Goal: Transaction & Acquisition: Purchase product/service

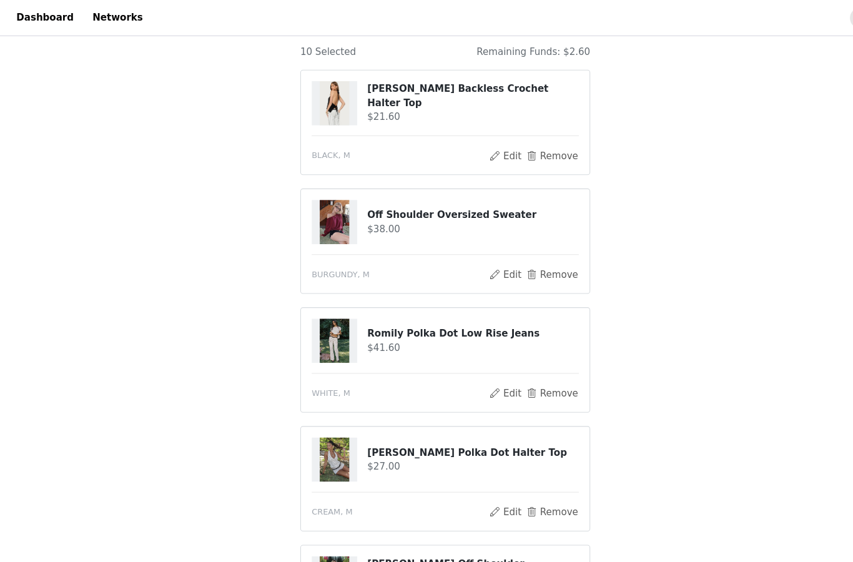
scroll to position [100, 0]
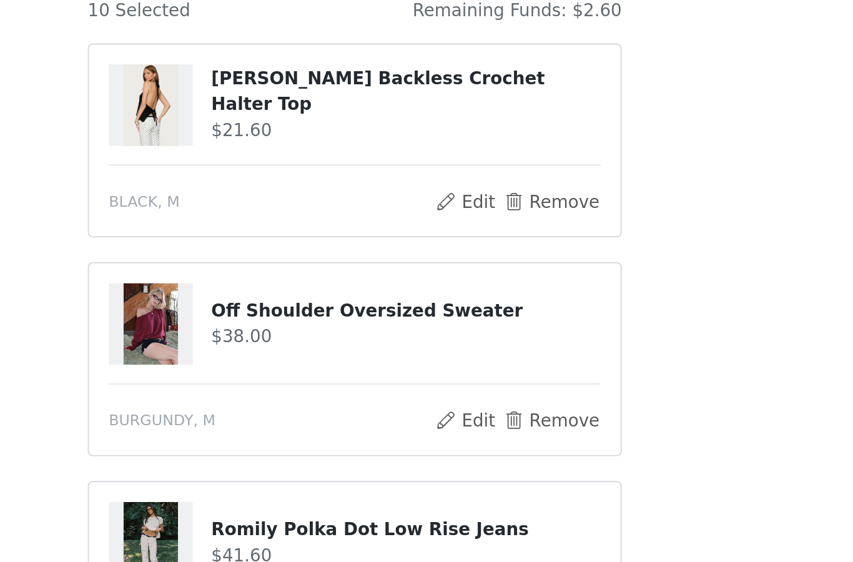
click at [354, 84] on h4 "[PERSON_NAME] Backless Crochet Halter Top" at bounding box center [452, 97] width 197 height 26
click at [310, 83] on img at bounding box center [323, 103] width 27 height 41
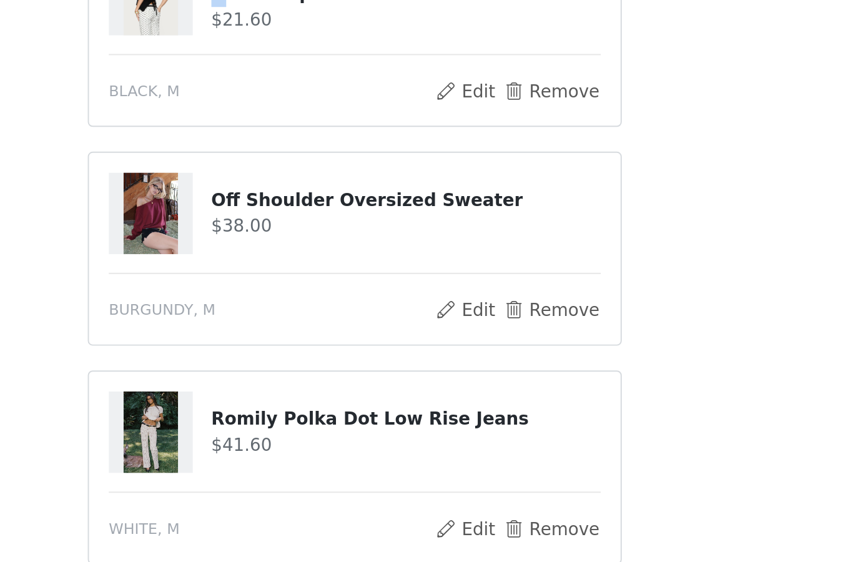
click at [310, 194] on img at bounding box center [323, 214] width 27 height 41
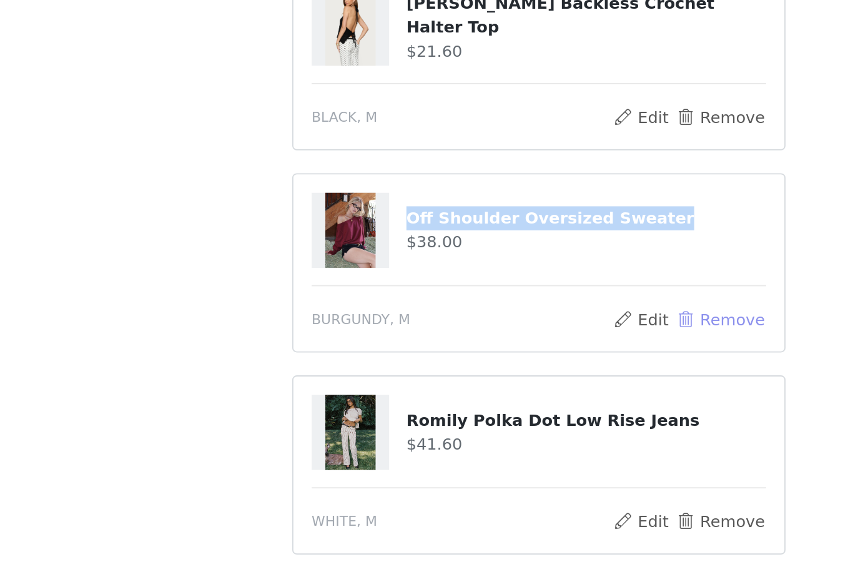
click at [501, 255] on button "Remove" at bounding box center [526, 262] width 50 height 15
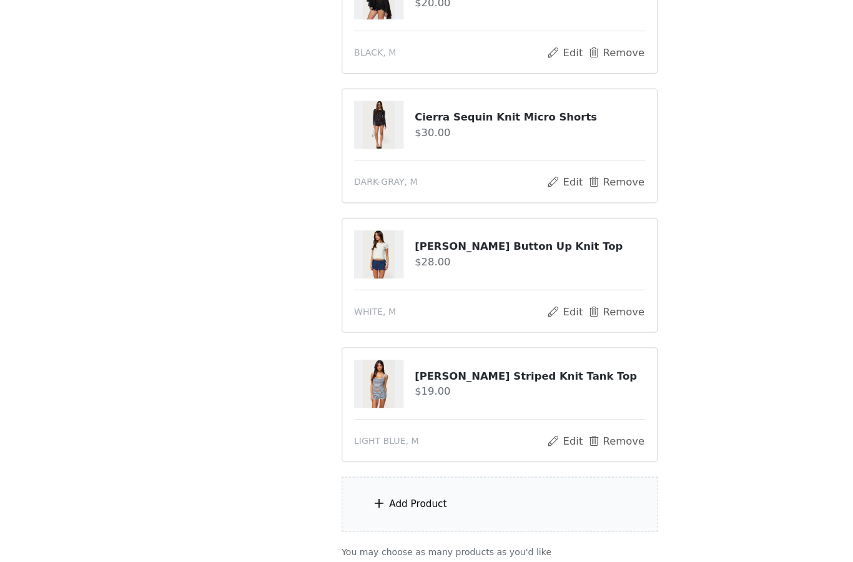
scroll to position [720, 0]
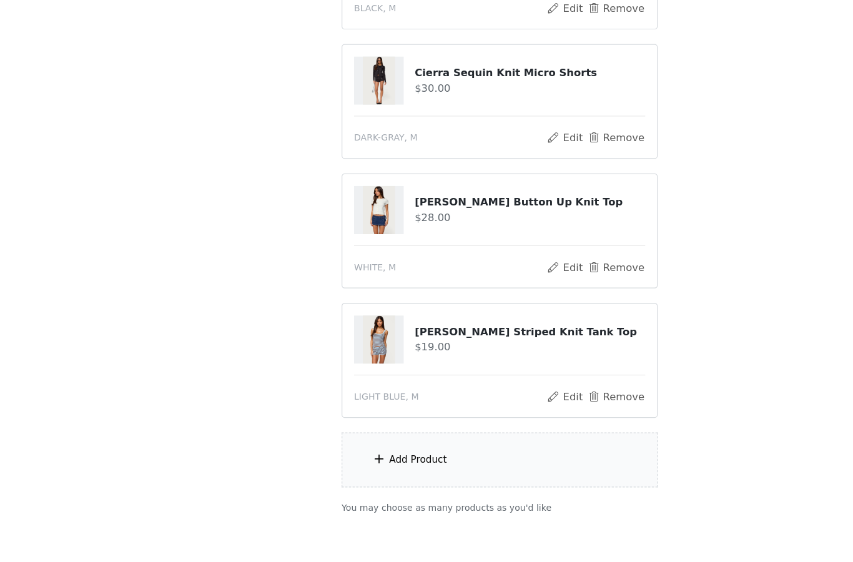
scroll to position [779, 0]
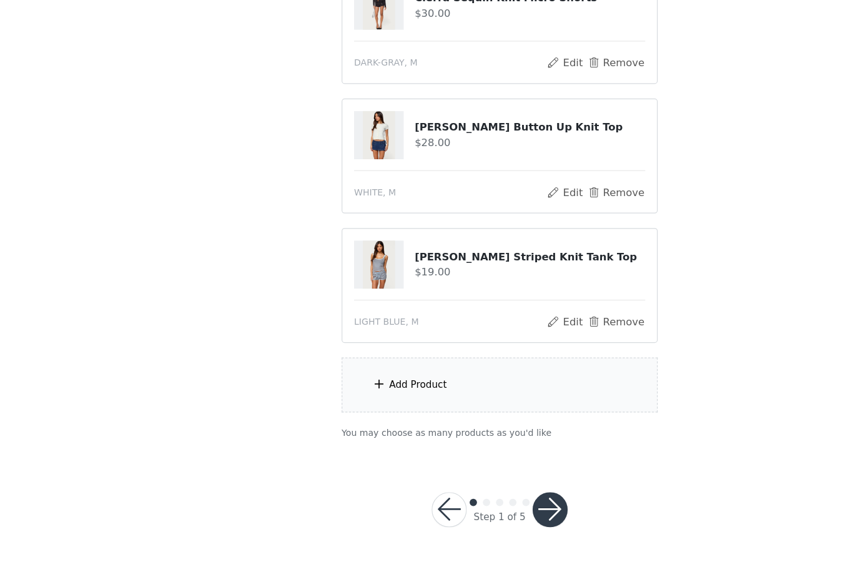
click at [451, 388] on div "Add Product" at bounding box center [427, 411] width 270 height 47
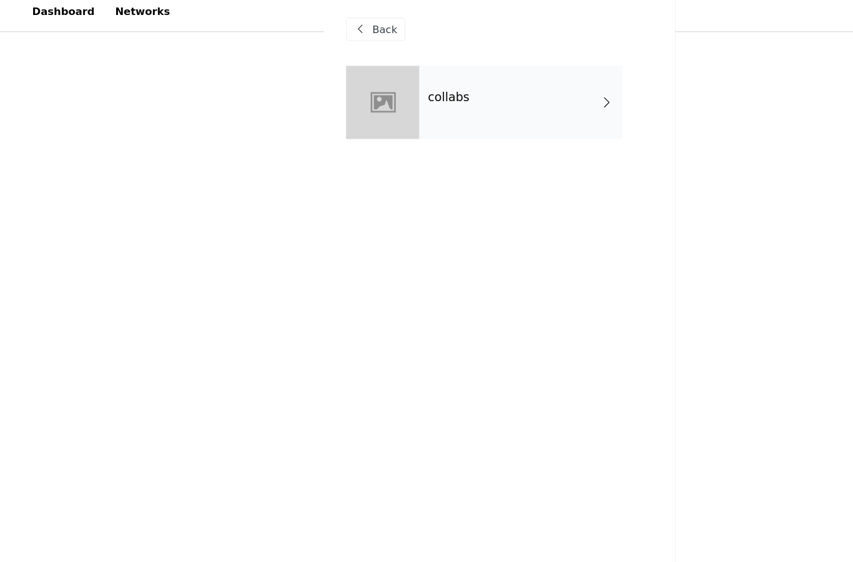
scroll to position [704, 0]
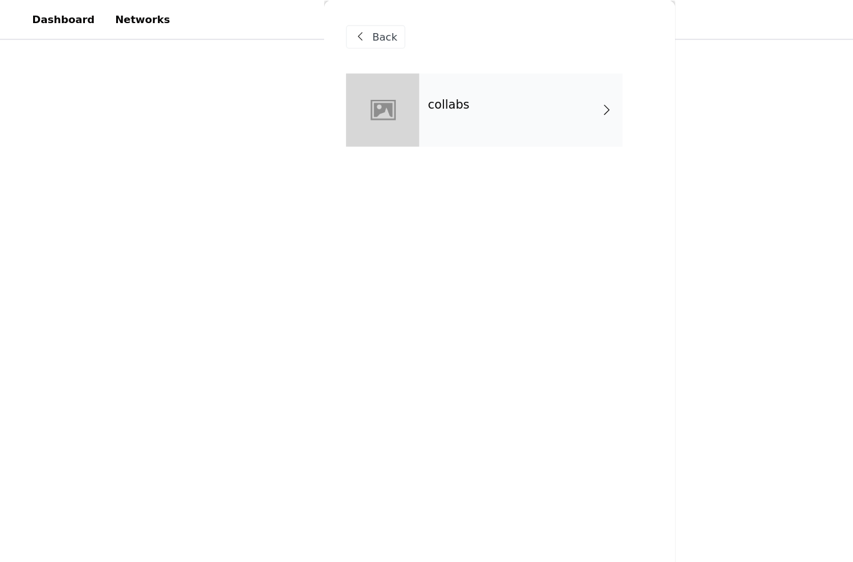
click at [465, 108] on div "collabs" at bounding box center [445, 93] width 174 height 62
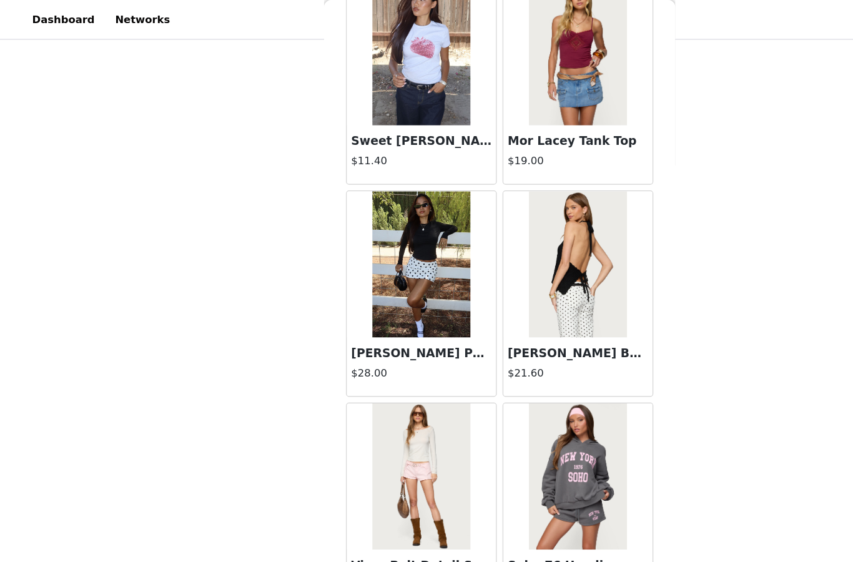
scroll to position [779, 0]
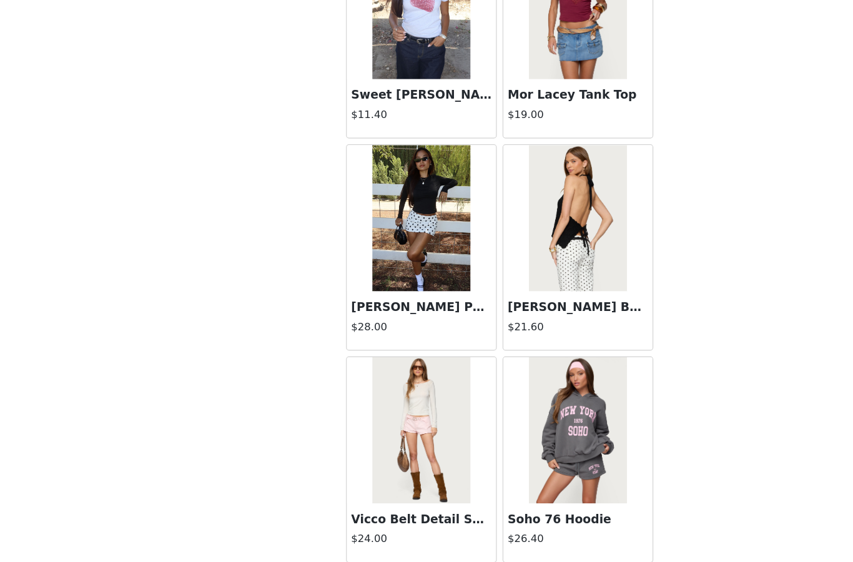
click at [381, 526] on button "Load More" at bounding box center [426, 541] width 262 height 30
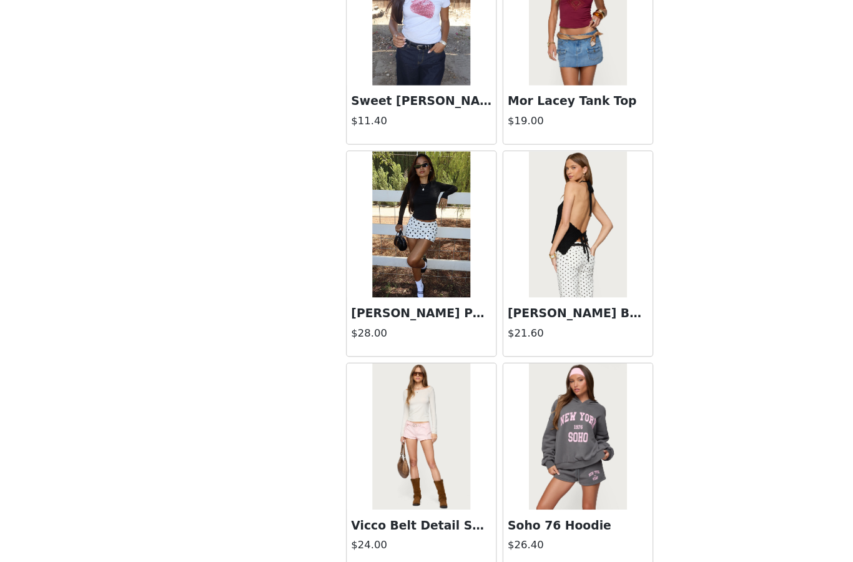
scroll to position [1343, 0]
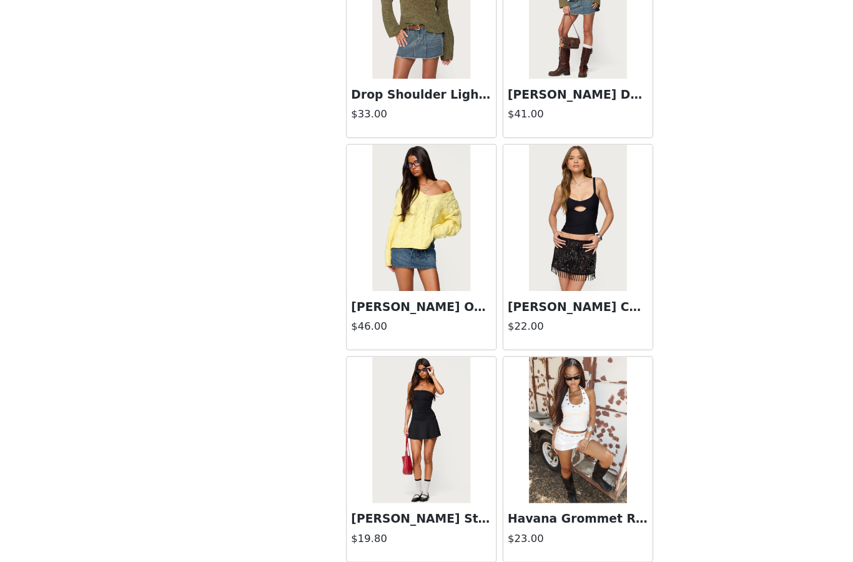
click at [370, 526] on button "Load More" at bounding box center [426, 541] width 262 height 30
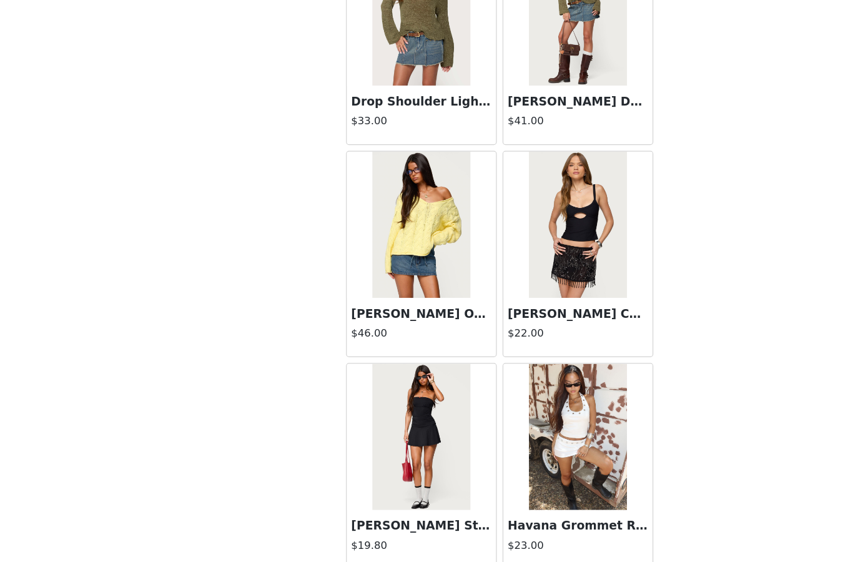
scroll to position [3154, 0]
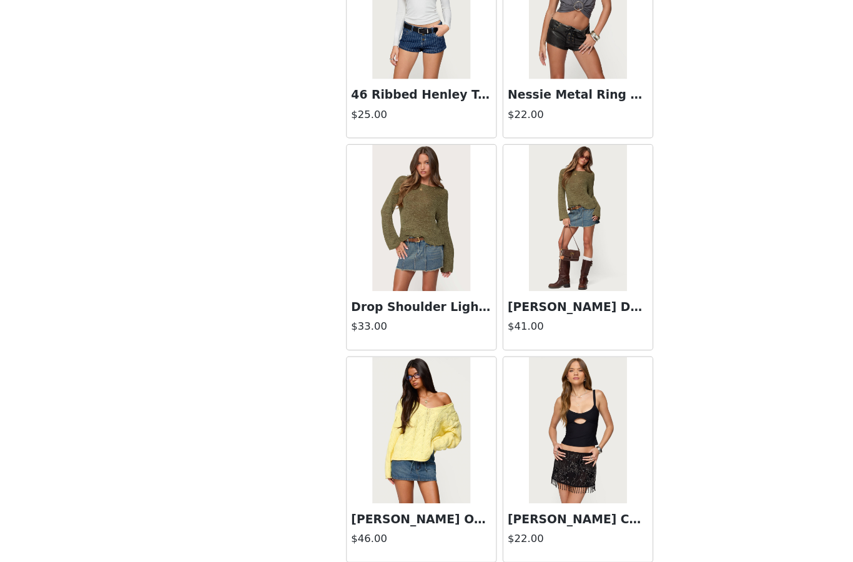
scroll to position [3050, 0]
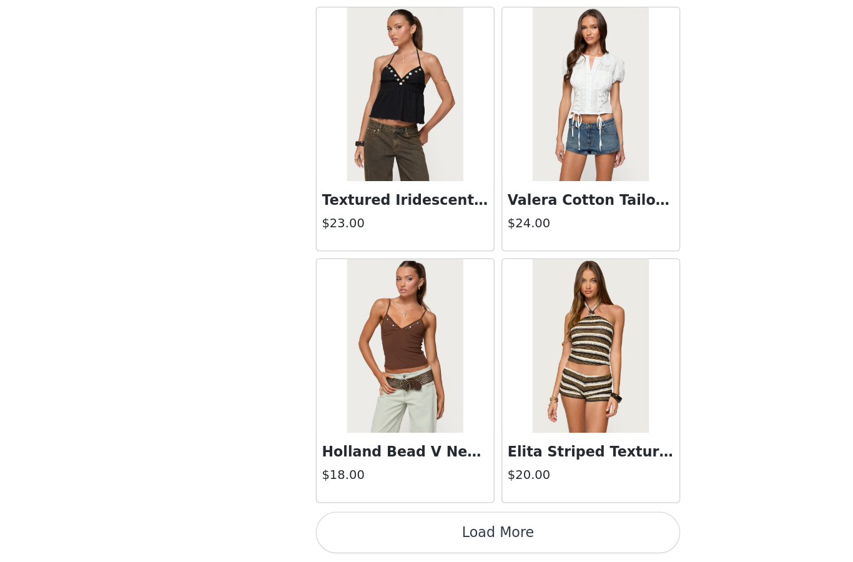
click at [312, 526] on button "Load More" at bounding box center [426, 541] width 262 height 30
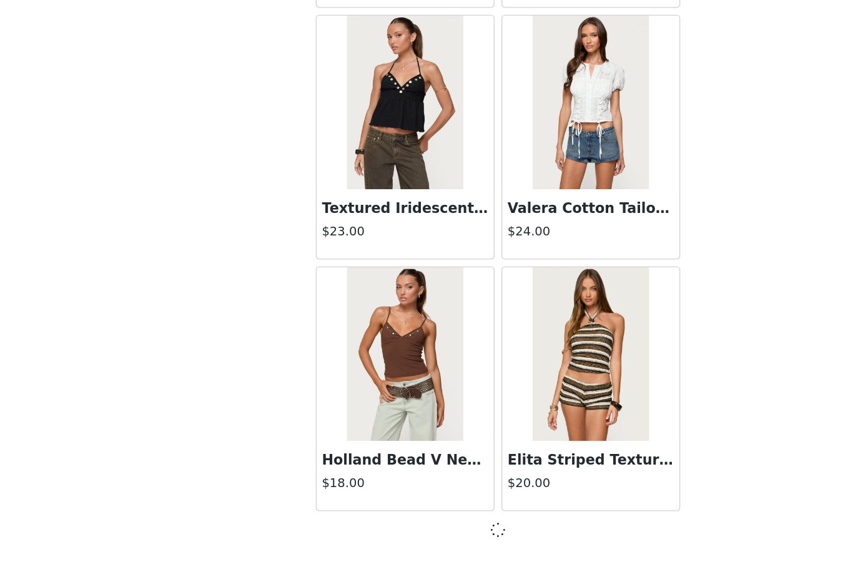
scroll to position [4964, 0]
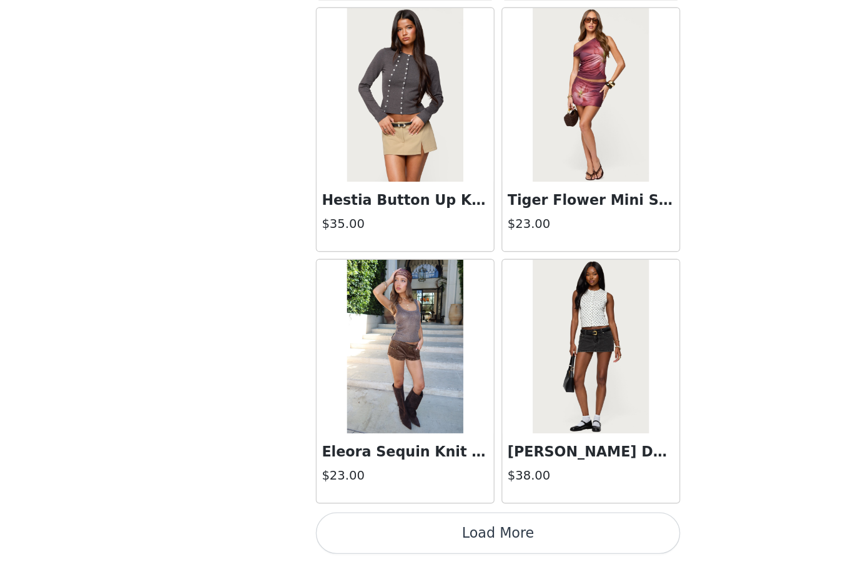
click at [309, 526] on button "Load More" at bounding box center [426, 541] width 262 height 30
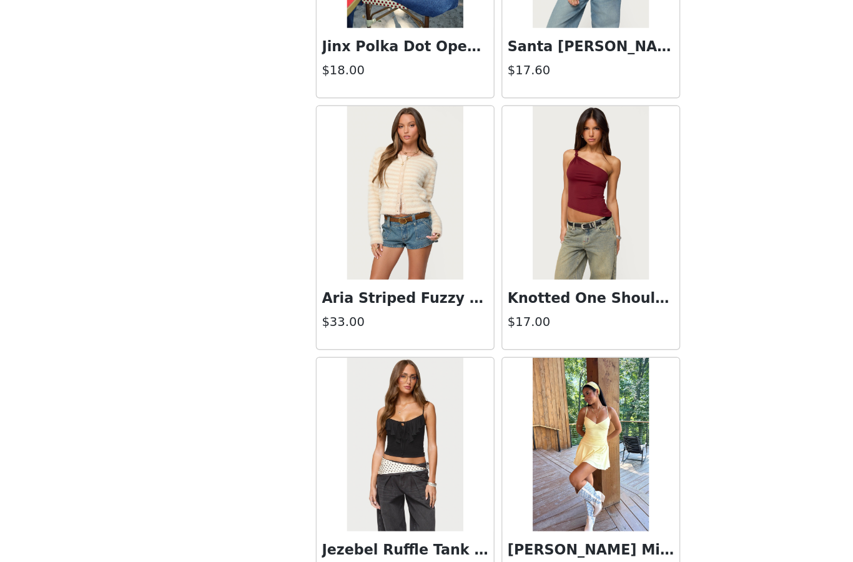
scroll to position [8171, 0]
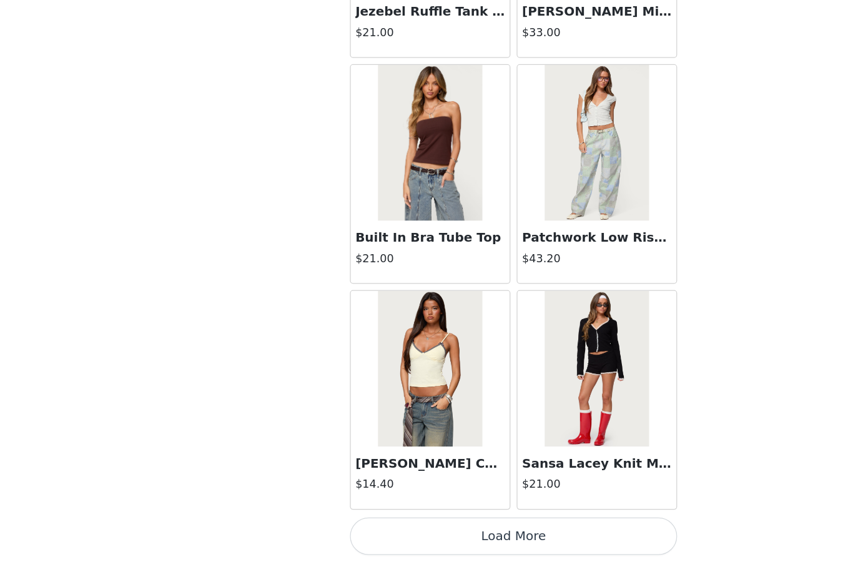
click at [384, 526] on button "Load More" at bounding box center [426, 541] width 262 height 30
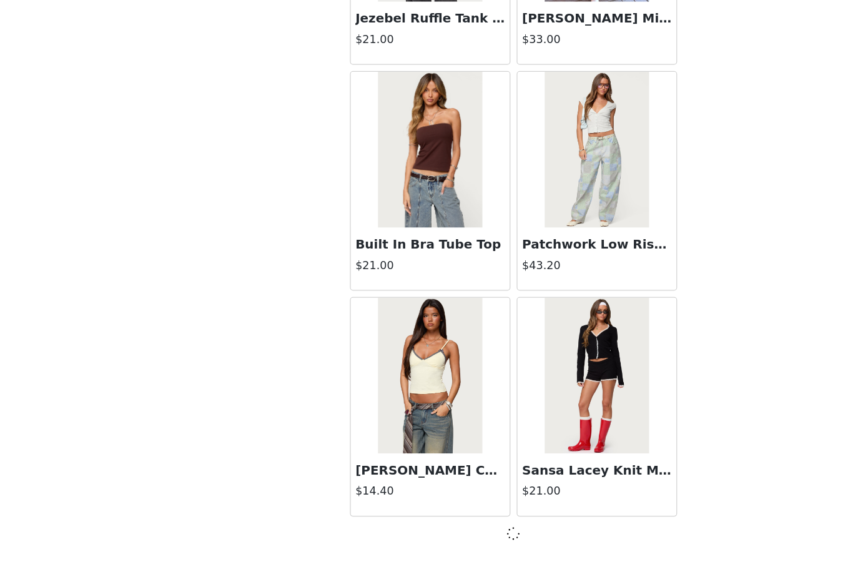
scroll to position [8585, 0]
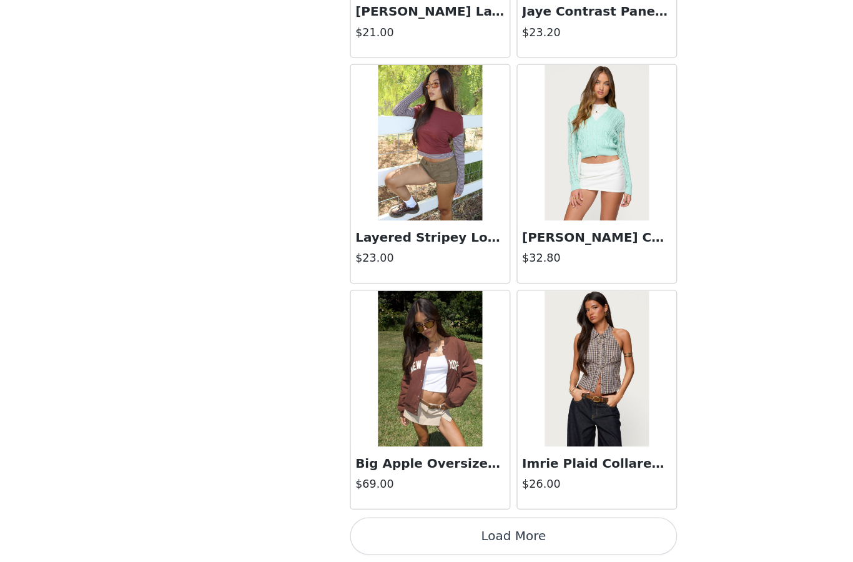
click at [497, 526] on button "Load More" at bounding box center [426, 541] width 262 height 30
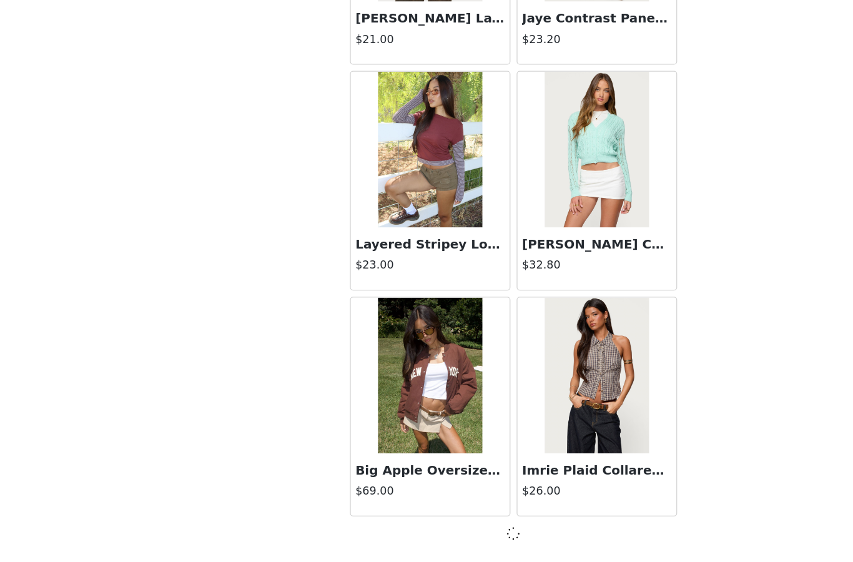
scroll to position [10396, 0]
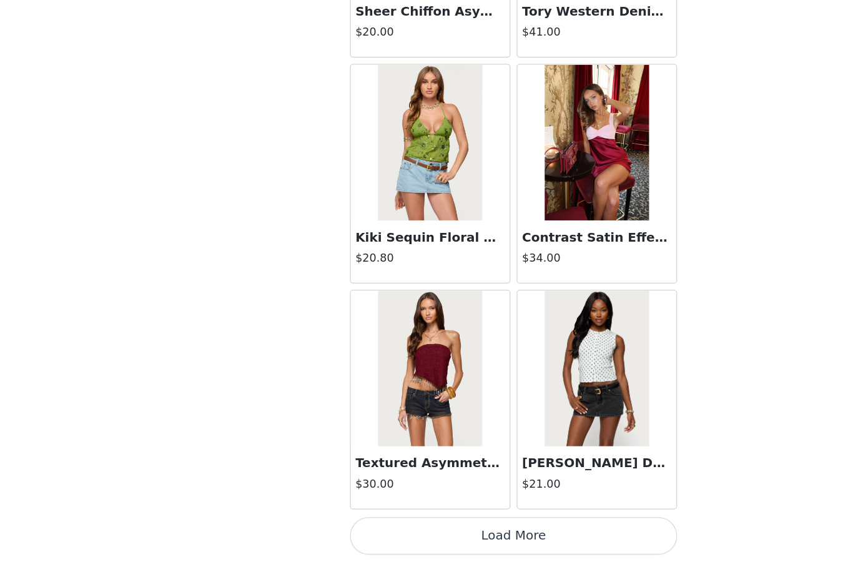
click at [493, 526] on button "Load More" at bounding box center [426, 541] width 262 height 30
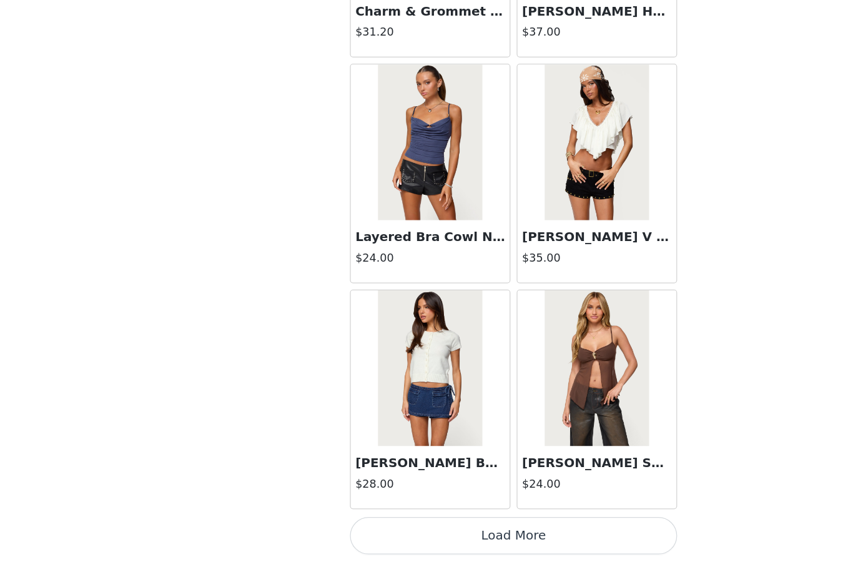
click at [491, 526] on button "Load More" at bounding box center [426, 541] width 262 height 30
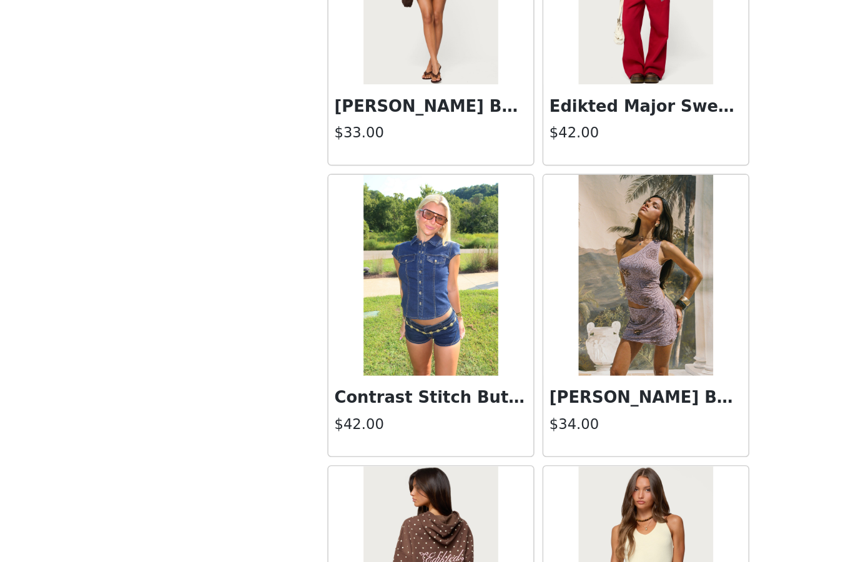
scroll to position [15833, 0]
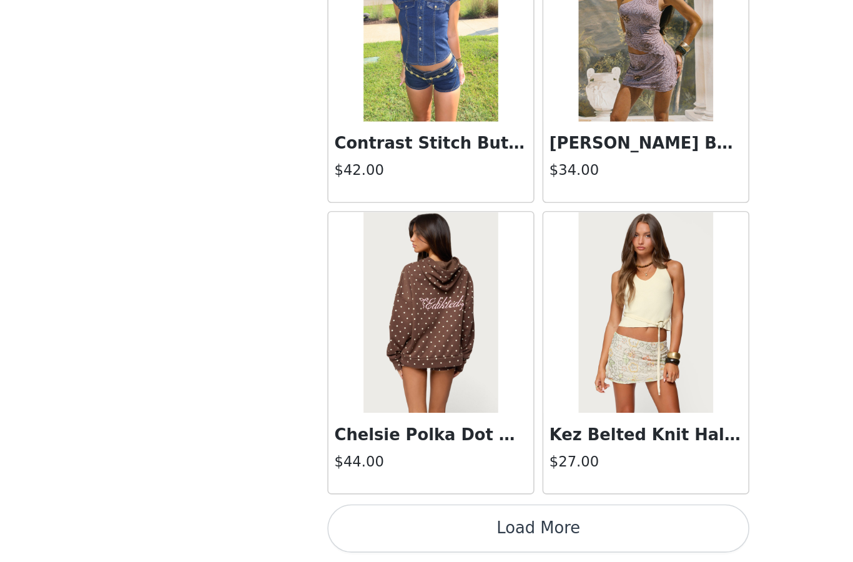
click at [427, 526] on button "Load More" at bounding box center [426, 541] width 262 height 30
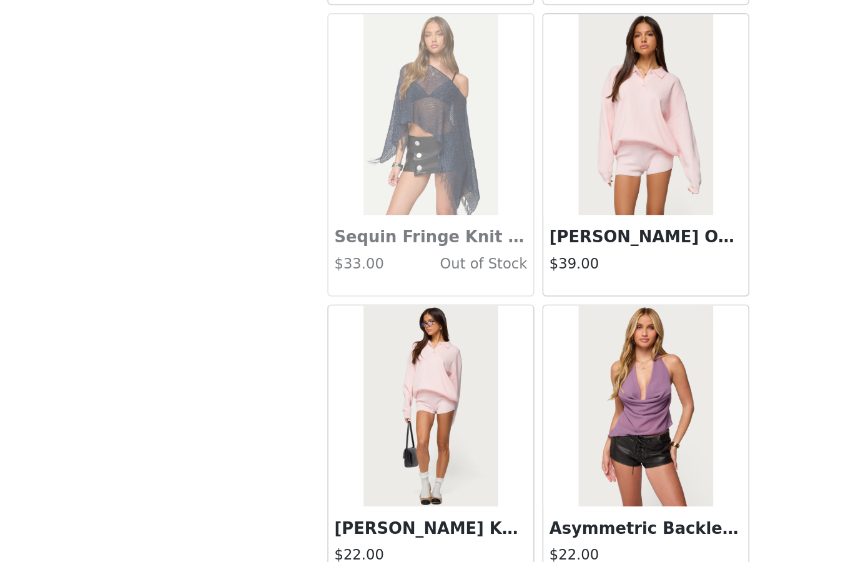
scroll to position [17224, 0]
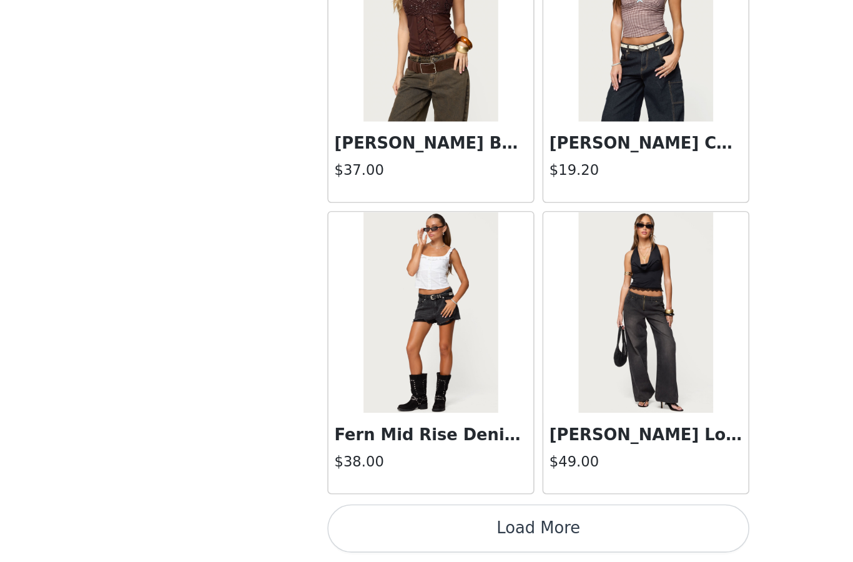
click at [424, 526] on button "Load More" at bounding box center [426, 541] width 262 height 30
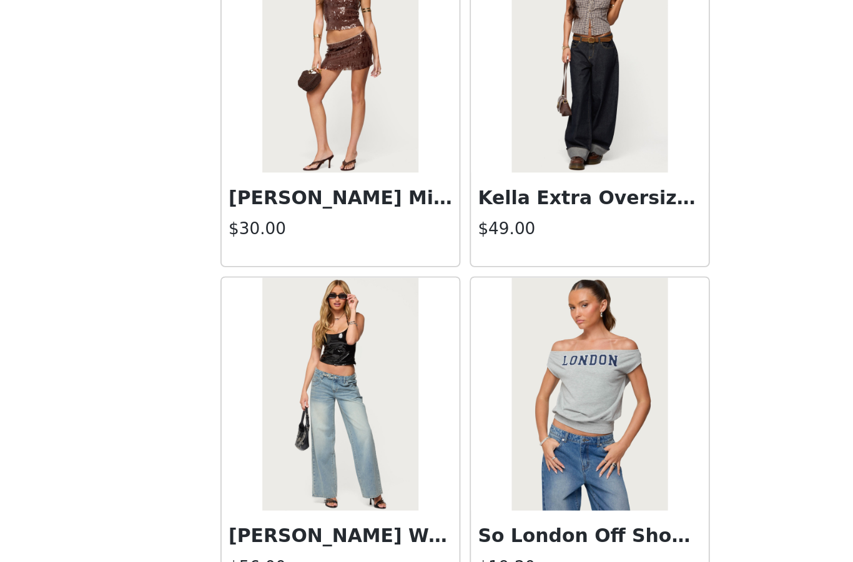
scroll to position [19454, 0]
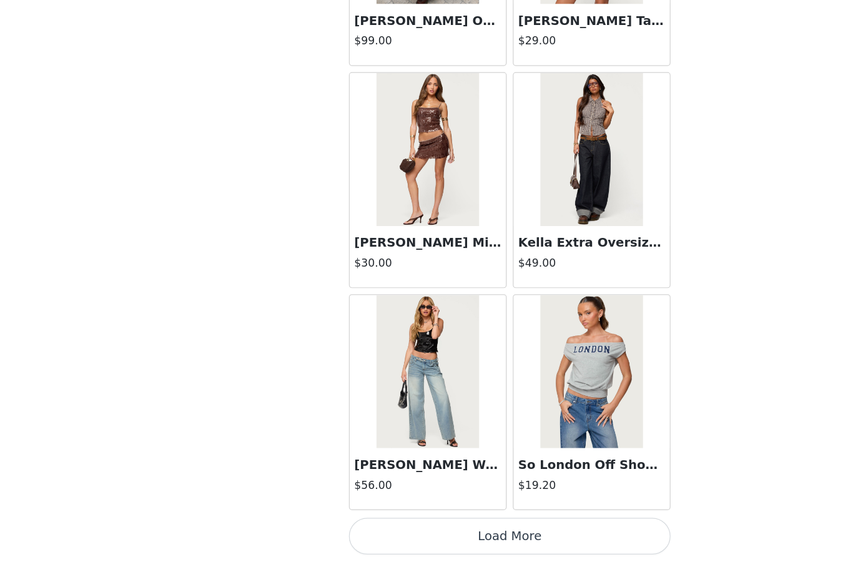
click at [455, 526] on button "Load More" at bounding box center [426, 541] width 262 height 30
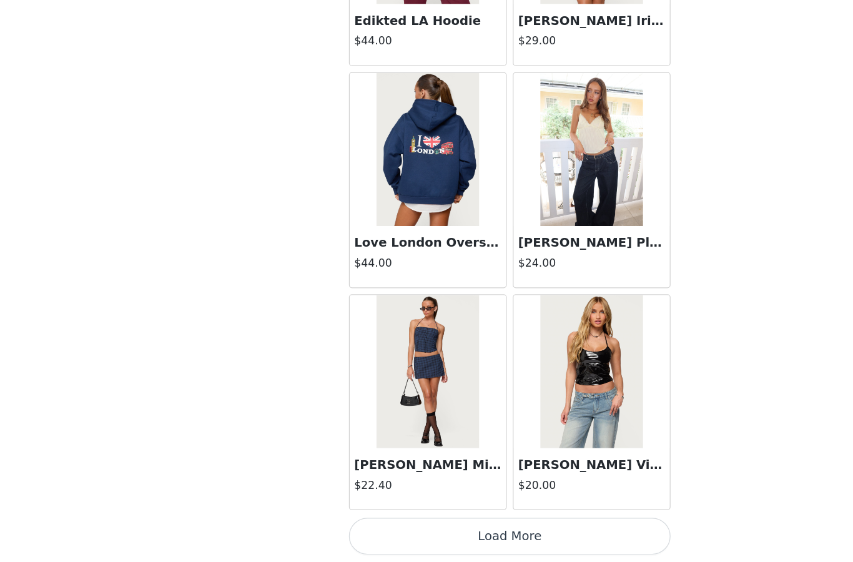
click at [496, 526] on button "Load More" at bounding box center [426, 541] width 262 height 30
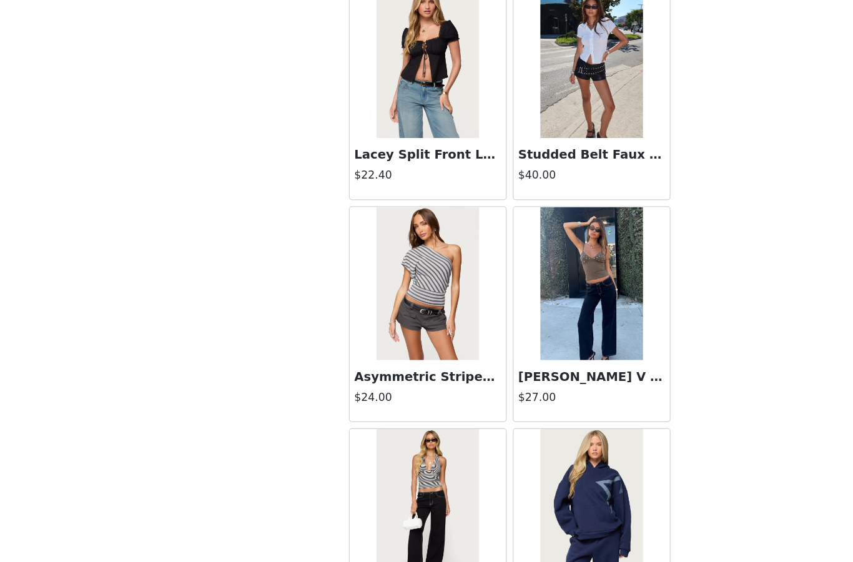
scroll to position [22243, 0]
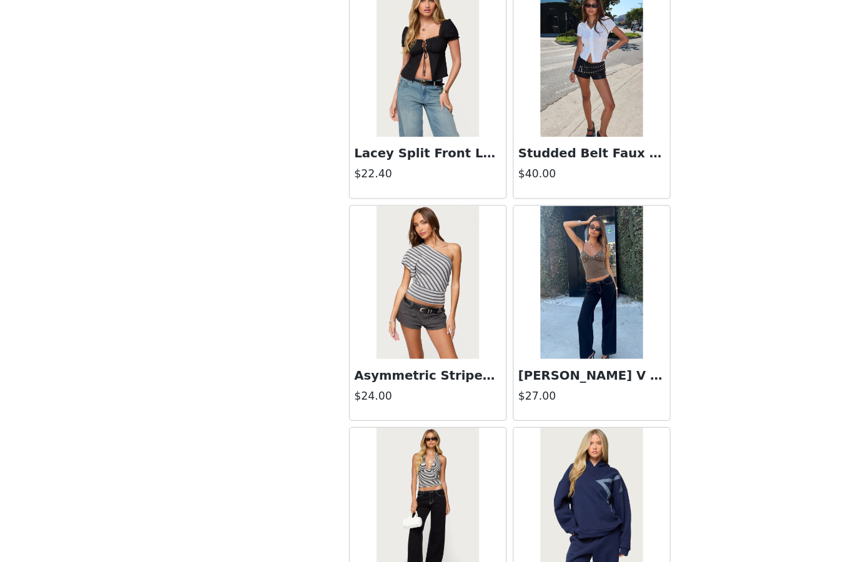
click at [360, 272] on img at bounding box center [359, 334] width 83 height 125
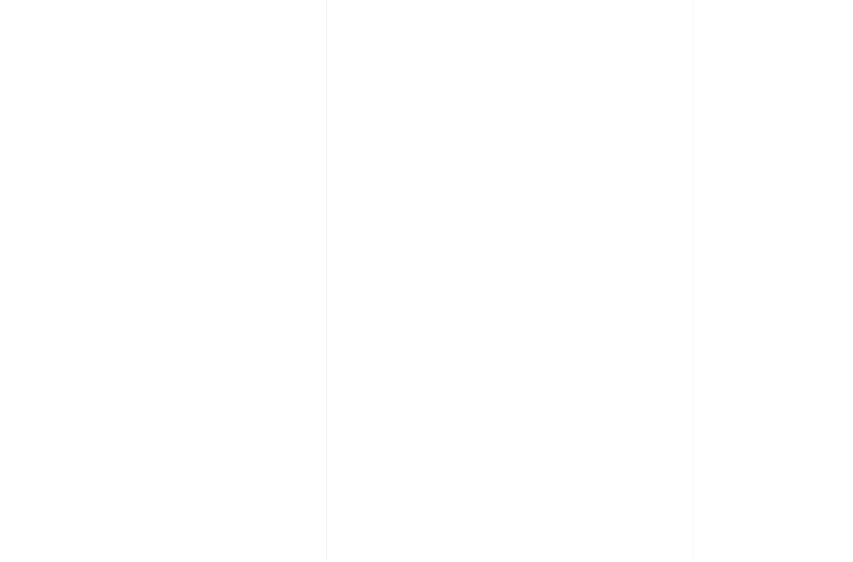
scroll to position [0, 0]
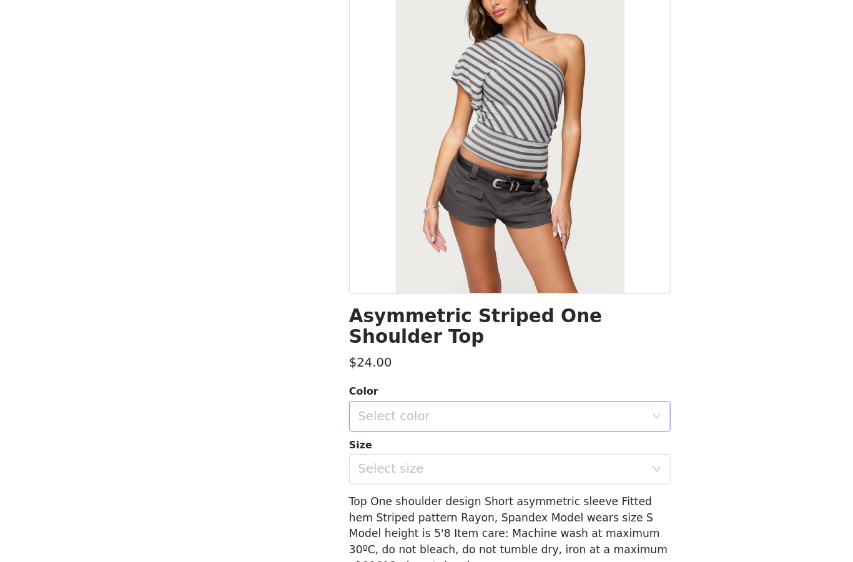
click at [472, 437] on div "Select color" at bounding box center [420, 443] width 234 height 12
click at [448, 443] on li "GRAY" at bounding box center [426, 453] width 262 height 20
click at [456, 480] on div "Select size" at bounding box center [420, 486] width 234 height 12
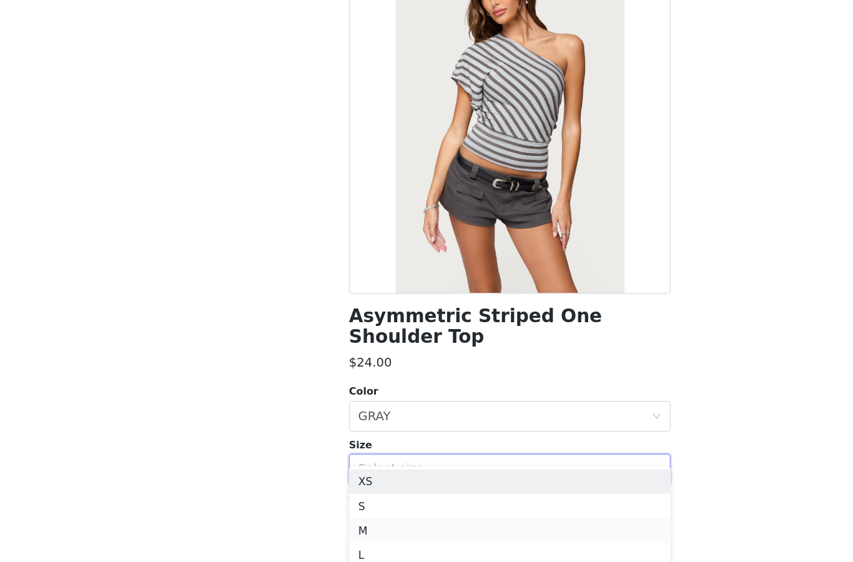
click at [341, 526] on li "M" at bounding box center [426, 536] width 262 height 20
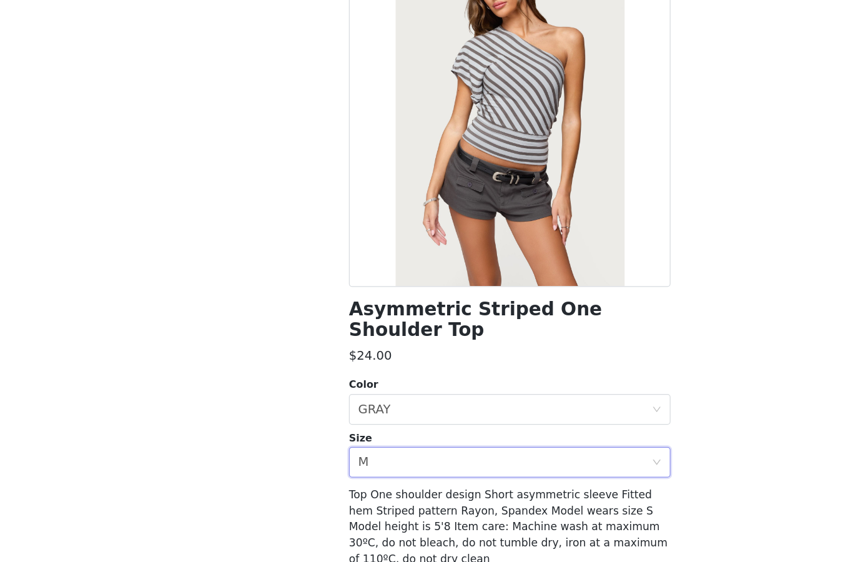
scroll to position [45, 0]
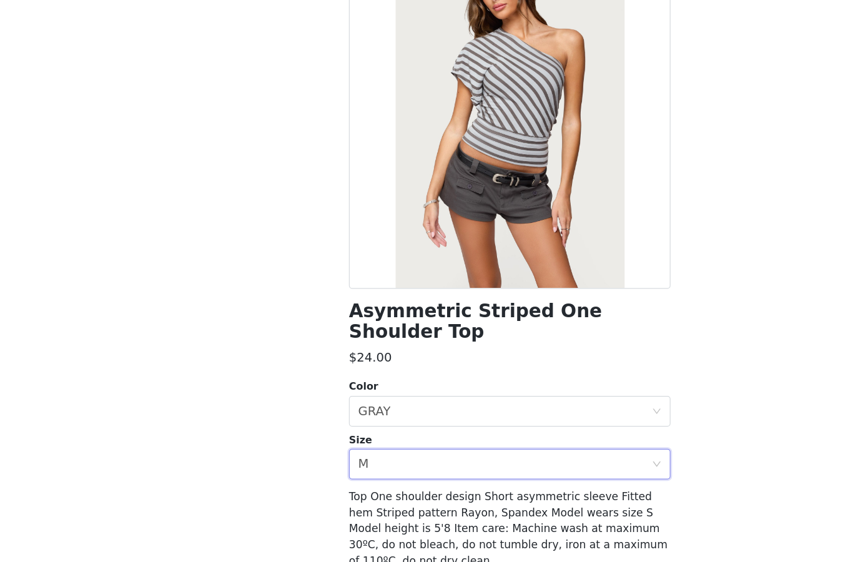
click at [427, 534] on button "Add Product" at bounding box center [426, 549] width 262 height 30
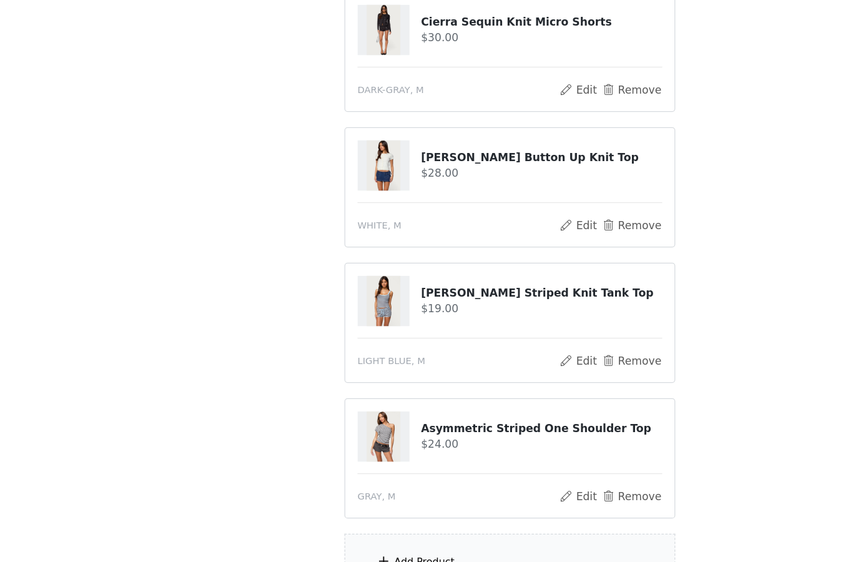
click at [320, 498] on div "Add Product" at bounding box center [427, 521] width 270 height 47
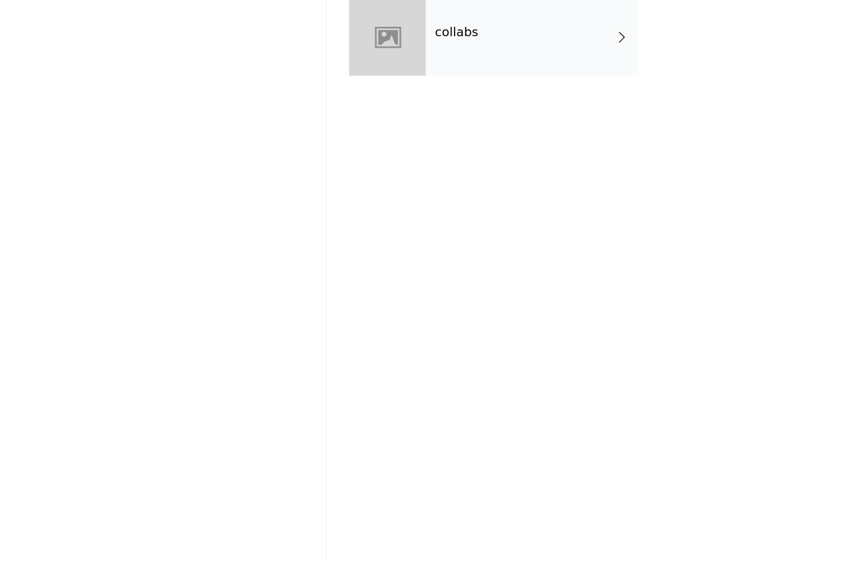
click at [399, 62] on div "collabs" at bounding box center [445, 93] width 174 height 62
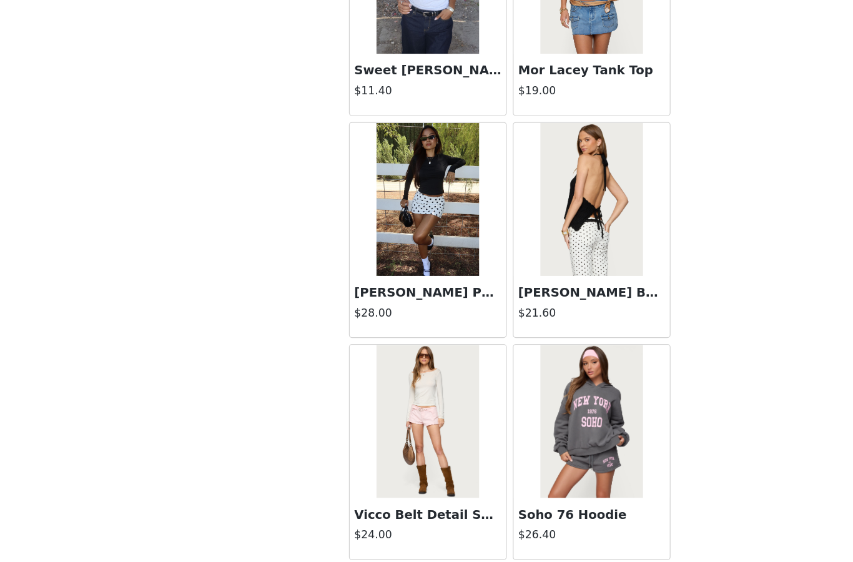
click at [427, 526] on button "Load More" at bounding box center [426, 541] width 262 height 30
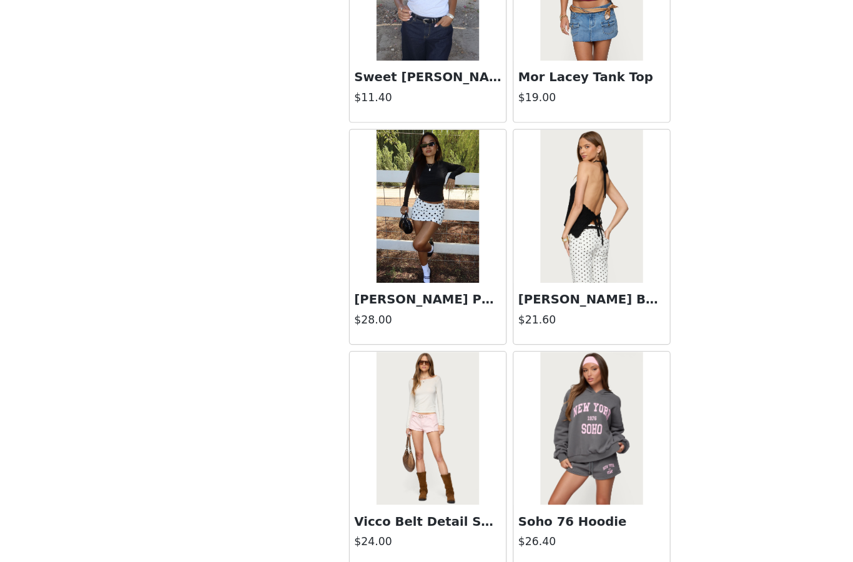
scroll to position [1343, 0]
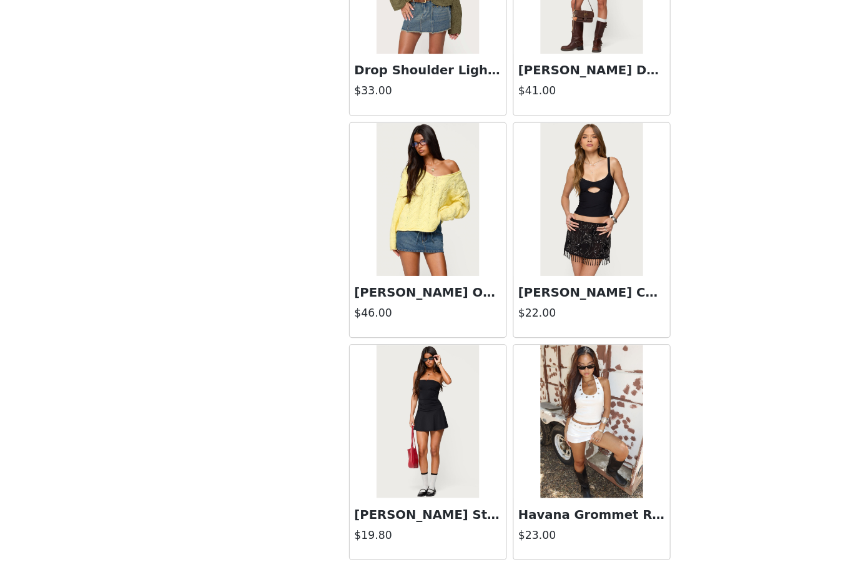
click at [421, 526] on button "Load More" at bounding box center [426, 541] width 262 height 30
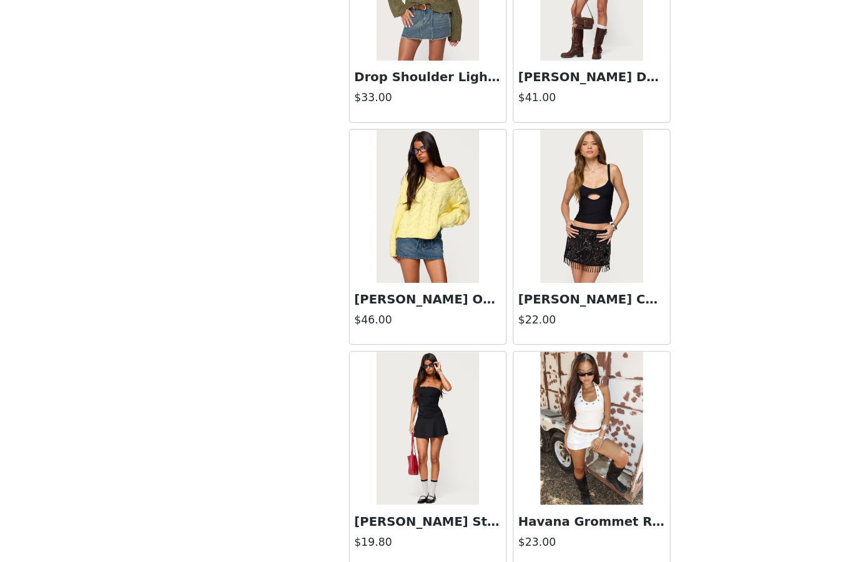
scroll to position [890, 0]
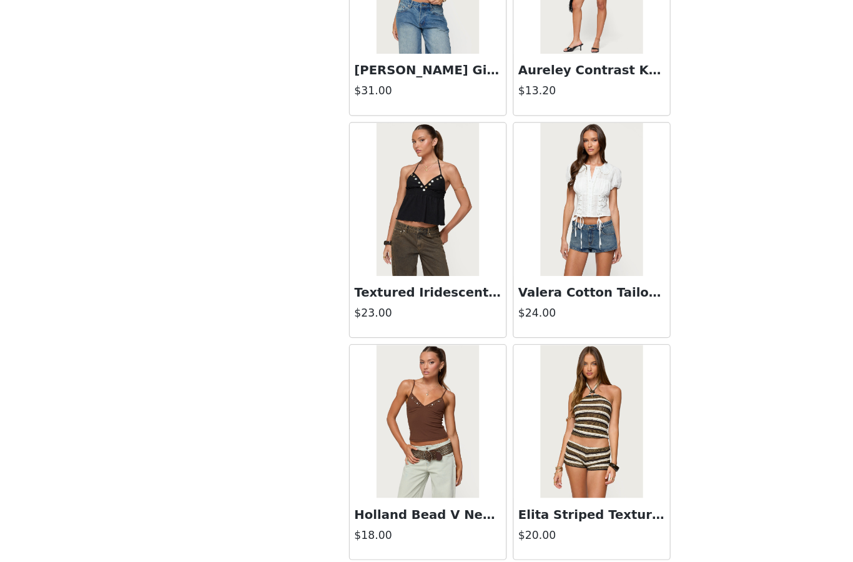
click at [403, 526] on button "Load More" at bounding box center [426, 541] width 262 height 30
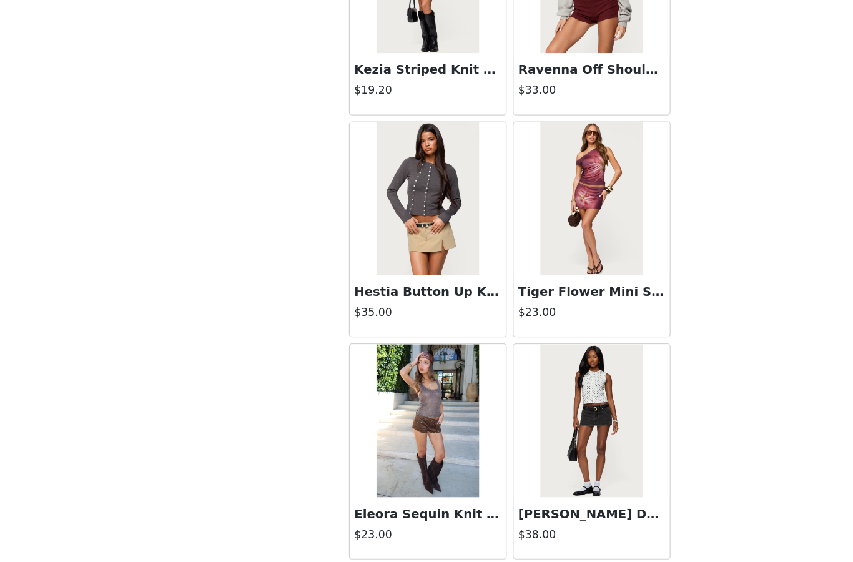
click at [380, 526] on button "Load More" at bounding box center [426, 541] width 262 height 30
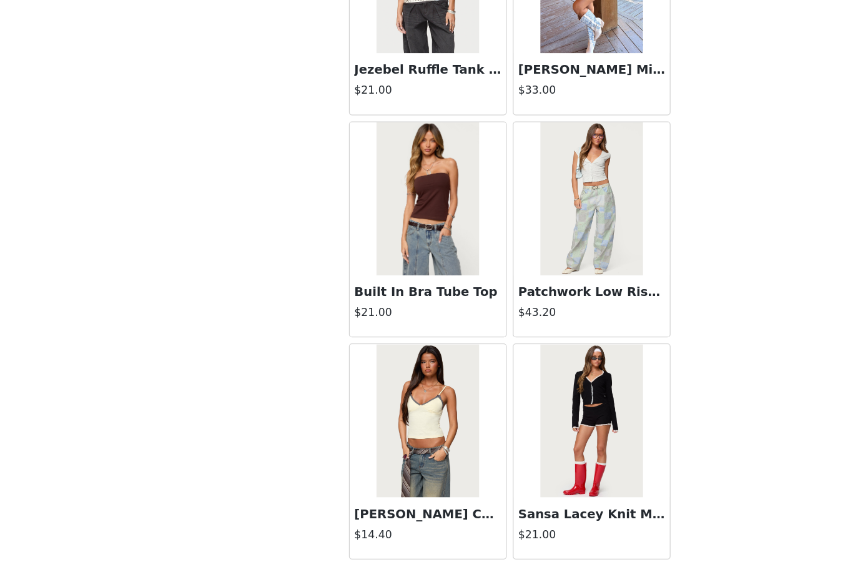
click at [421, 526] on button "Load More" at bounding box center [426, 541] width 262 height 30
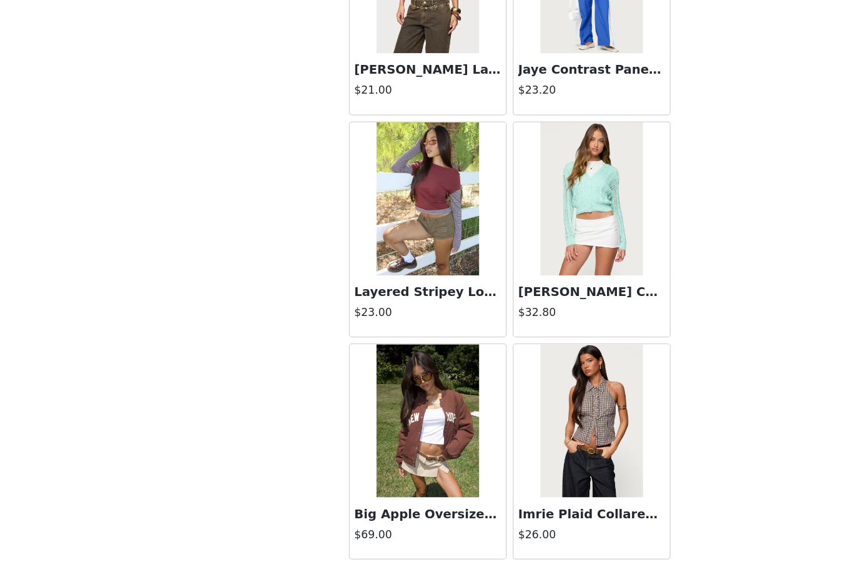
click at [416, 526] on button "Load More" at bounding box center [426, 541] width 262 height 30
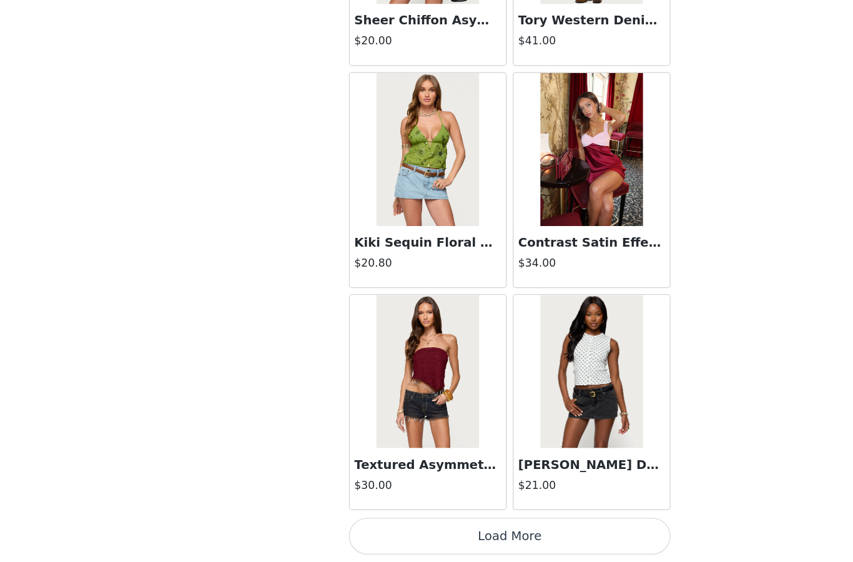
click at [421, 526] on button "Load More" at bounding box center [426, 541] width 262 height 30
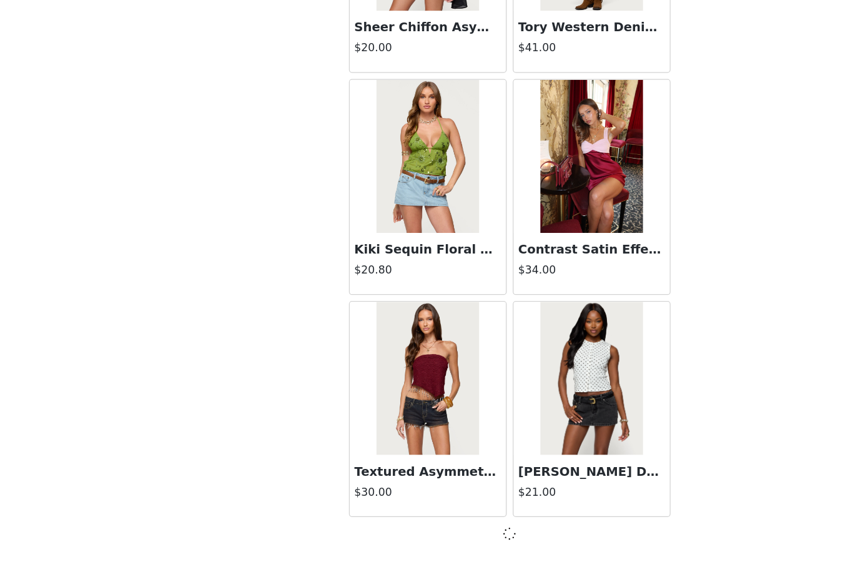
scroll to position [12206, 0]
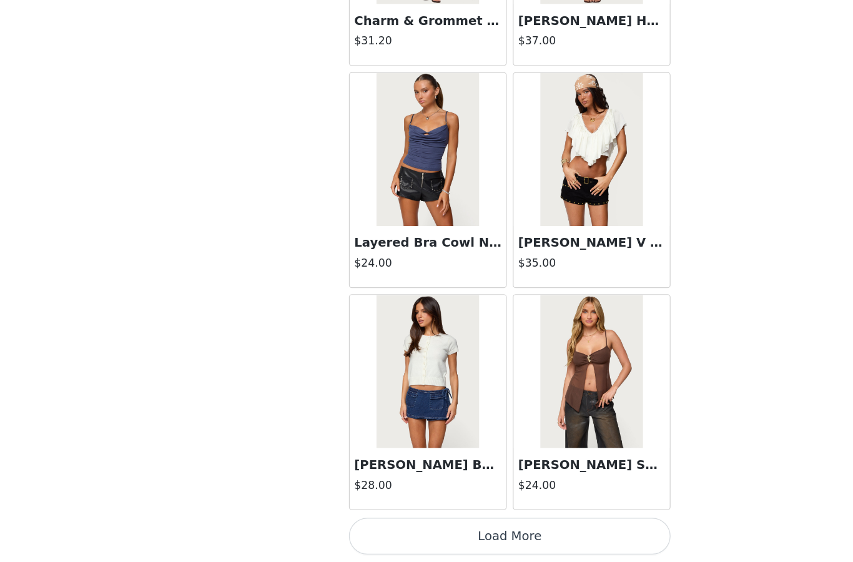
click at [423, 526] on button "Load More" at bounding box center [426, 541] width 262 height 30
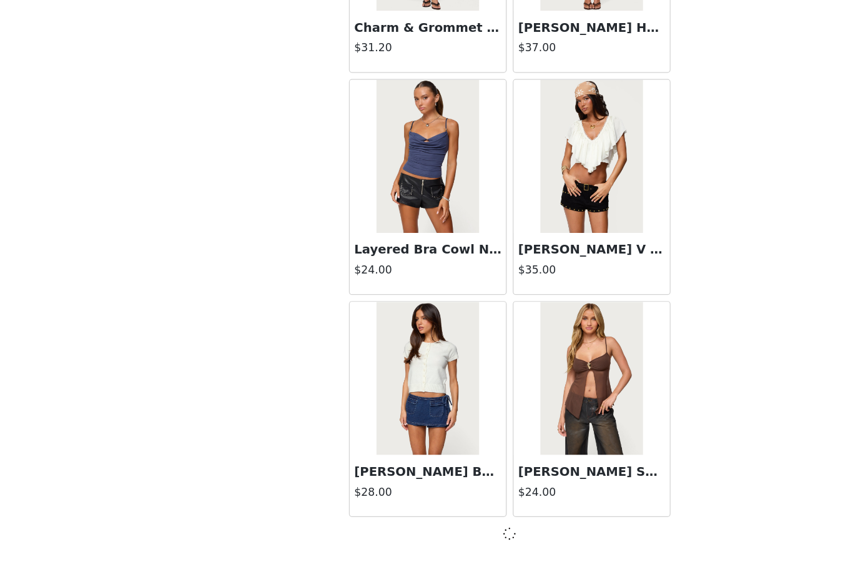
scroll to position [14017, 0]
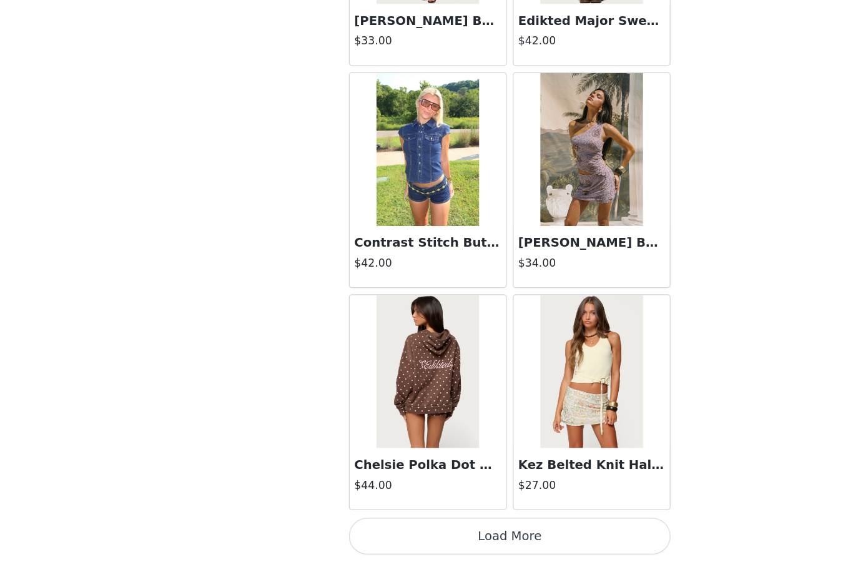
click at [398, 526] on button "Load More" at bounding box center [426, 541] width 262 height 30
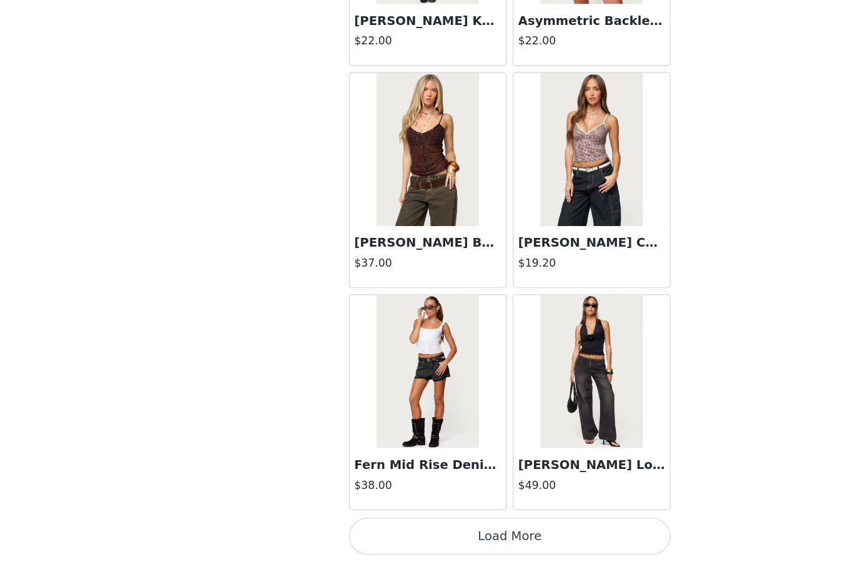
scroll to position [17644, 0]
click at [405, 526] on button "Load More" at bounding box center [426, 541] width 262 height 30
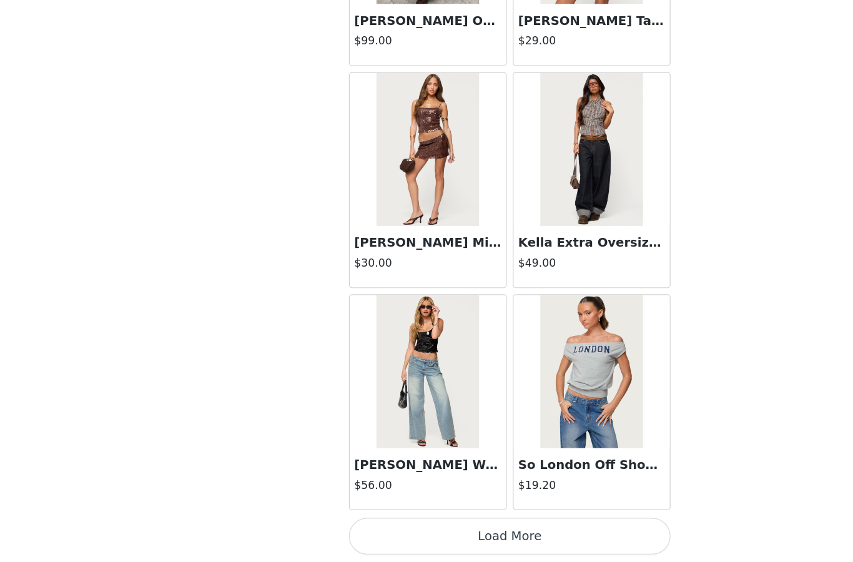
click at [421, 526] on button "Load More" at bounding box center [426, 541] width 262 height 30
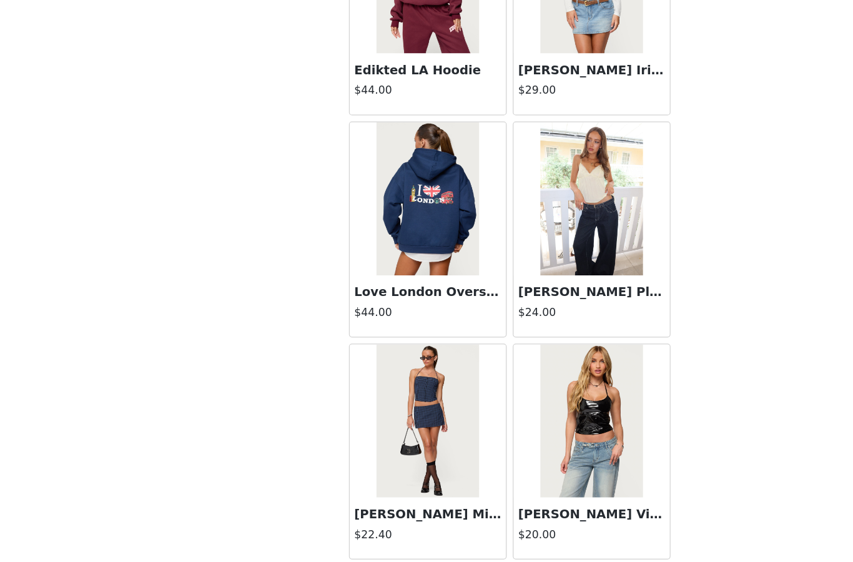
click at [413, 526] on button "Load More" at bounding box center [426, 541] width 262 height 30
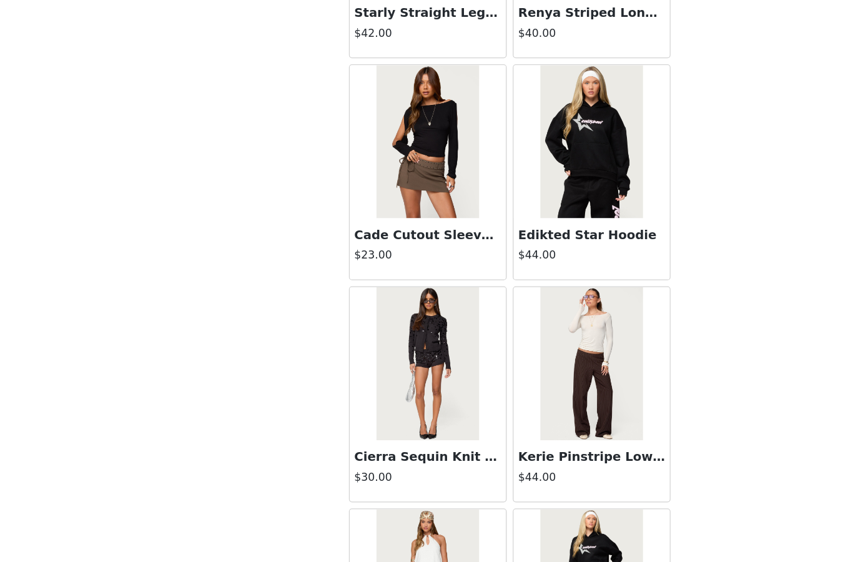
scroll to position [22966, 0]
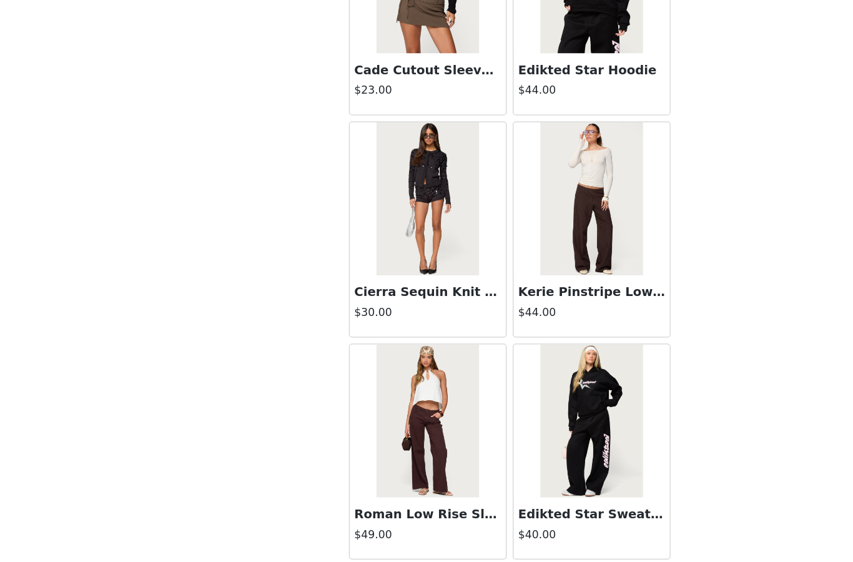
click at [397, 526] on button "Load More" at bounding box center [426, 541] width 262 height 30
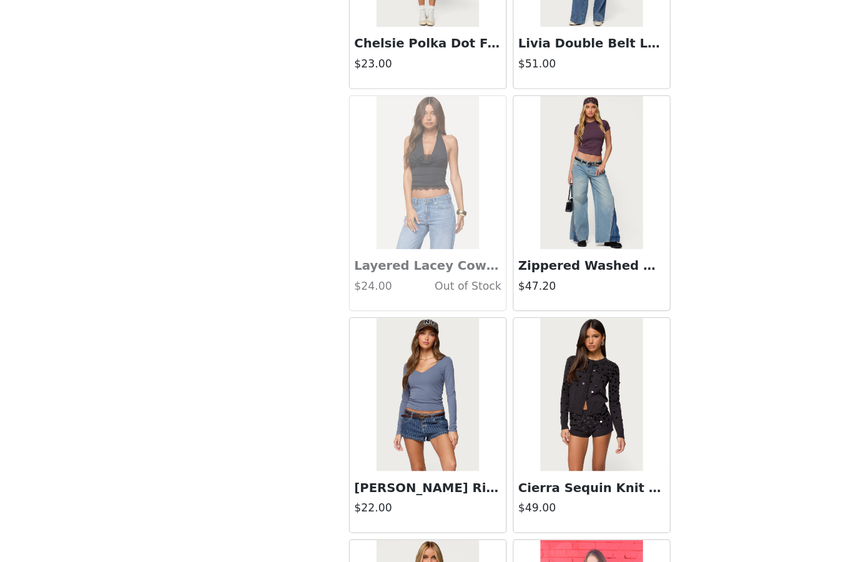
scroll to position [23641, 0]
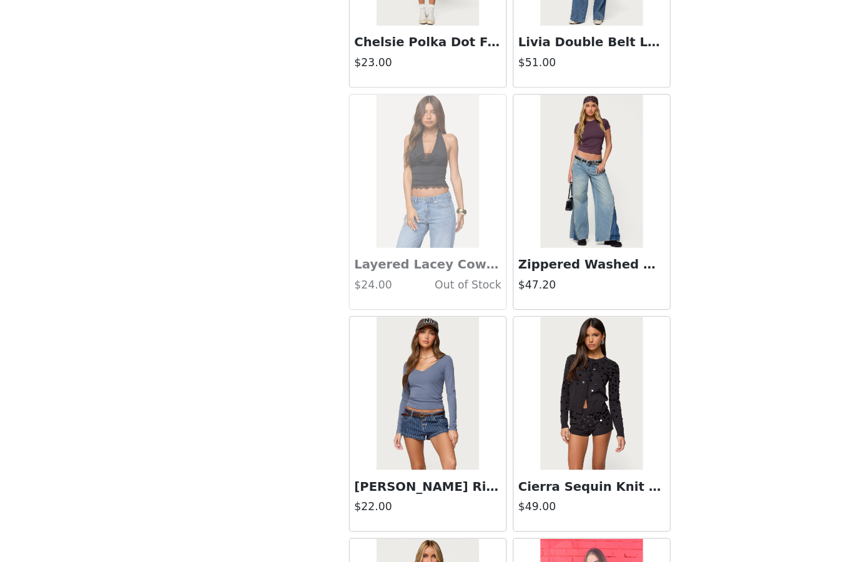
click at [485, 322] on img at bounding box center [492, 384] width 83 height 125
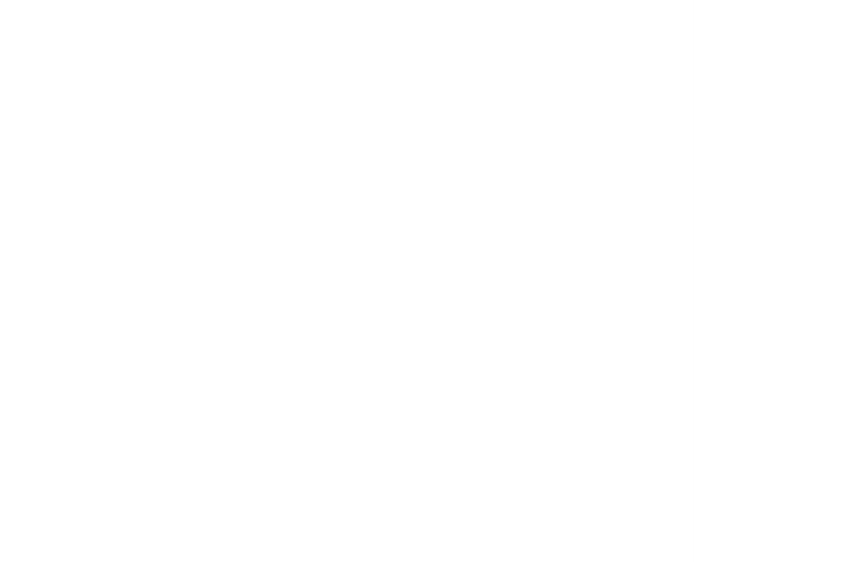
scroll to position [0, 0]
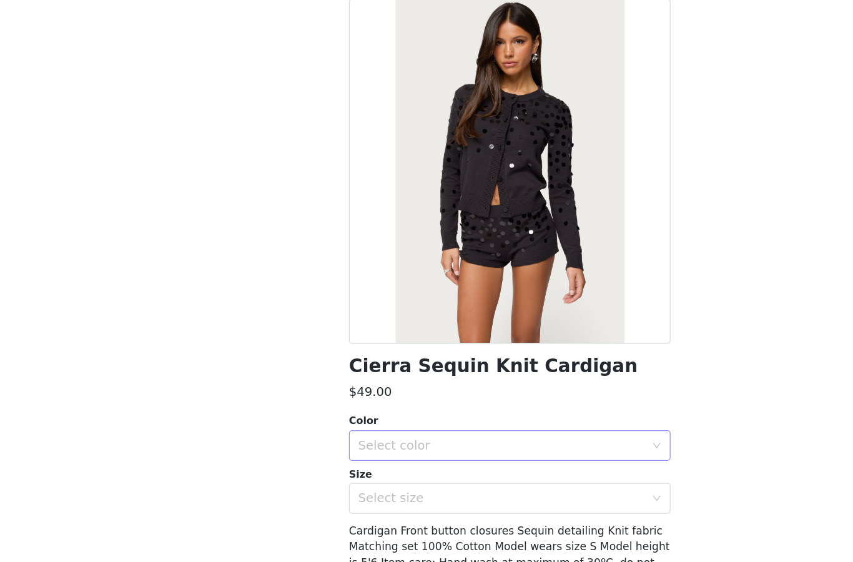
click at [441, 420] on div "Select color" at bounding box center [420, 426] width 234 height 12
click at [356, 443] on li "DARK-GRAY" at bounding box center [426, 453] width 262 height 20
click at [355, 463] on div "Select size" at bounding box center [420, 469] width 234 height 12
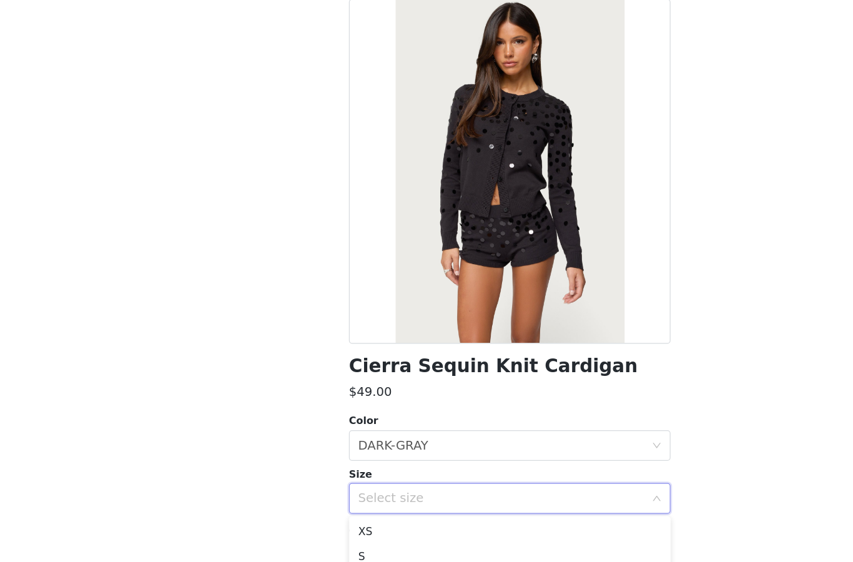
click at [323, 526] on li "M" at bounding box center [426, 536] width 262 height 20
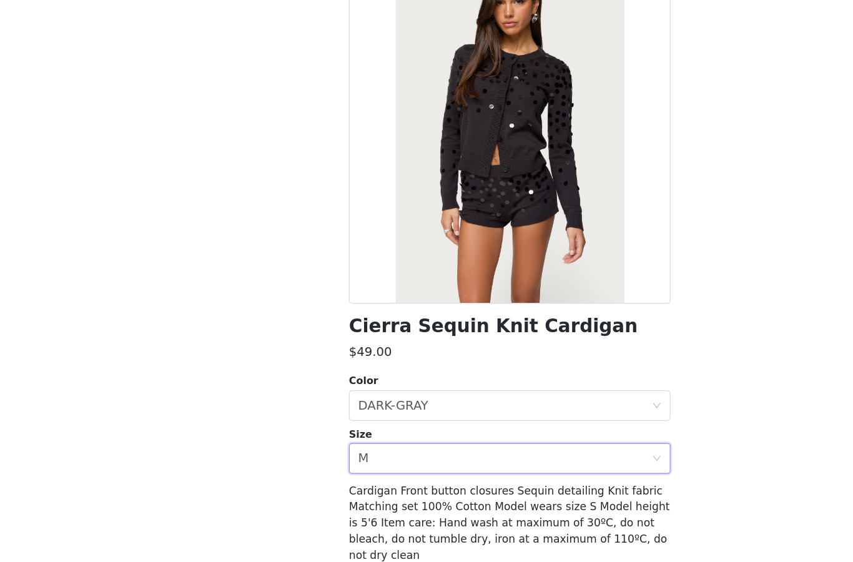
scroll to position [32, 0]
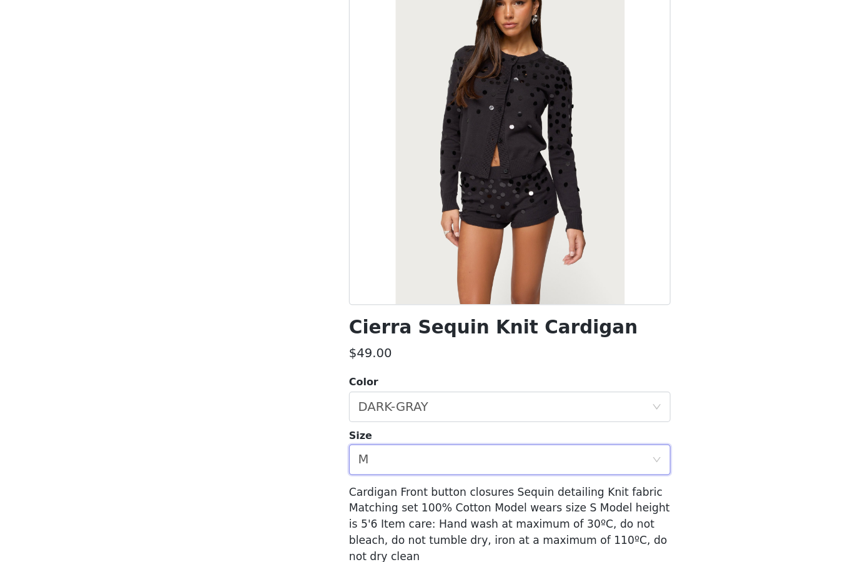
click at [363, 531] on button "Add Product" at bounding box center [426, 546] width 262 height 30
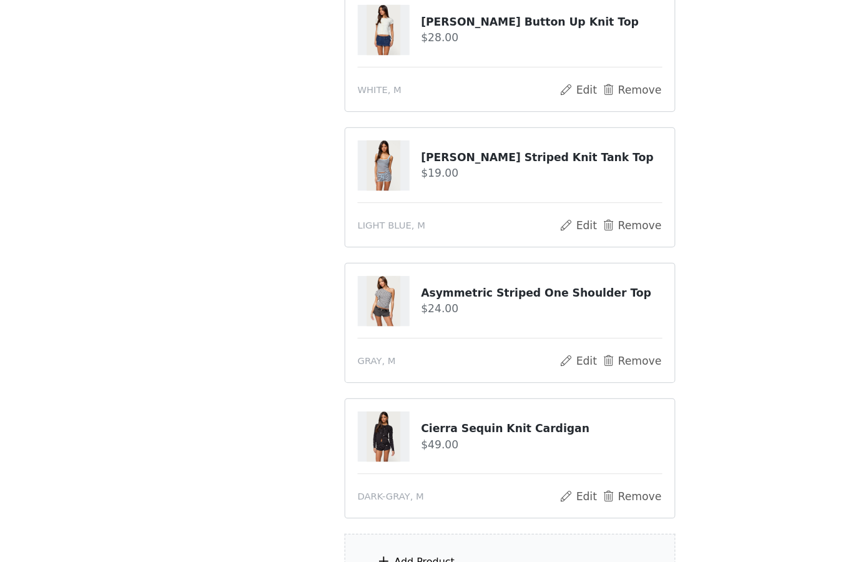
click at [382, 498] on div "Add Product" at bounding box center [427, 521] width 270 height 47
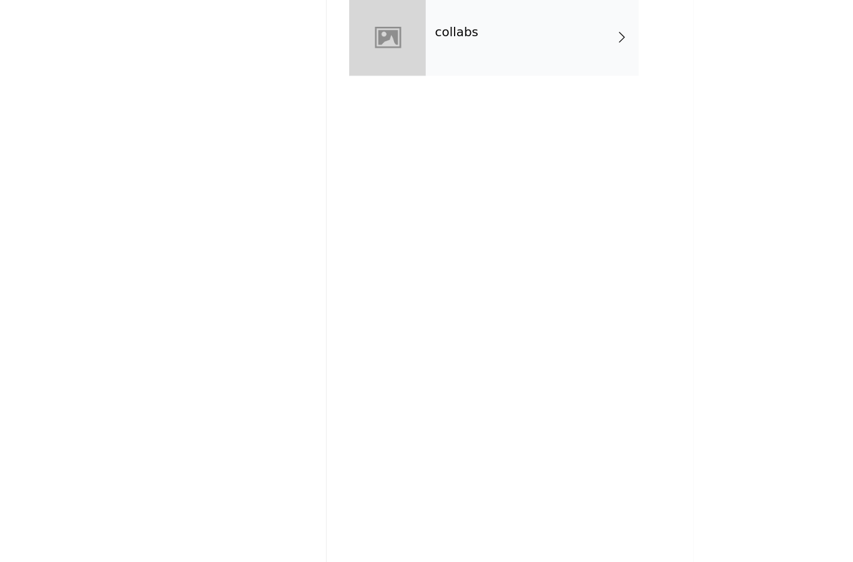
click at [413, 62] on div "collabs" at bounding box center [445, 93] width 174 height 62
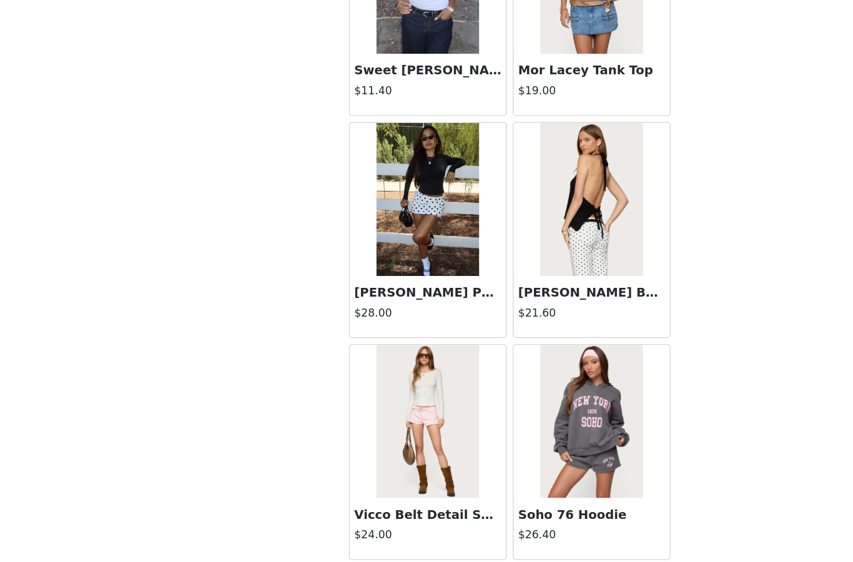
click at [413, 526] on button "Load More" at bounding box center [426, 541] width 262 height 30
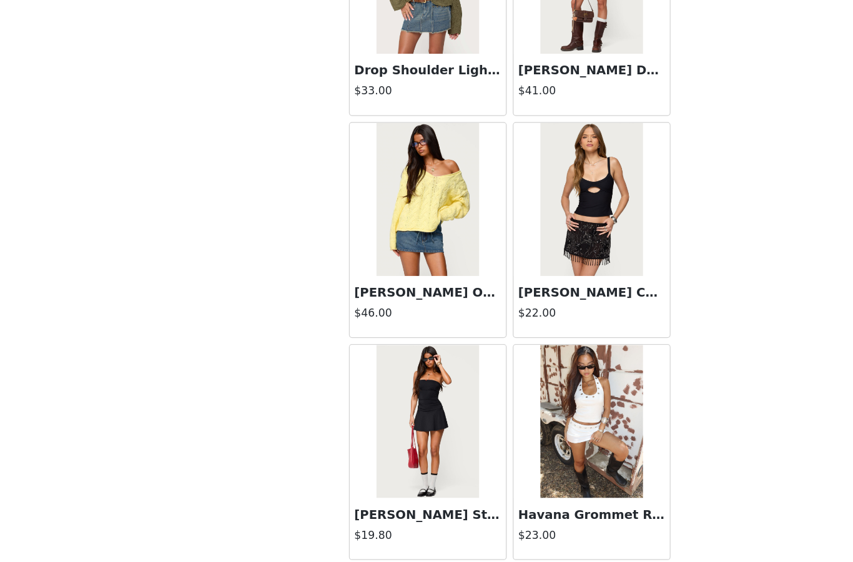
scroll to position [3159, 0]
click at [388, 526] on button "Load More" at bounding box center [426, 541] width 262 height 30
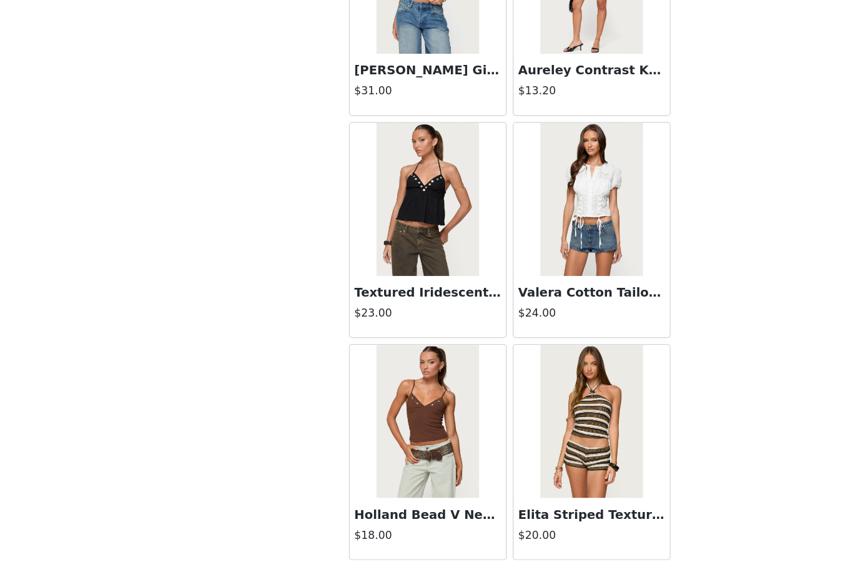
click at [411, 526] on button "Load More" at bounding box center [426, 541] width 262 height 30
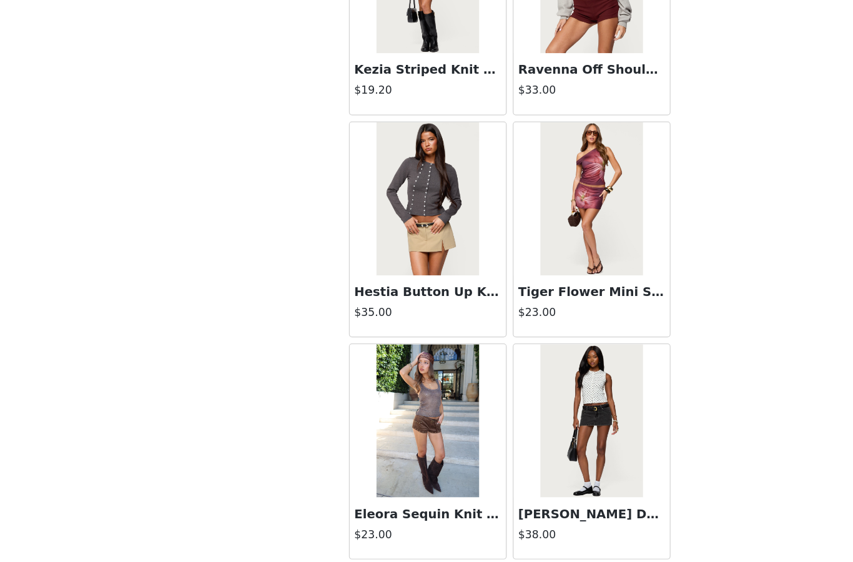
scroll to position [6780, 0]
click at [391, 526] on button "Load More" at bounding box center [426, 541] width 262 height 30
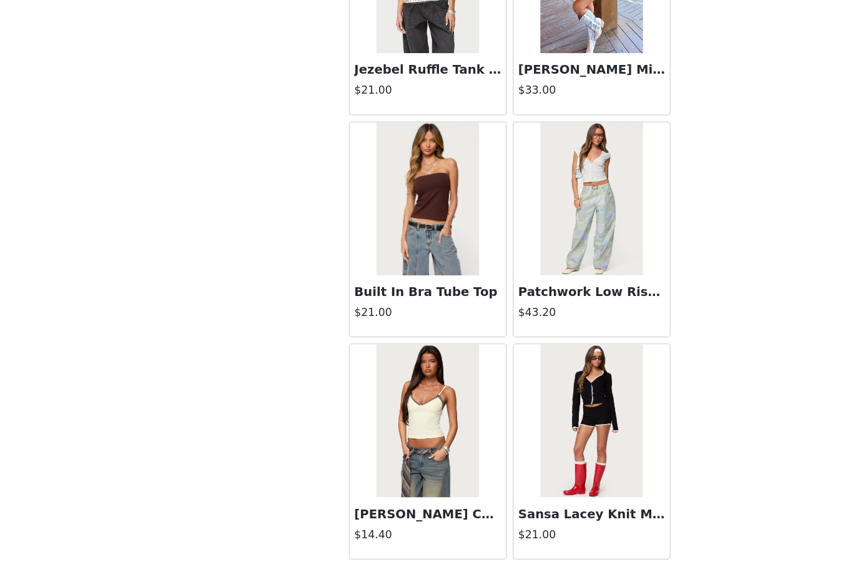
click at [403, 526] on button "Load More" at bounding box center [426, 541] width 262 height 30
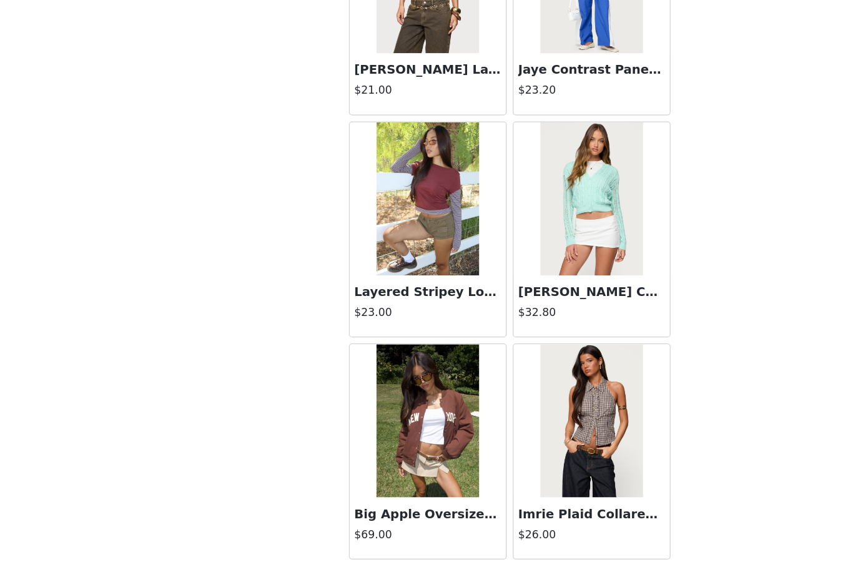
click at [391, 526] on button "Load More" at bounding box center [426, 541] width 262 height 30
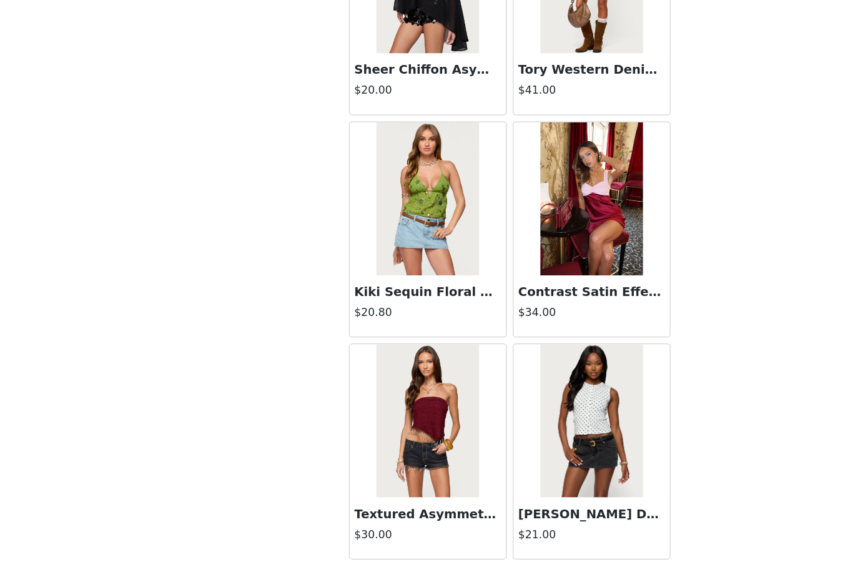
click at [325, 526] on button "Load More" at bounding box center [426, 541] width 262 height 30
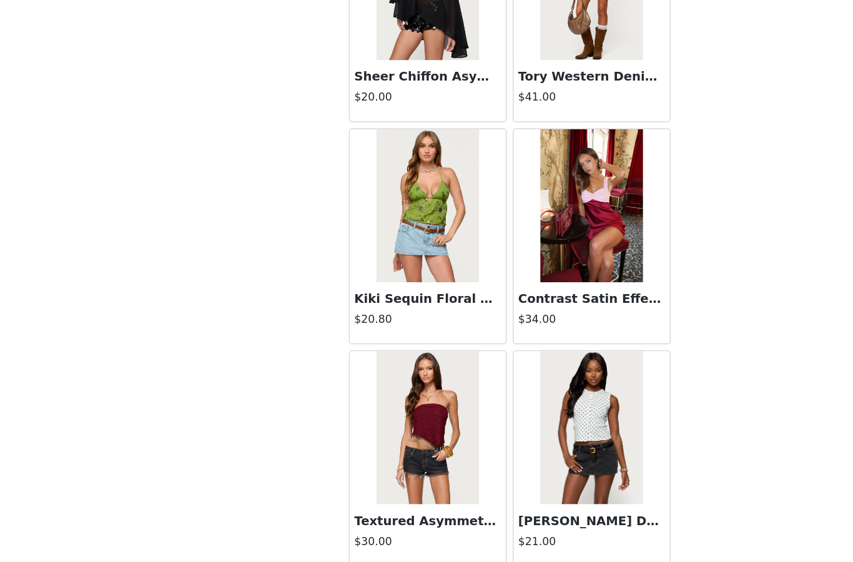
scroll to position [12206, 0]
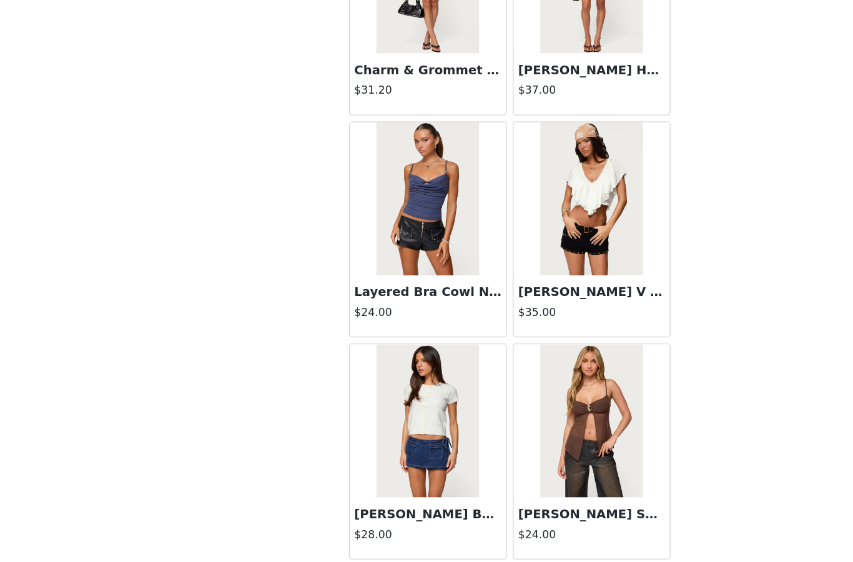
click at [385, 526] on button "Load More" at bounding box center [426, 541] width 262 height 30
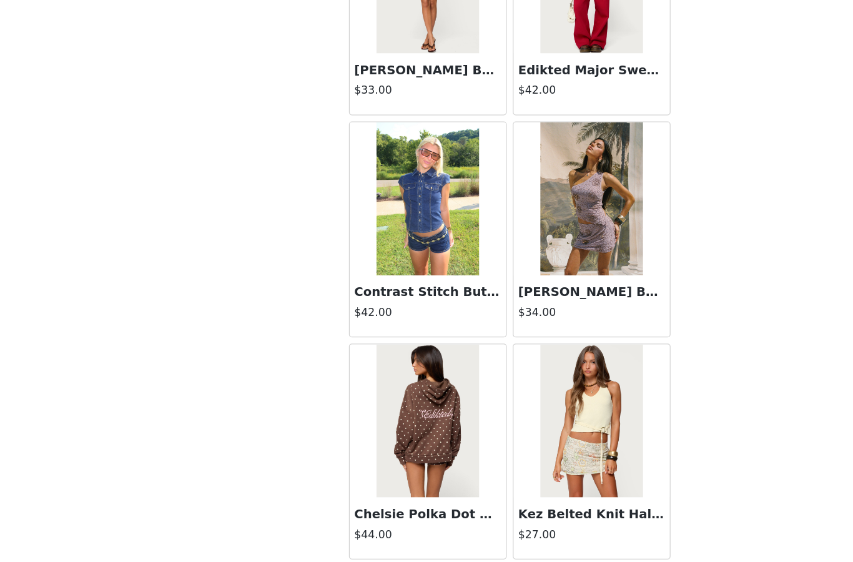
click at [342, 526] on button "Load More" at bounding box center [426, 541] width 262 height 30
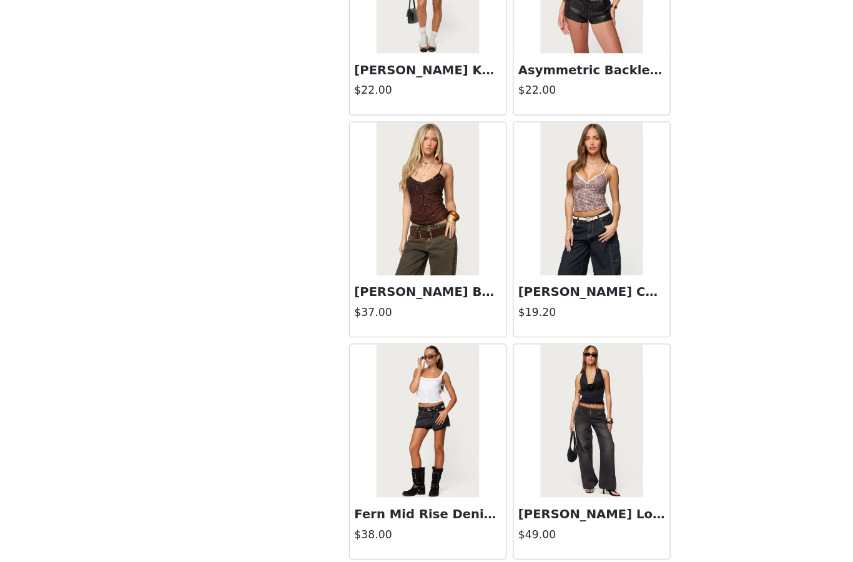
click at [366, 526] on button "Load More" at bounding box center [426, 541] width 262 height 30
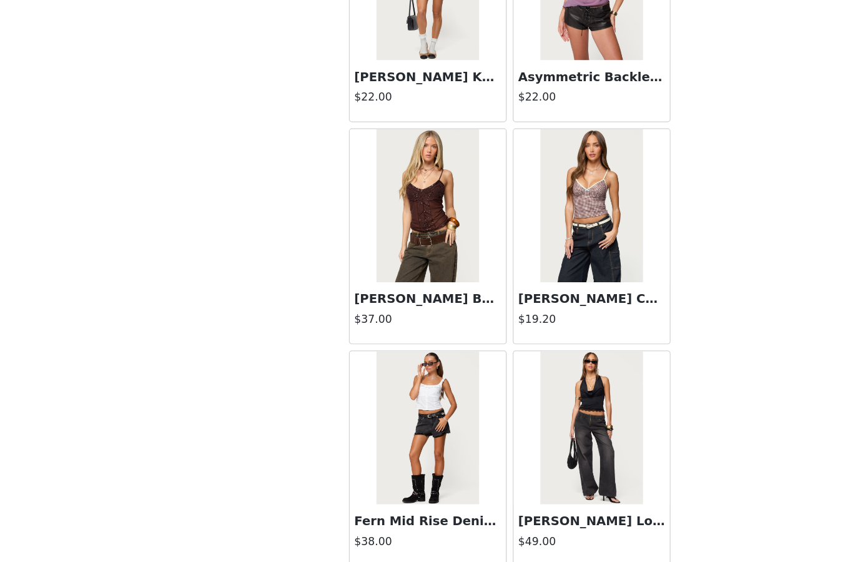
scroll to position [17638, 0]
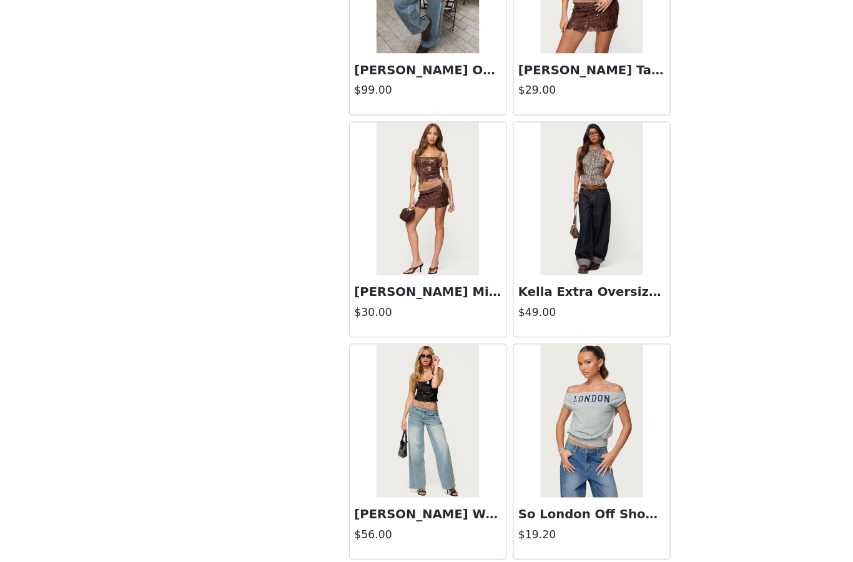
click at [496, 526] on button "Load More" at bounding box center [426, 541] width 262 height 30
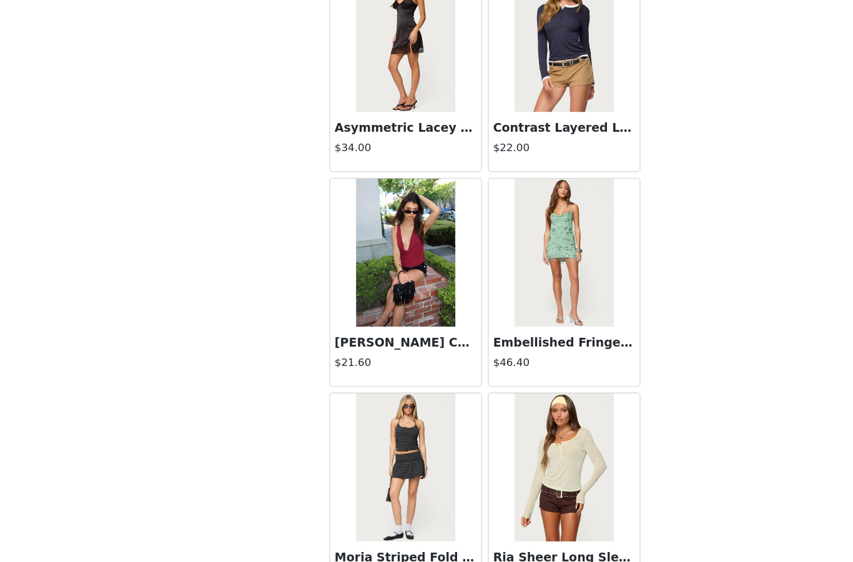
scroll to position [20466, 0]
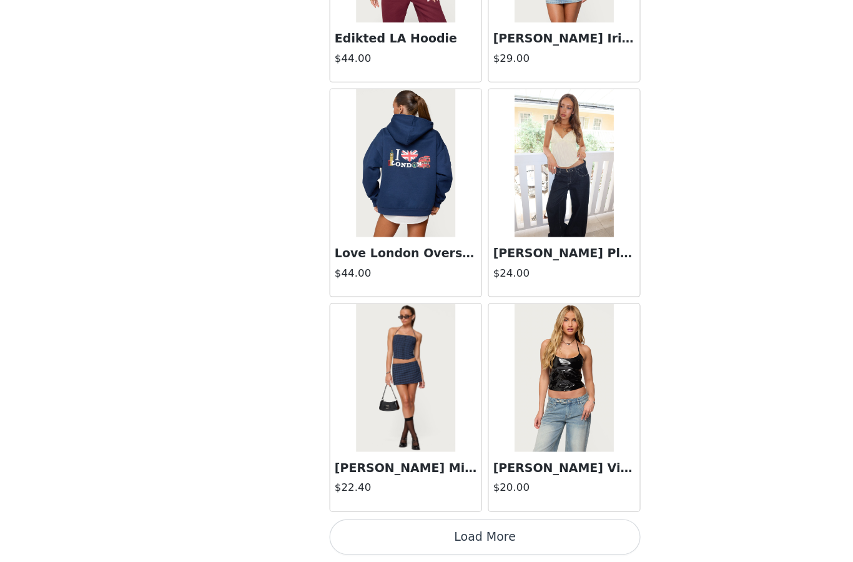
click at [438, 526] on button "Load More" at bounding box center [426, 541] width 262 height 30
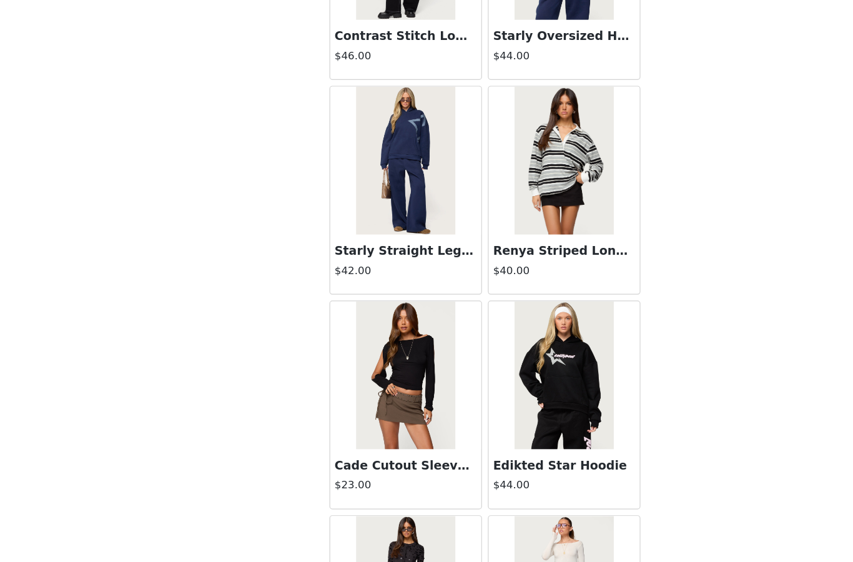
scroll to position [22758, 0]
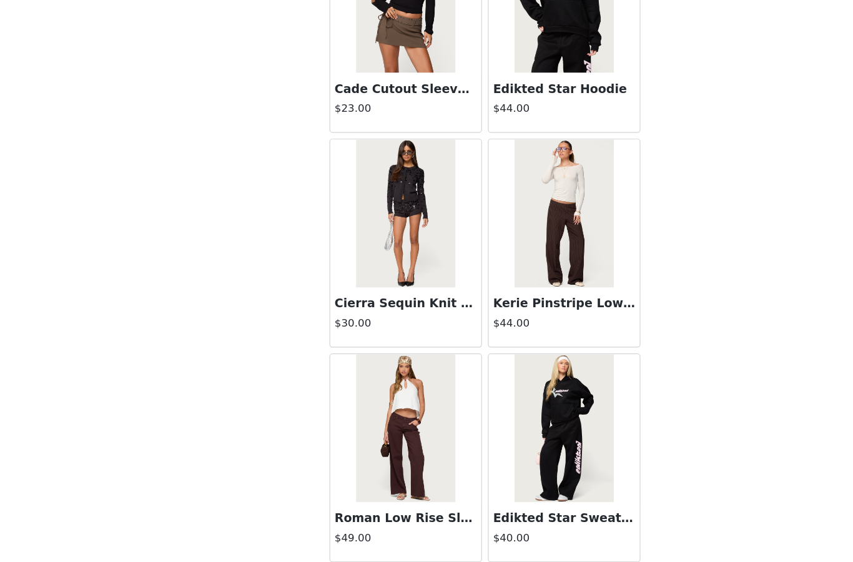
click at [401, 526] on button "Load More" at bounding box center [426, 541] width 262 height 30
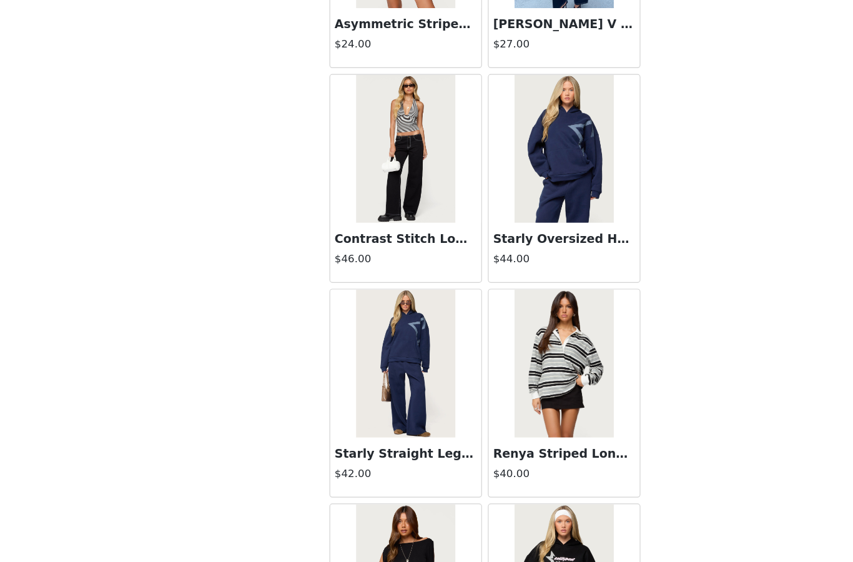
scroll to position [22562, 0]
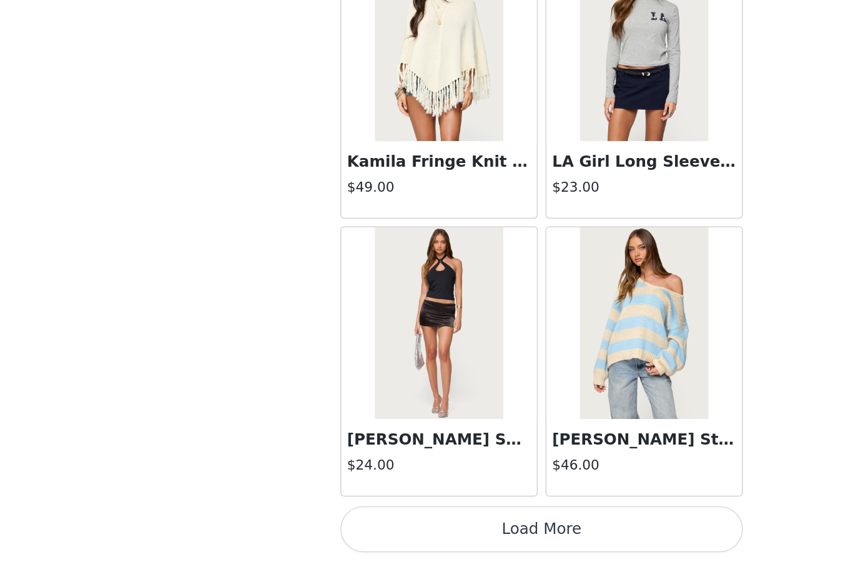
click at [365, 526] on button "Load More" at bounding box center [426, 541] width 262 height 30
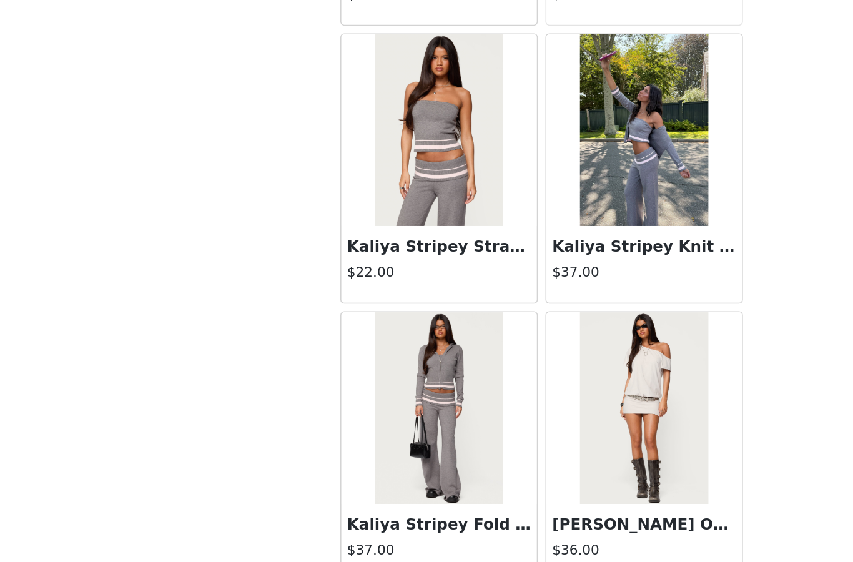
scroll to position [26641, 0]
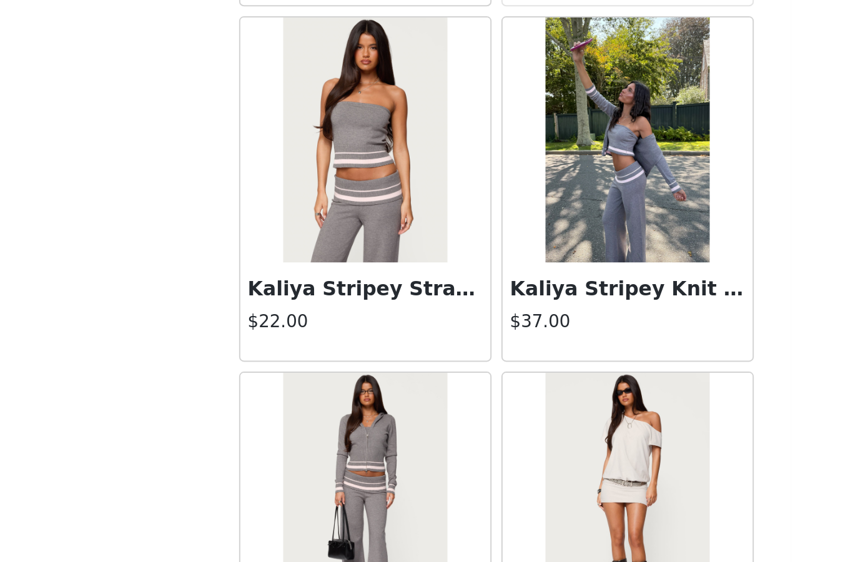
click at [318, 219] on img at bounding box center [359, 281] width 83 height 125
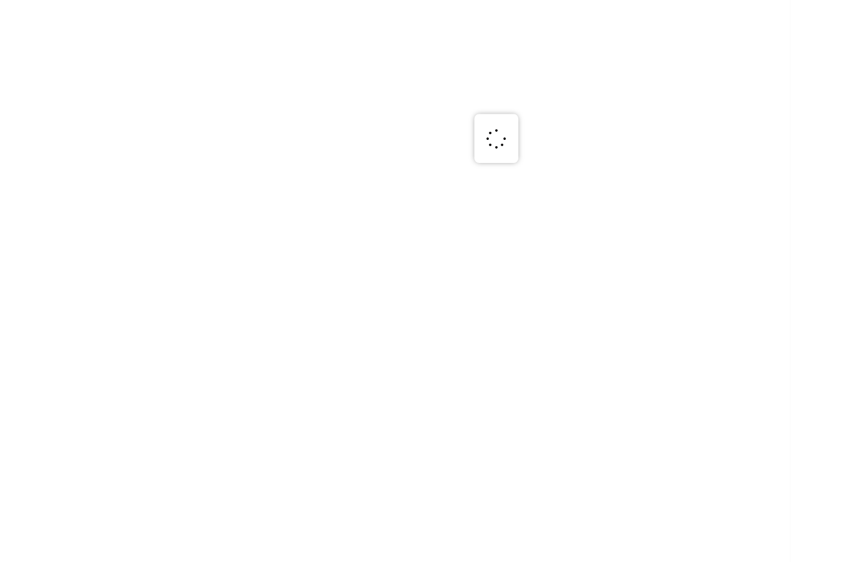
scroll to position [0, 0]
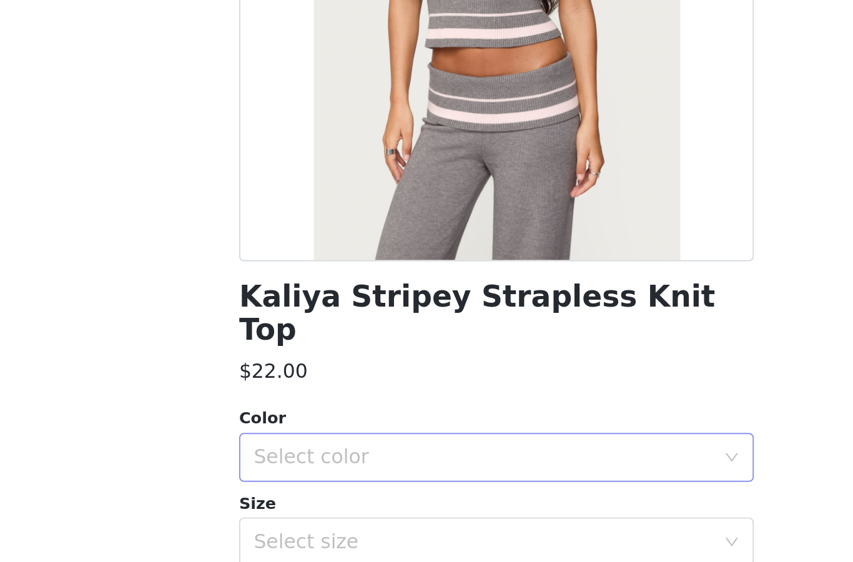
click at [303, 437] on div "Select color" at bounding box center [420, 443] width 234 height 12
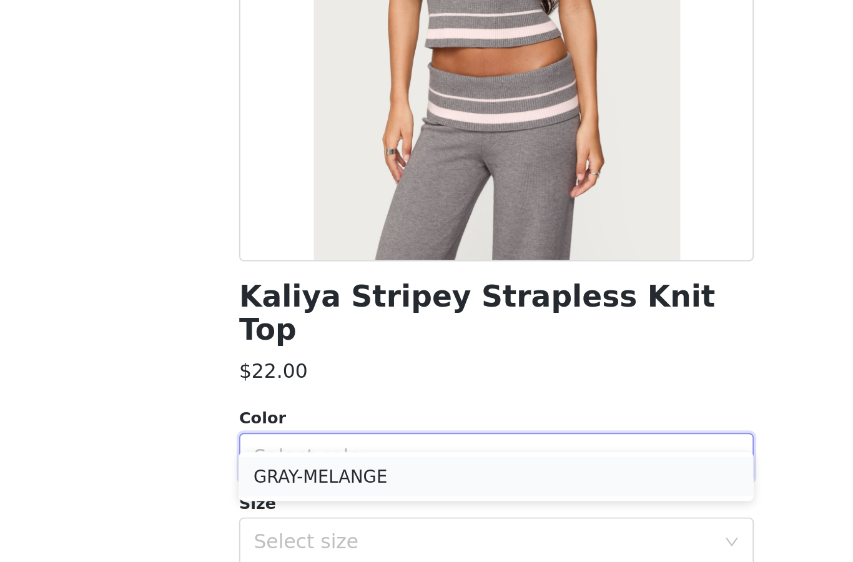
click at [295, 443] on li "GRAY-MELANGE" at bounding box center [426, 453] width 262 height 20
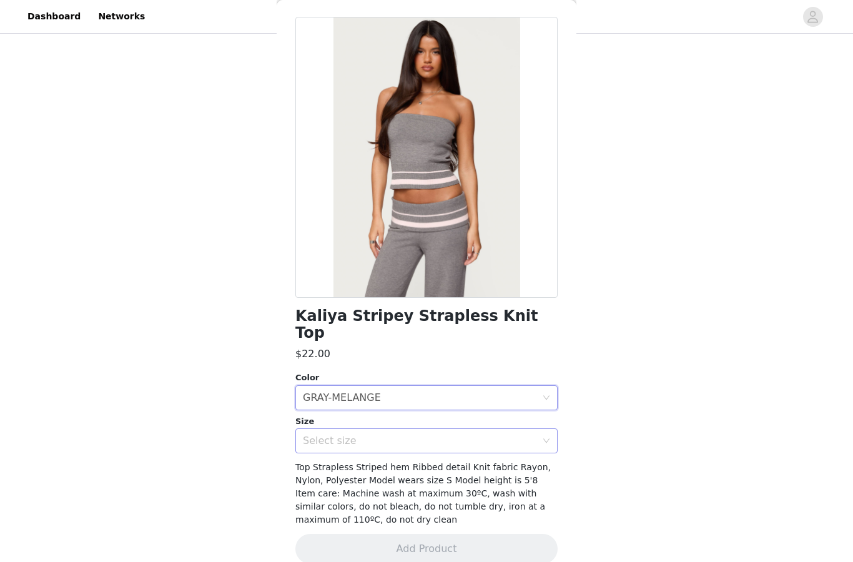
scroll to position [45, 0]
click at [438, 435] on div "Select size" at bounding box center [420, 441] width 234 height 12
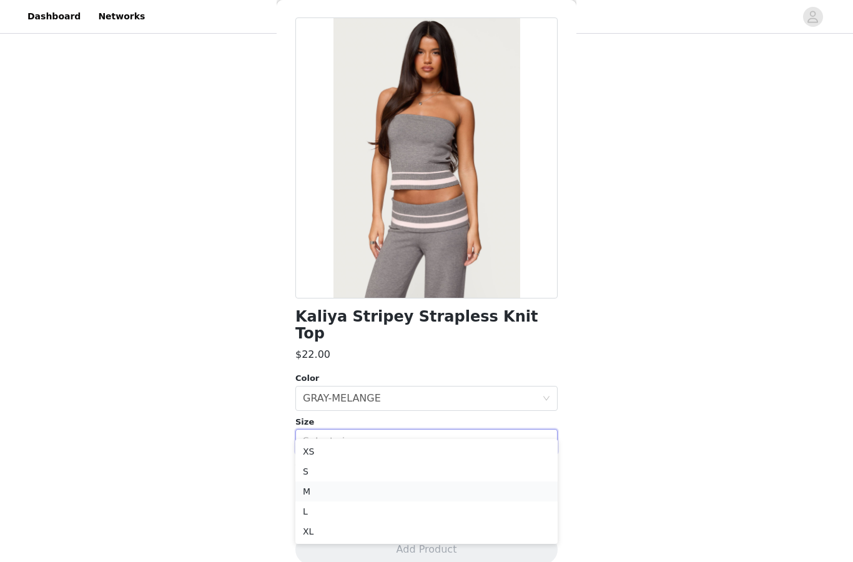
click at [370, 483] on li "M" at bounding box center [426, 491] width 262 height 20
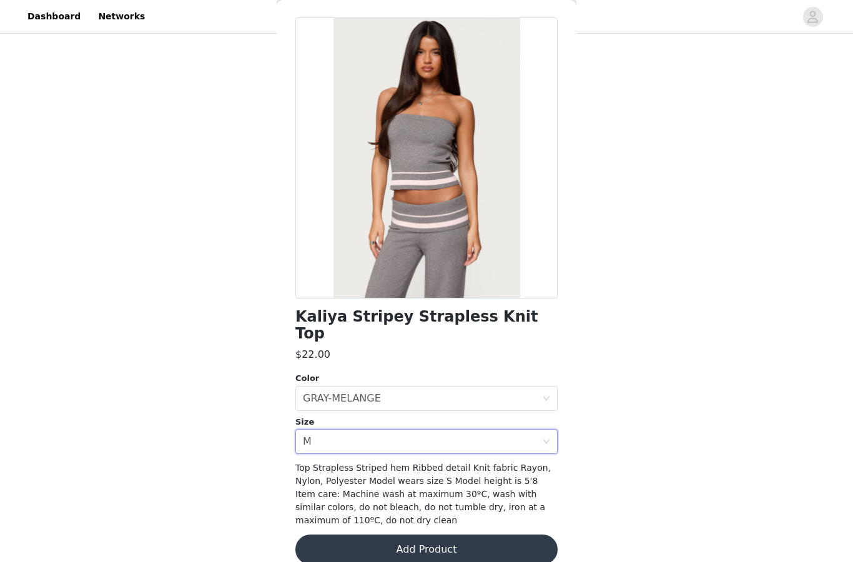
click at [387, 534] on button "Add Product" at bounding box center [426, 549] width 262 height 30
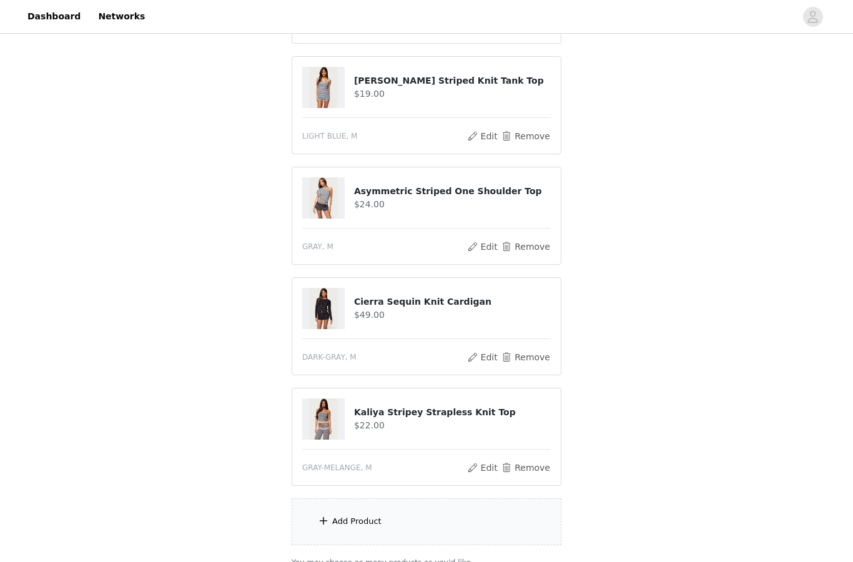
click at [386, 518] on div "Add Product" at bounding box center [427, 521] width 270 height 47
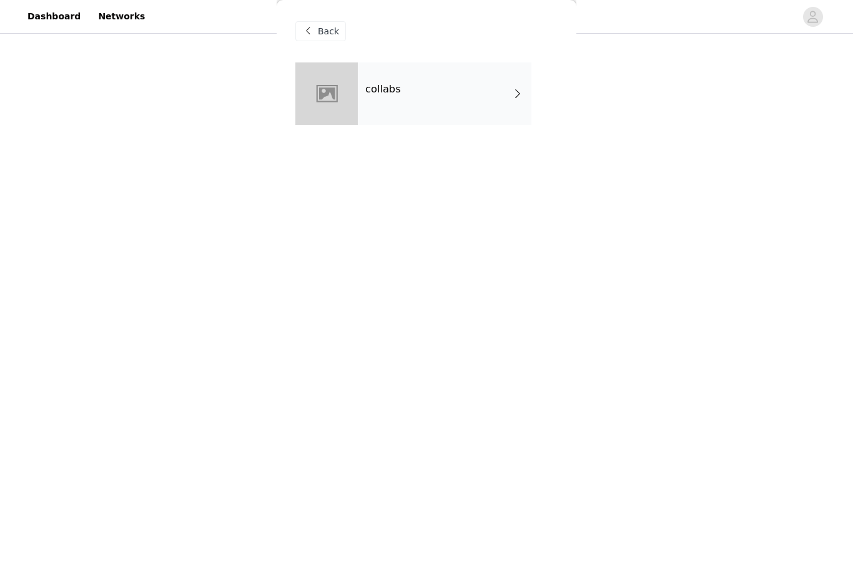
click at [393, 102] on div "collabs" at bounding box center [445, 93] width 174 height 62
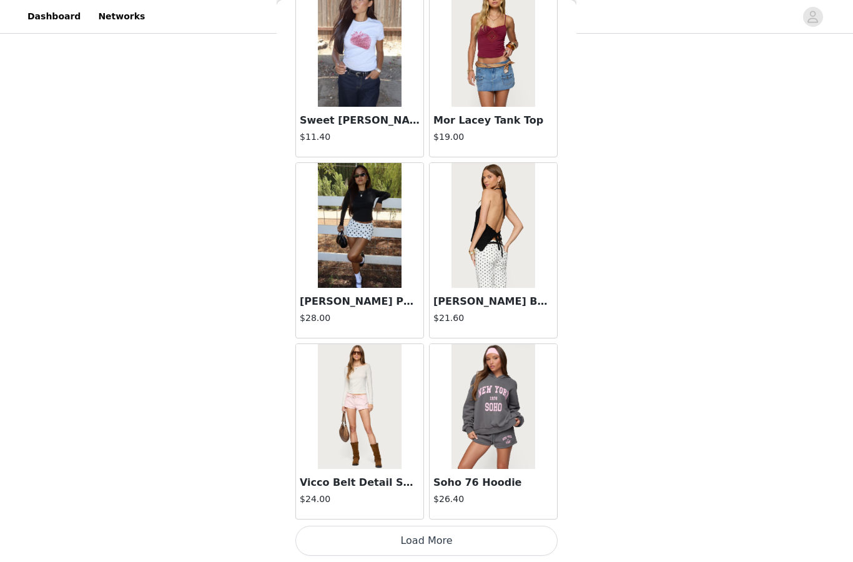
click at [409, 537] on button "Load More" at bounding box center [426, 541] width 262 height 30
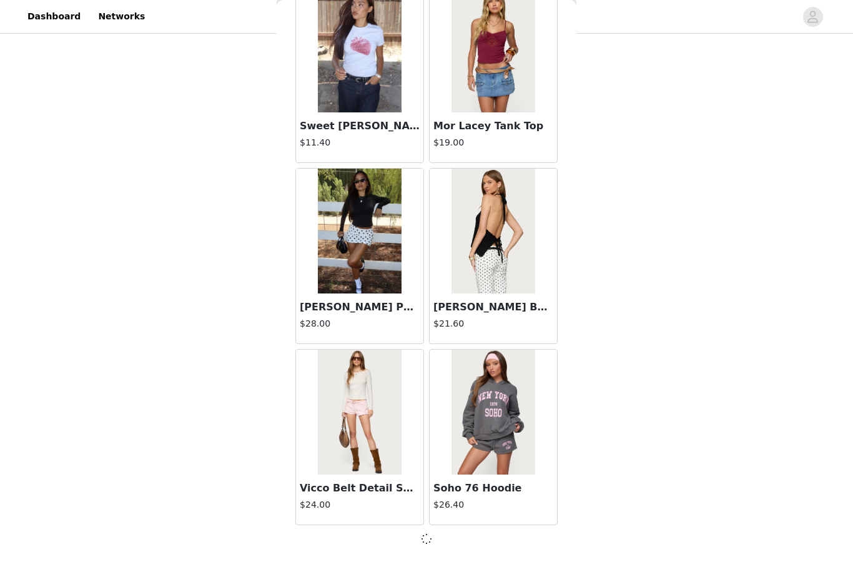
scroll to position [1343, 0]
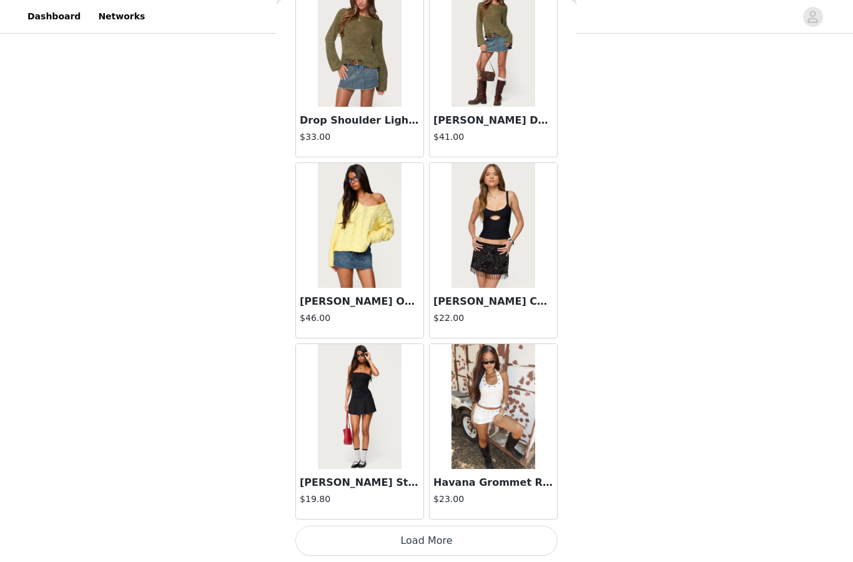
click at [408, 534] on button "Load More" at bounding box center [426, 541] width 262 height 30
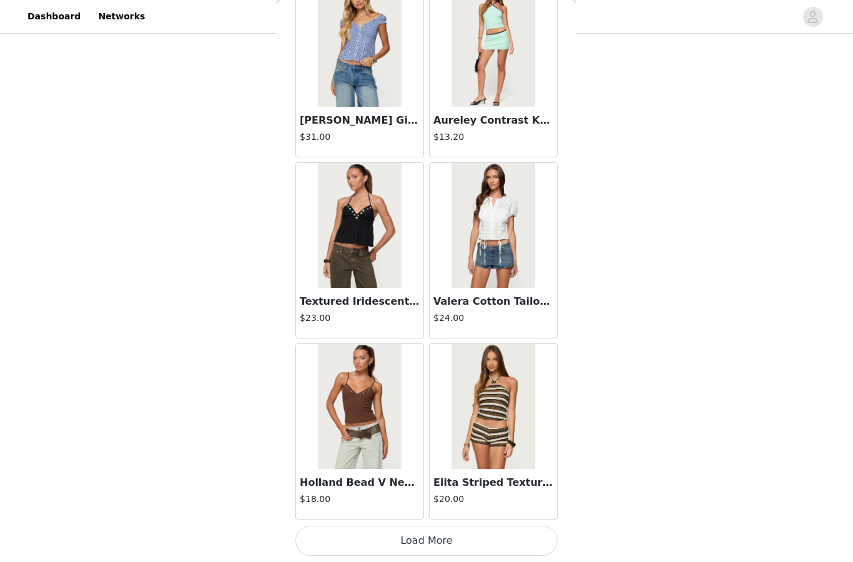
scroll to position [1061, 0]
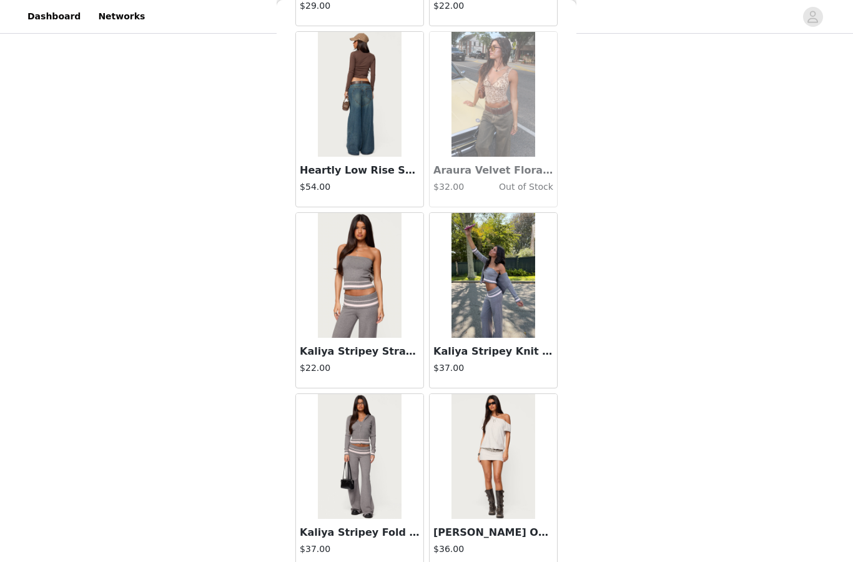
scroll to position [26647, 0]
click at [497, 288] on img at bounding box center [492, 275] width 83 height 125
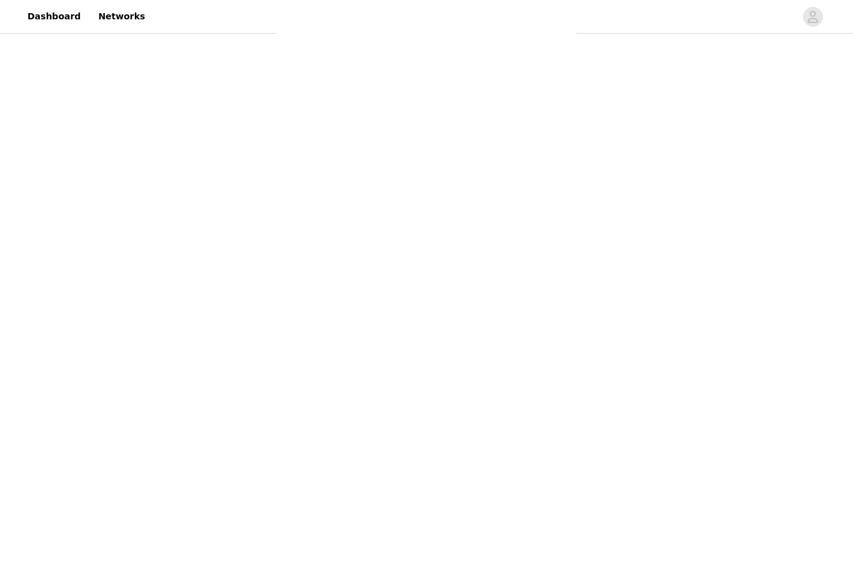
scroll to position [0, 0]
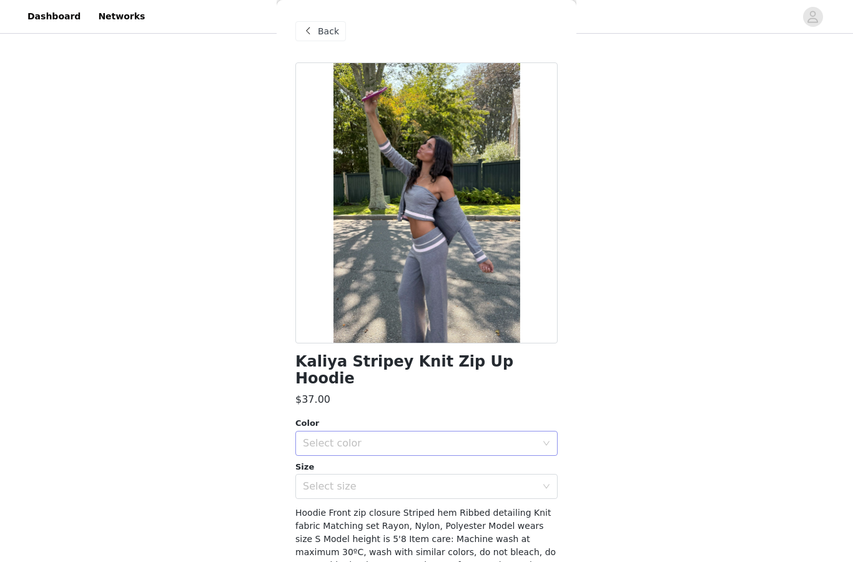
click at [493, 437] on div "Select color" at bounding box center [420, 443] width 234 height 12
click at [468, 448] on li "GRAY-MELANGE" at bounding box center [426, 453] width 262 height 20
click at [464, 480] on div "Select size" at bounding box center [420, 486] width 234 height 12
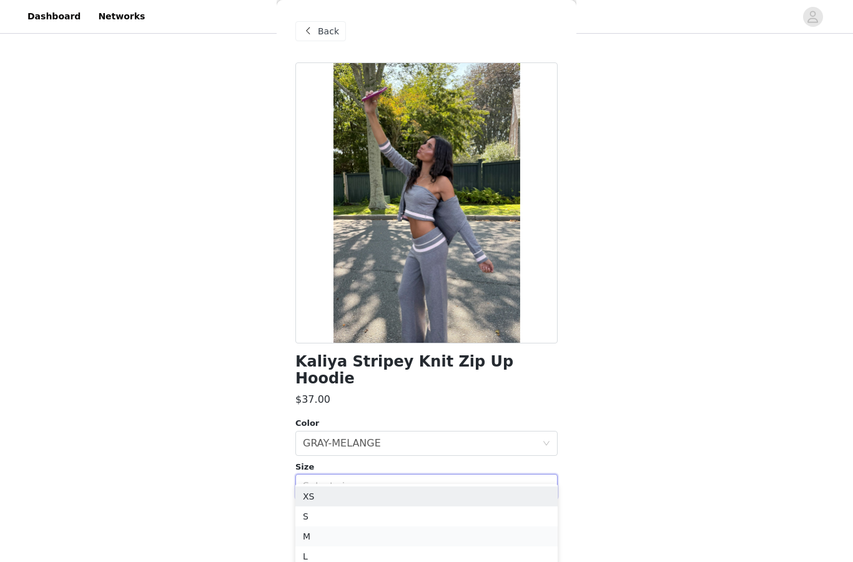
click at [425, 538] on li "M" at bounding box center [426, 536] width 262 height 20
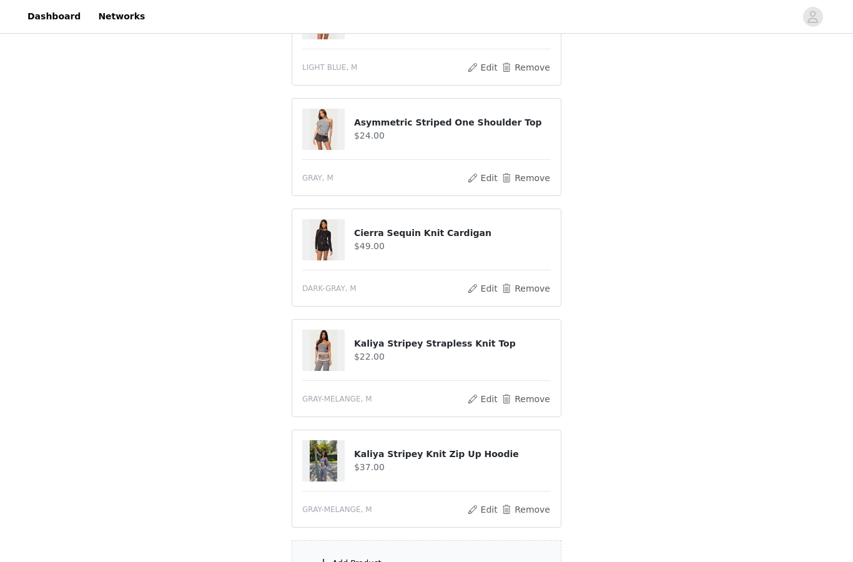
scroll to position [1171, 0]
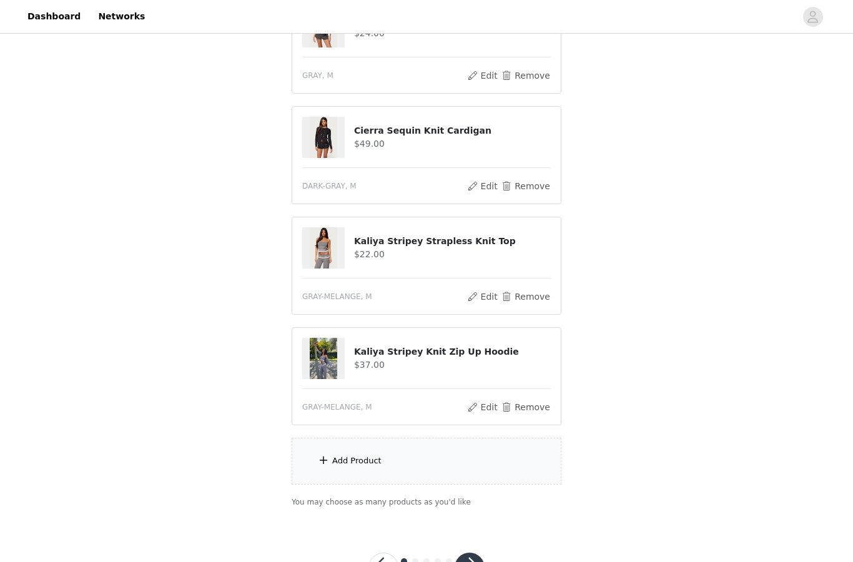
click at [353, 455] on div "Add Product" at bounding box center [356, 461] width 49 height 12
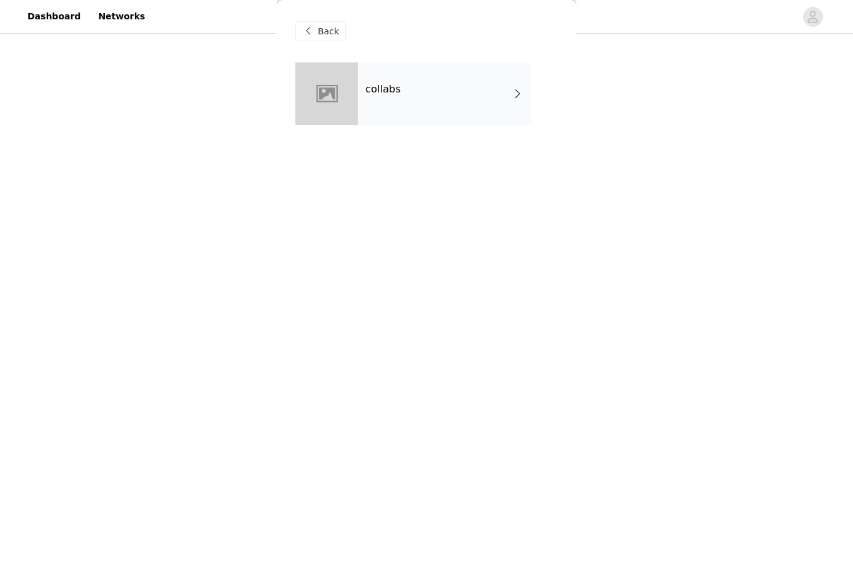
click at [439, 102] on div "collabs" at bounding box center [445, 93] width 174 height 62
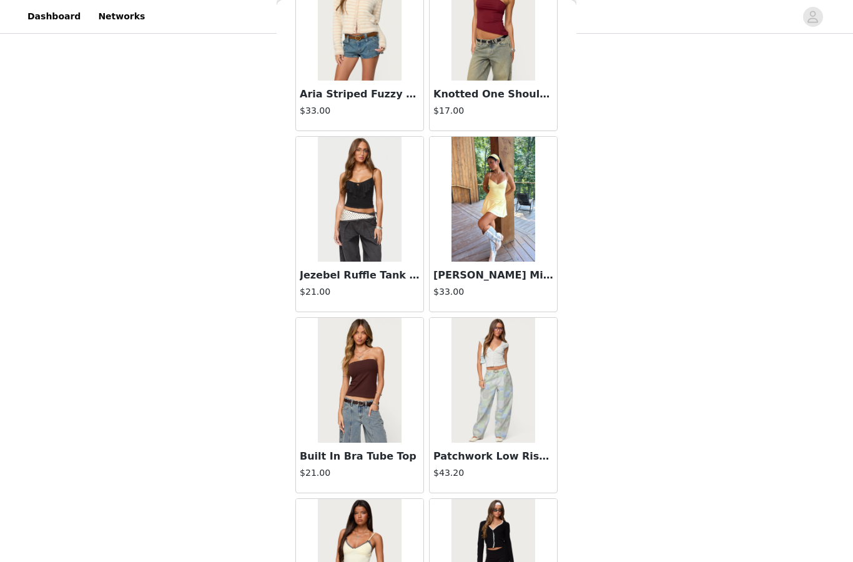
scroll to position [1221, 0]
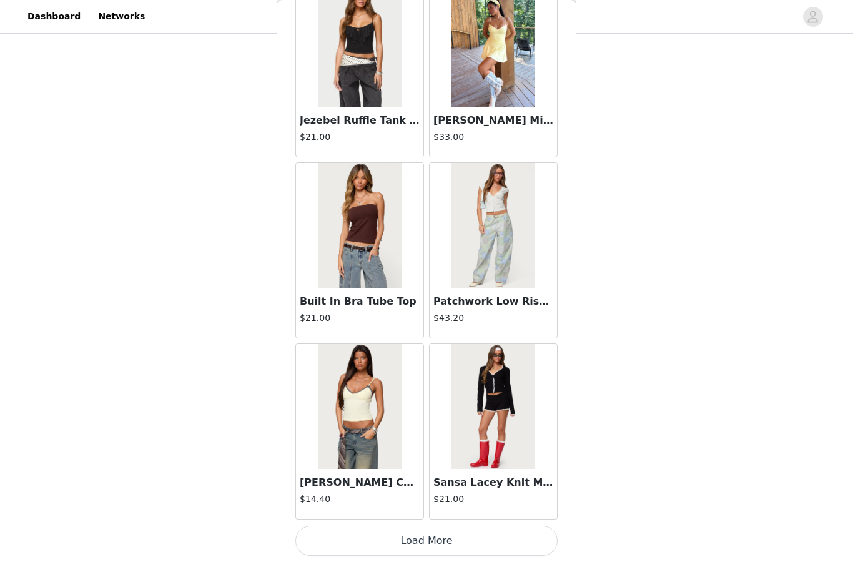
click at [393, 536] on button "Load More" at bounding box center [426, 541] width 262 height 30
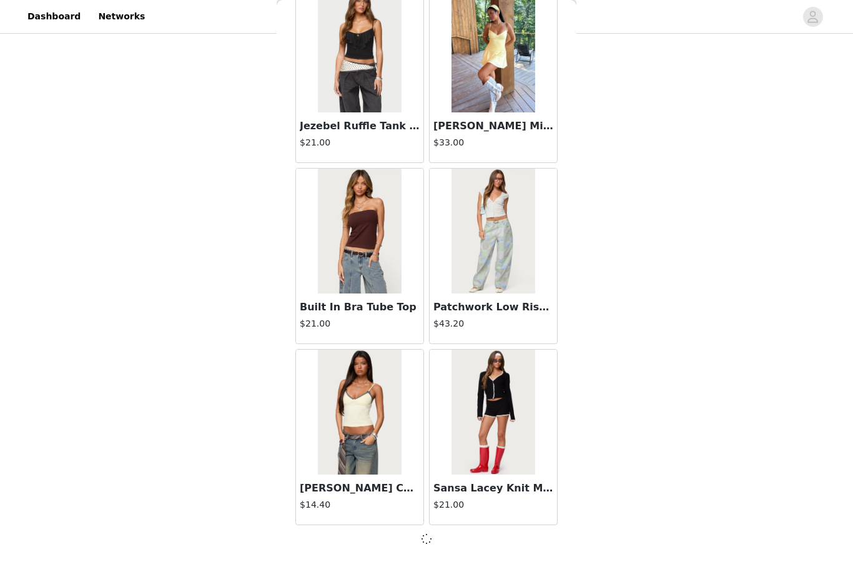
scroll to position [8585, 0]
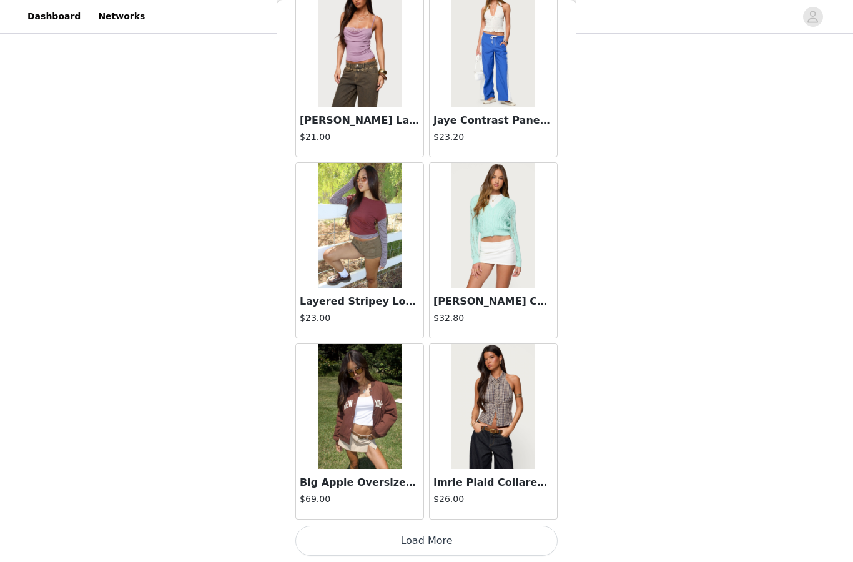
click at [403, 536] on button "Load More" at bounding box center [426, 541] width 262 height 30
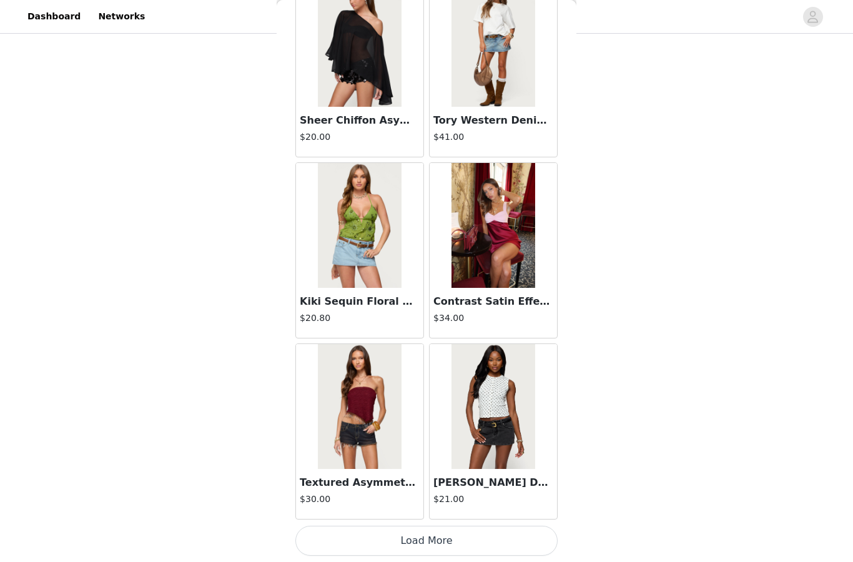
click at [397, 533] on button "Load More" at bounding box center [426, 541] width 262 height 30
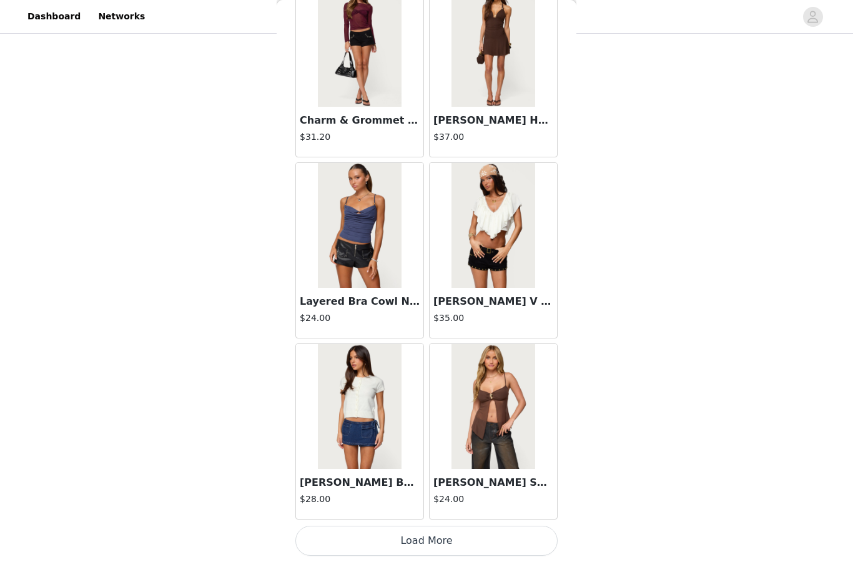
click at [400, 537] on button "Load More" at bounding box center [426, 541] width 262 height 30
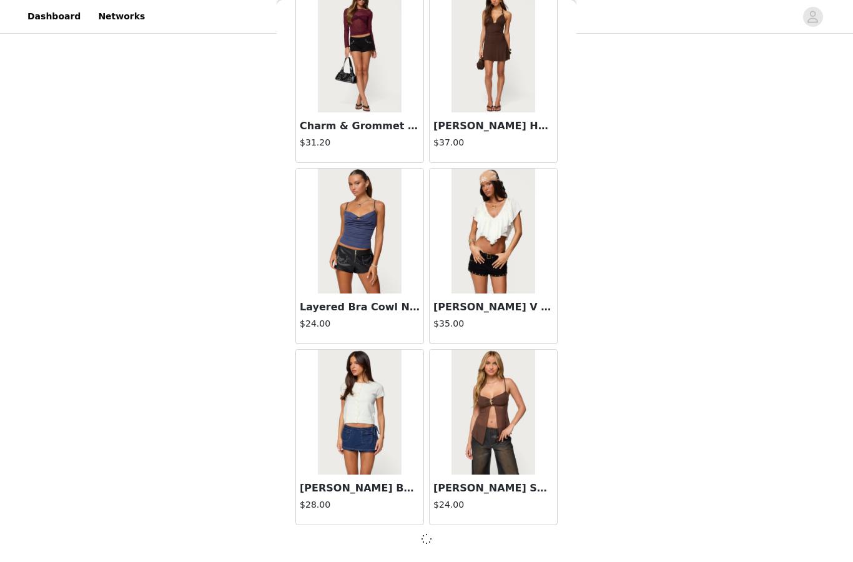
scroll to position [14017, 0]
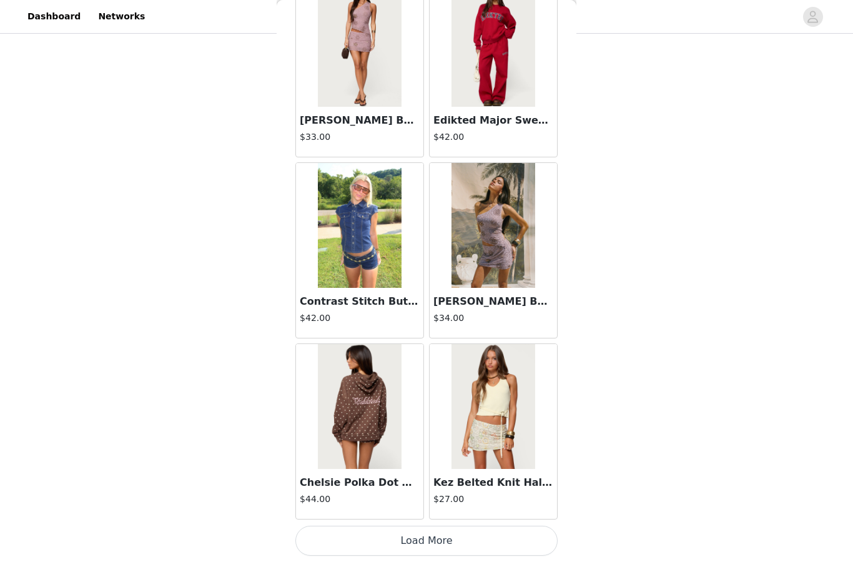
click at [358, 530] on button "Load More" at bounding box center [426, 541] width 262 height 30
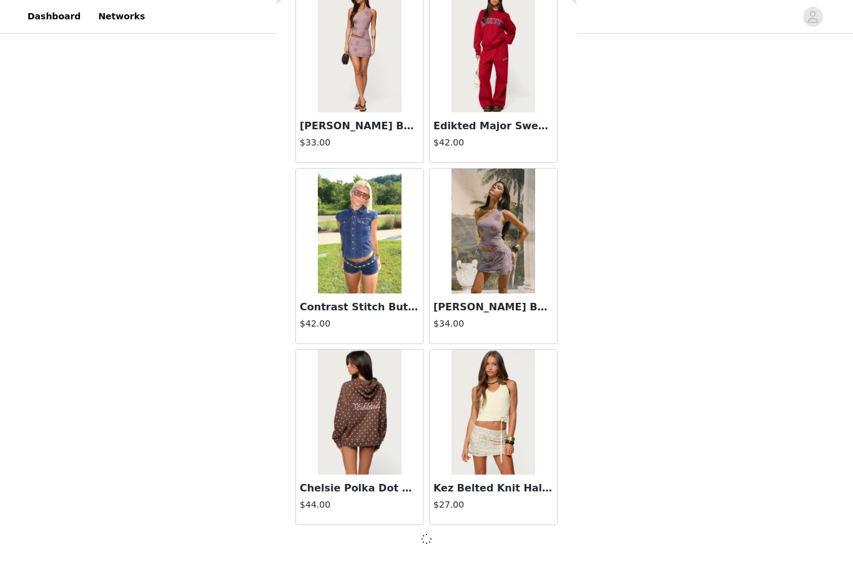
scroll to position [15828, 0]
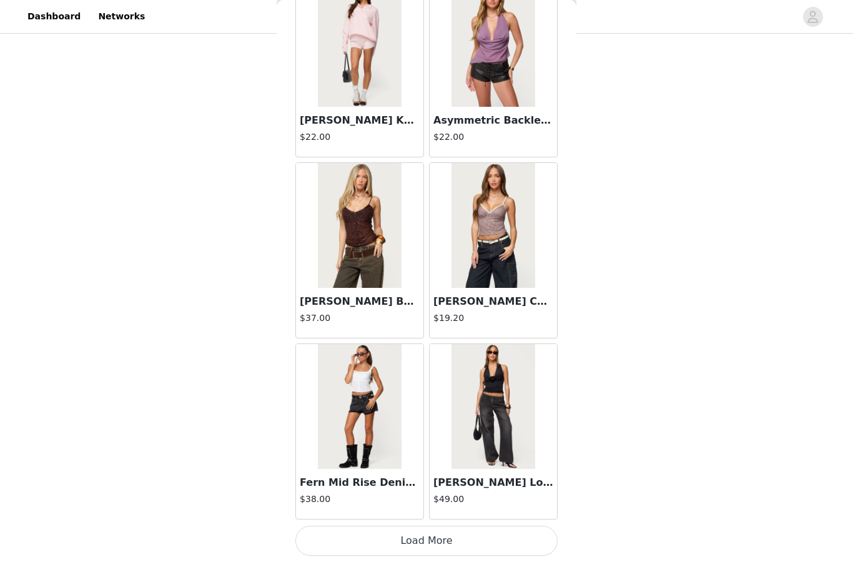
click at [390, 538] on button "Load More" at bounding box center [426, 541] width 262 height 30
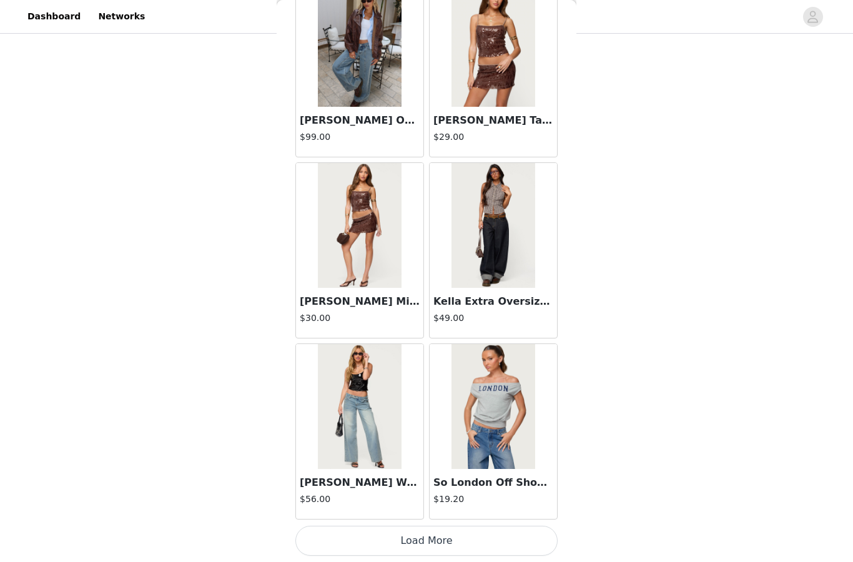
scroll to position [19454, 0]
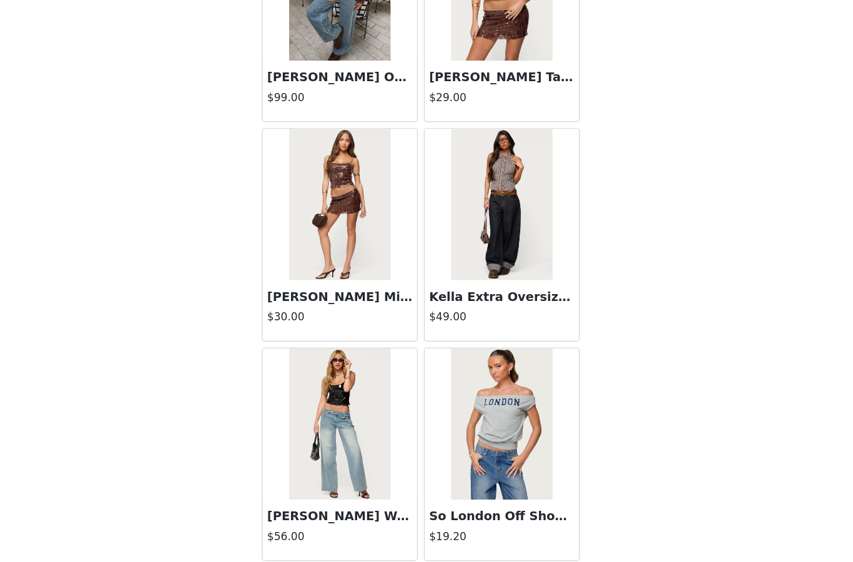
click at [315, 526] on button "Load More" at bounding box center [426, 541] width 262 height 30
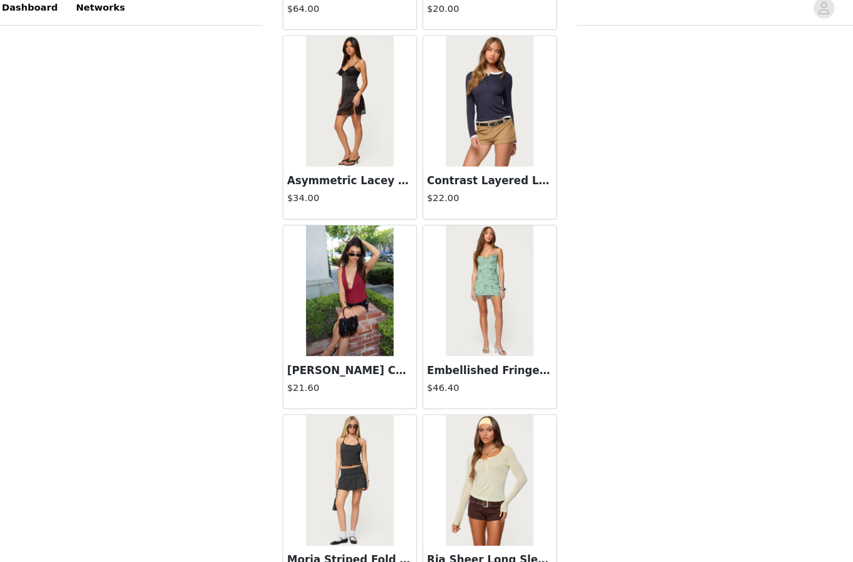
scroll to position [1190, 0]
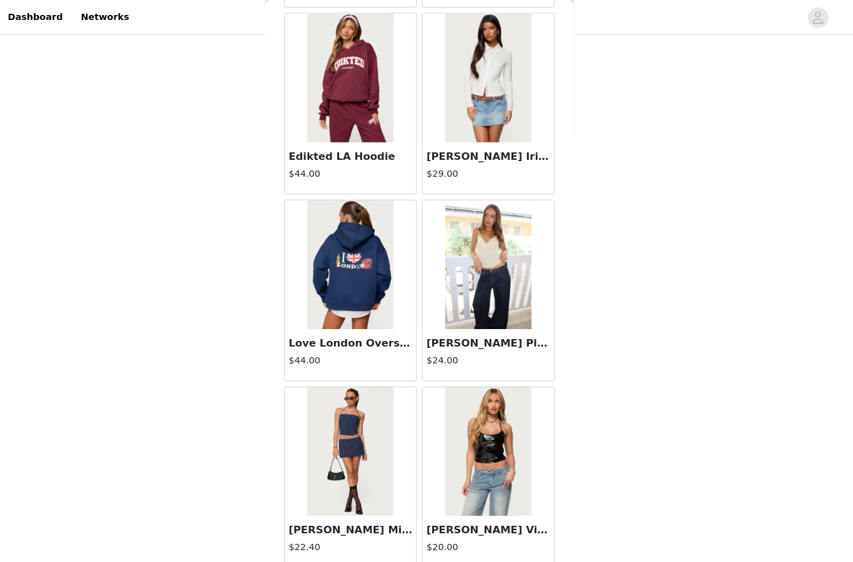
click at [390, 561] on button "Load More" at bounding box center [426, 572] width 262 height 30
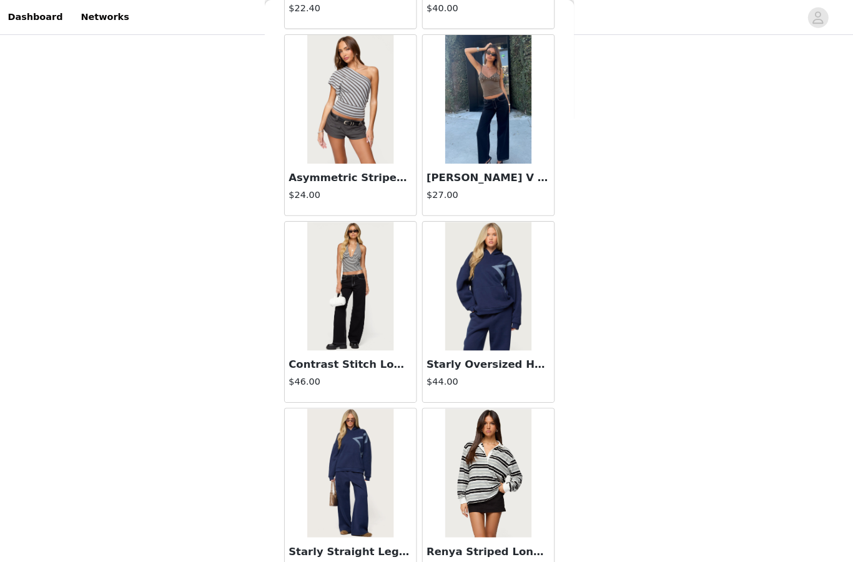
scroll to position [22643, 0]
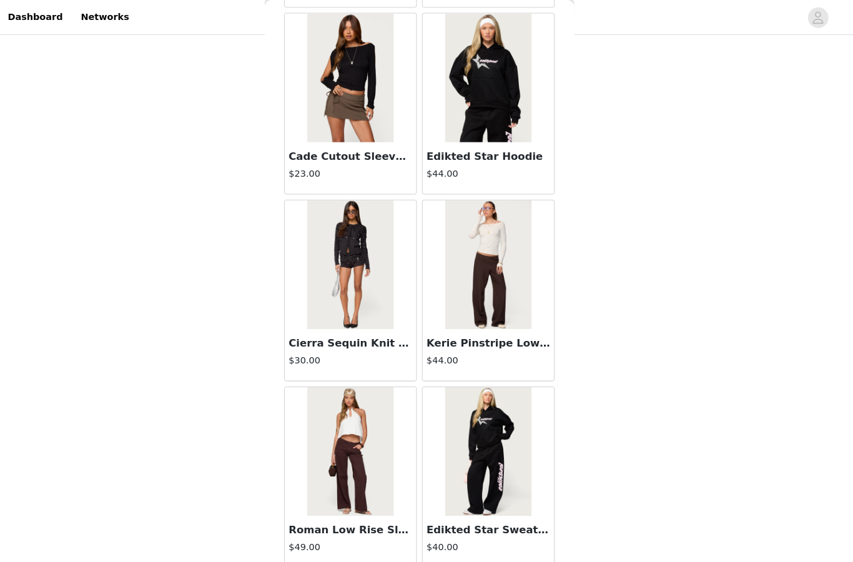
click at [386, 561] on button "Load More" at bounding box center [426, 572] width 262 height 30
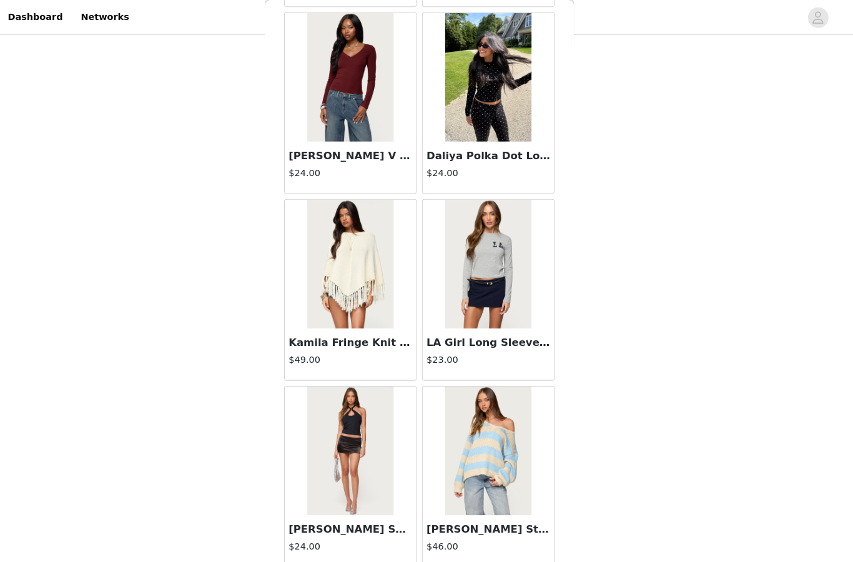
scroll to position [24855, 0]
click at [383, 561] on button "Load More" at bounding box center [426, 572] width 262 height 30
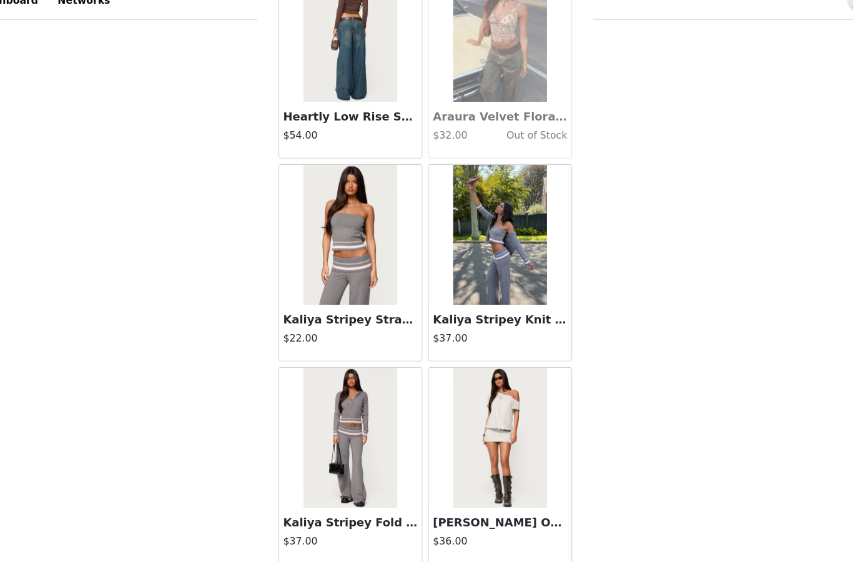
scroll to position [26697, 0]
click at [314, 526] on button "Load More" at bounding box center [426, 541] width 262 height 30
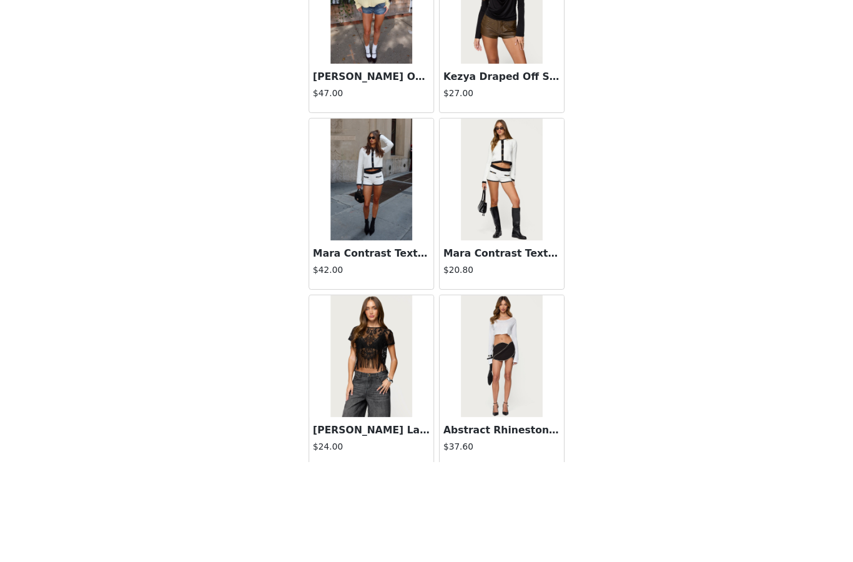
scroll to position [28457, 0]
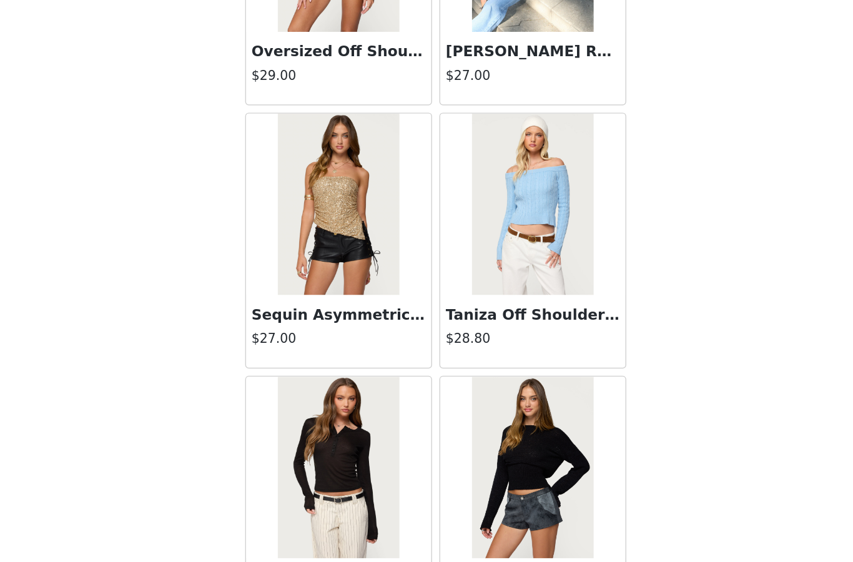
scroll to position [30089, 0]
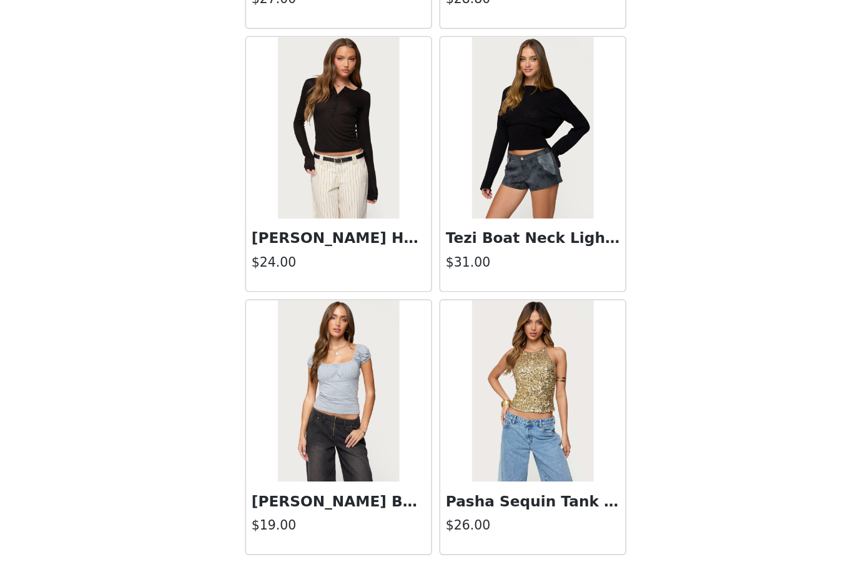
click at [295, 526] on button "Load More" at bounding box center [426, 541] width 262 height 30
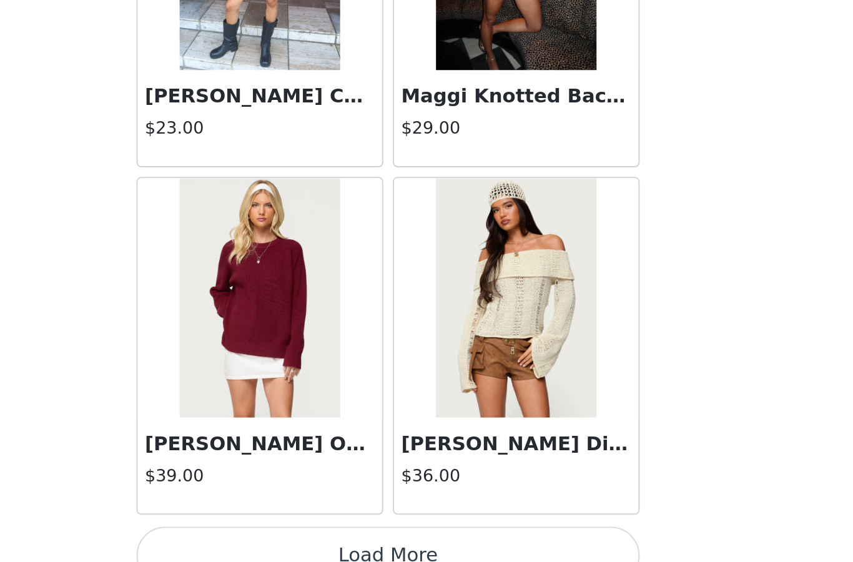
scroll to position [1221, 0]
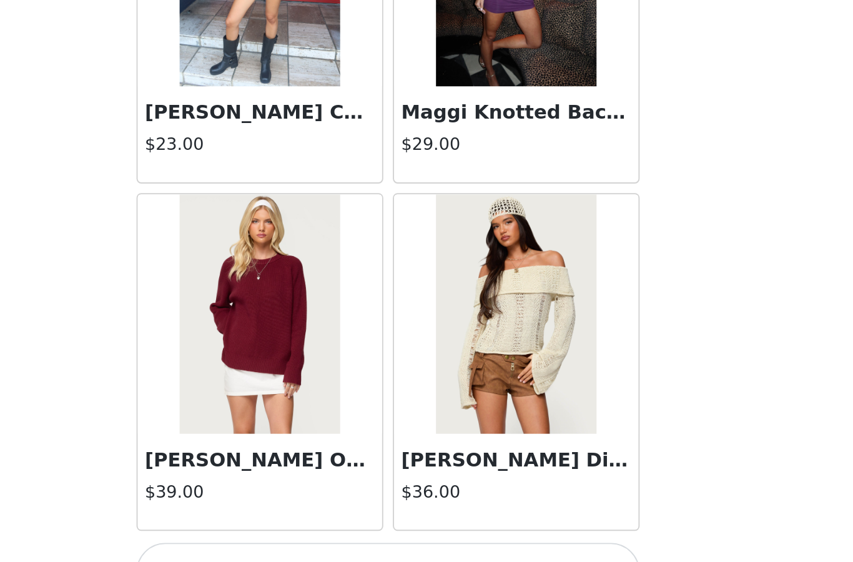
click at [295, 526] on button "Load More" at bounding box center [426, 541] width 262 height 30
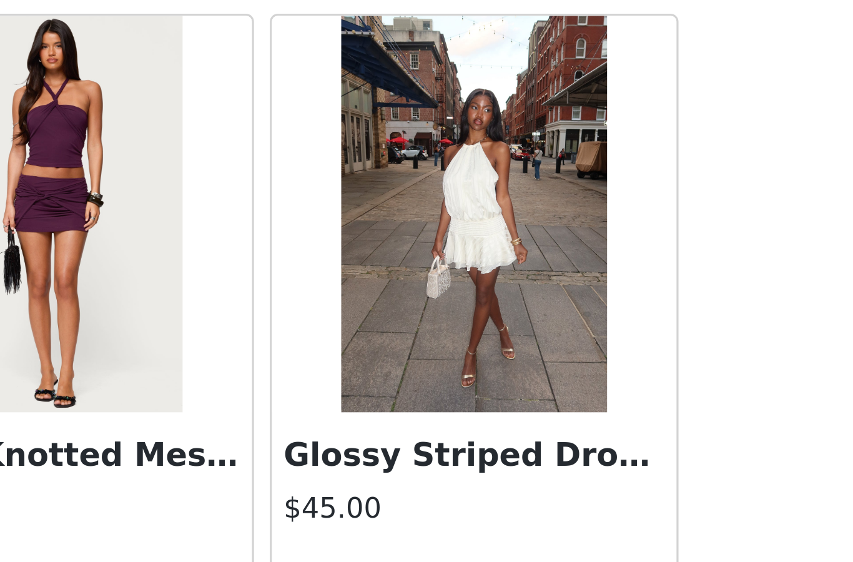
scroll to position [33277, 0]
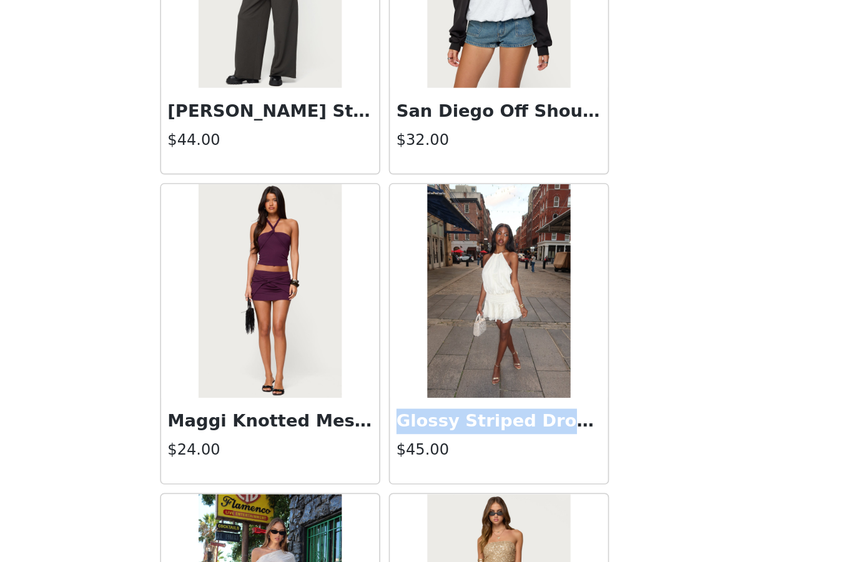
drag, startPoint x: 233, startPoint y: 243, endPoint x: 347, endPoint y: 241, distance: 113.6
click at [433, 413] on h3 "Glossy Striped Drop Waist Mini Dress" at bounding box center [493, 420] width 120 height 15
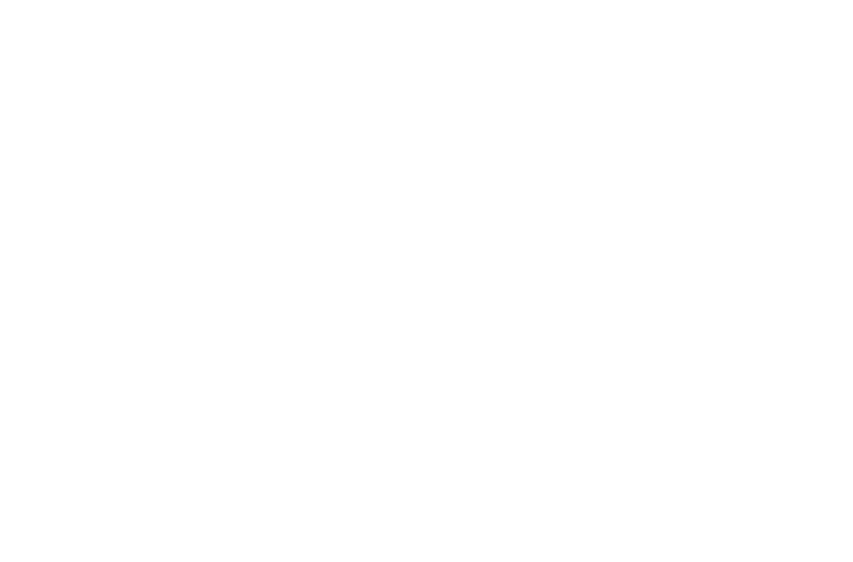
scroll to position [0, 0]
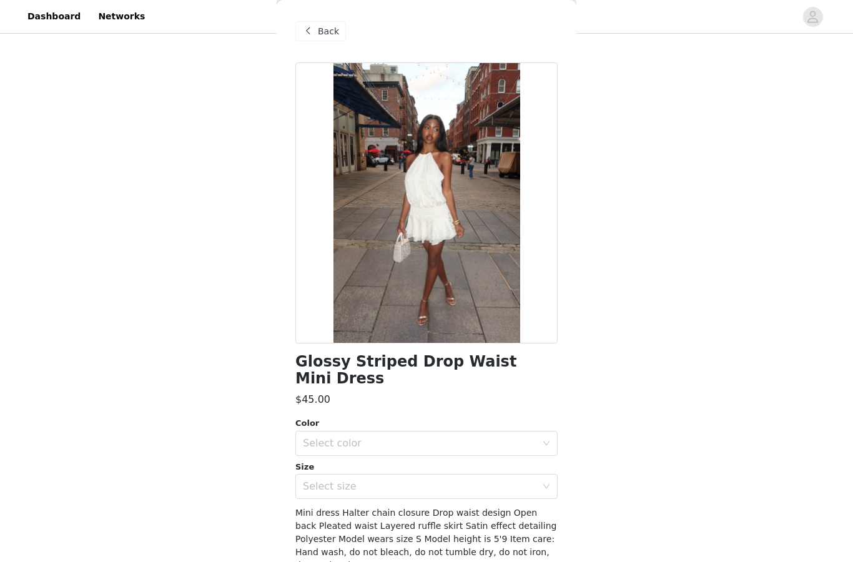
click at [310, 36] on span at bounding box center [307, 31] width 15 height 15
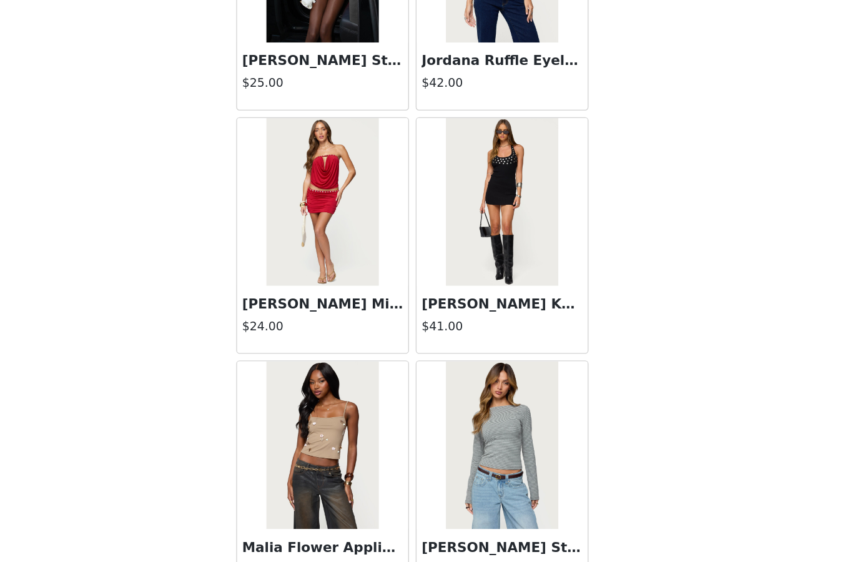
scroll to position [1215, 0]
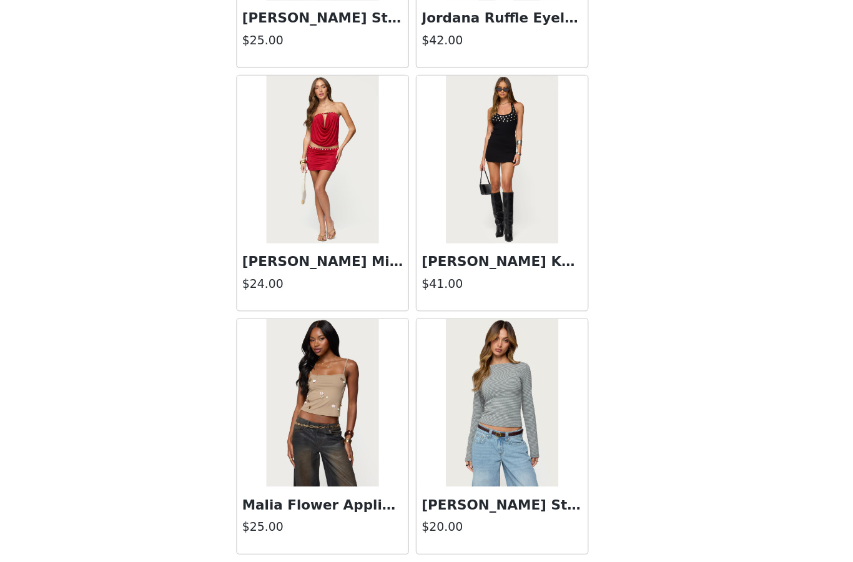
click at [295, 526] on button "Load More" at bounding box center [426, 541] width 262 height 30
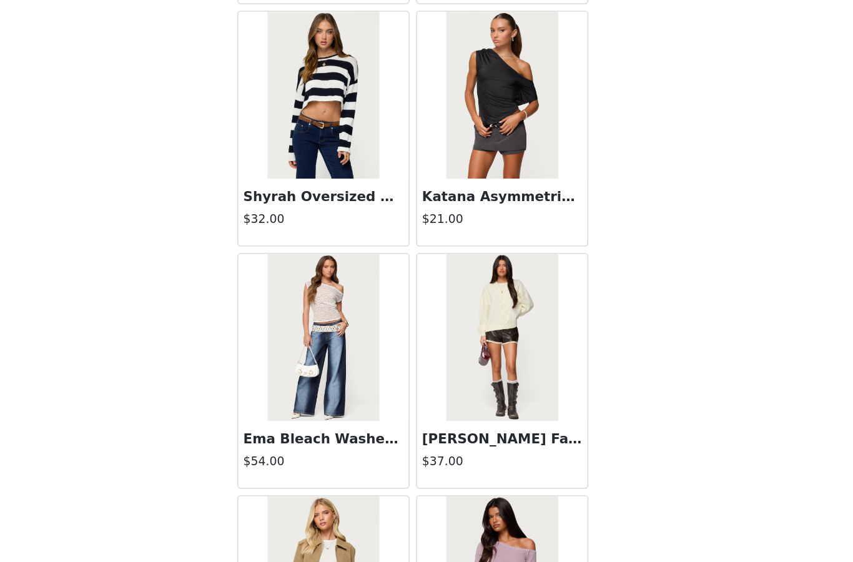
scroll to position [34903, 0]
click at [451, 104] on img at bounding box center [492, 166] width 83 height 125
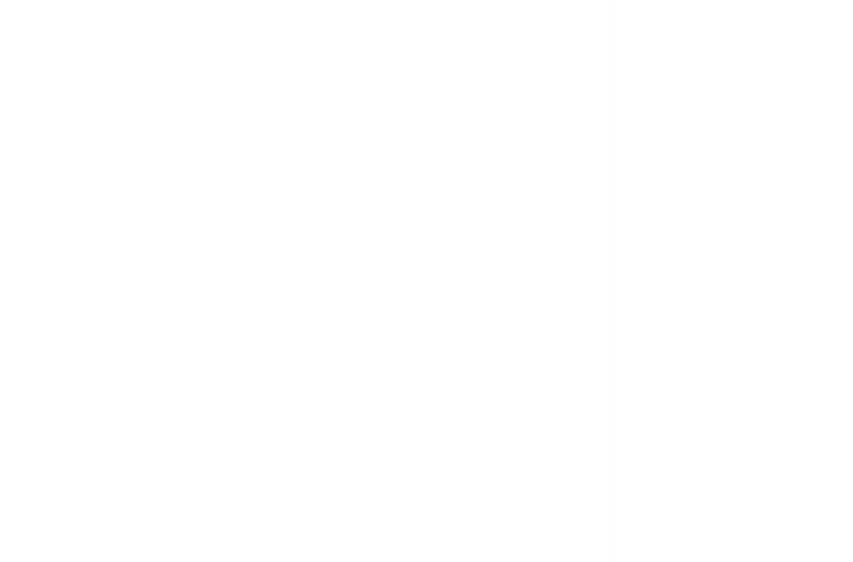
scroll to position [0, 0]
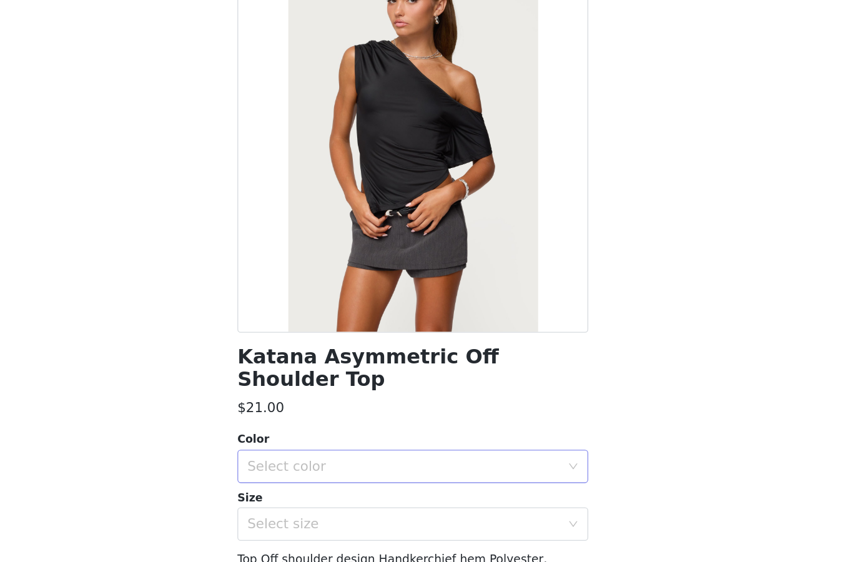
click at [303, 431] on div "Select color" at bounding box center [422, 443] width 239 height 24
click at [295, 443] on li "BLACK" at bounding box center [426, 453] width 262 height 20
click at [303, 480] on div "Select size" at bounding box center [420, 486] width 234 height 12
click at [295, 526] on li "M" at bounding box center [426, 536] width 262 height 20
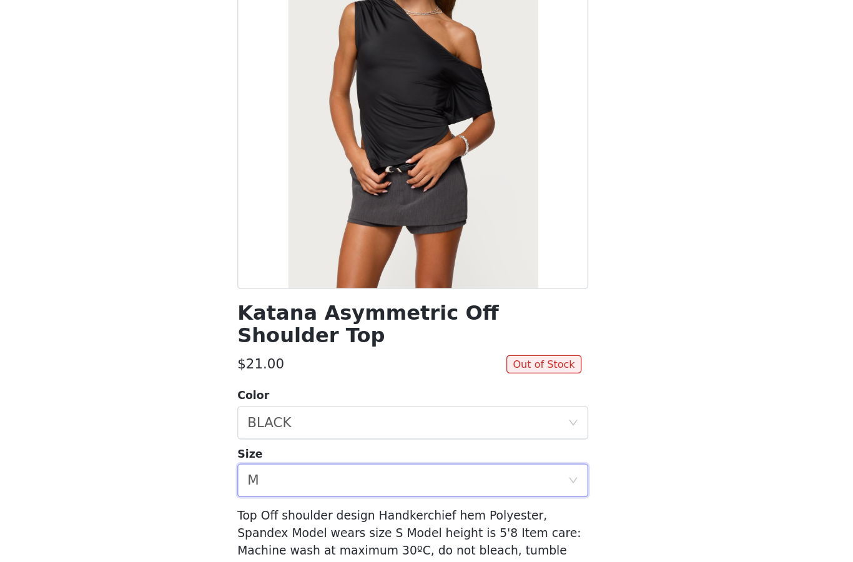
scroll to position [32, 0]
click at [303, 443] on div "Select size M" at bounding box center [422, 455] width 239 height 24
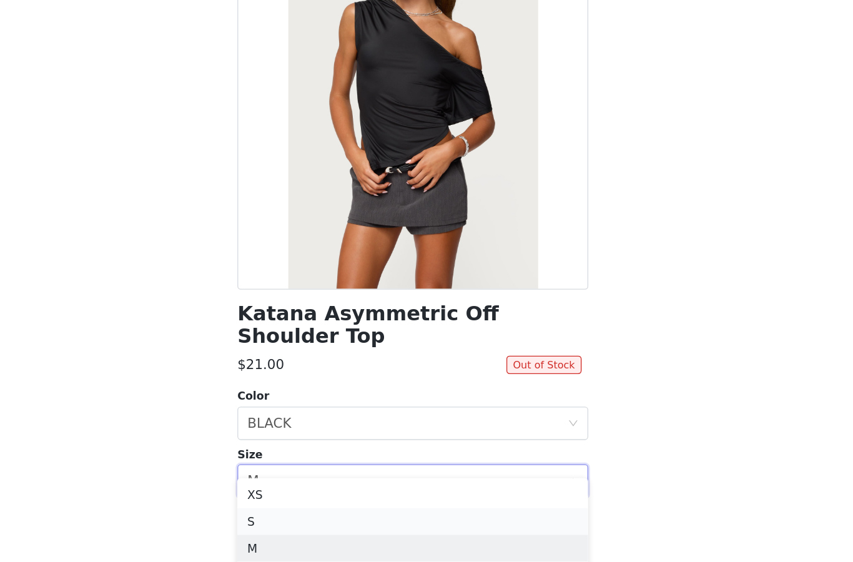
click at [295, 474] on li "S" at bounding box center [426, 484] width 262 height 20
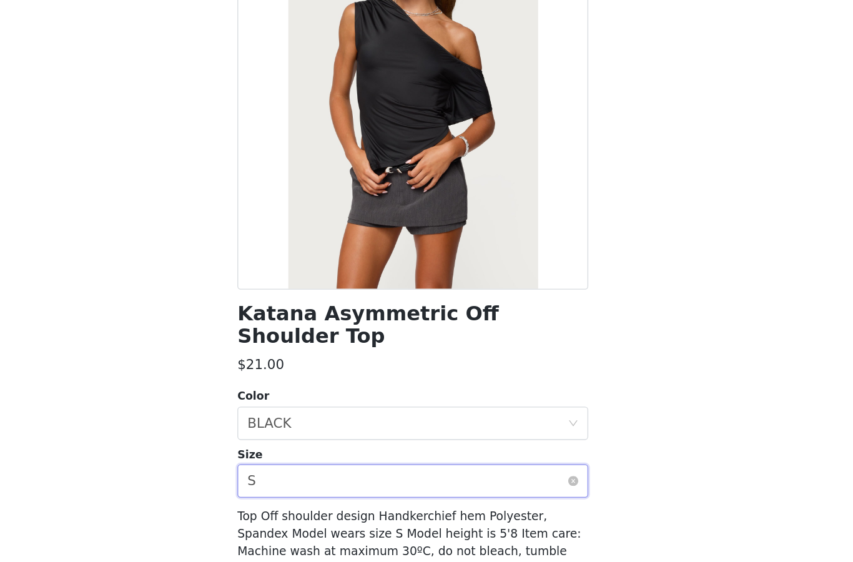
click at [303, 443] on div "Select size S" at bounding box center [422, 455] width 239 height 24
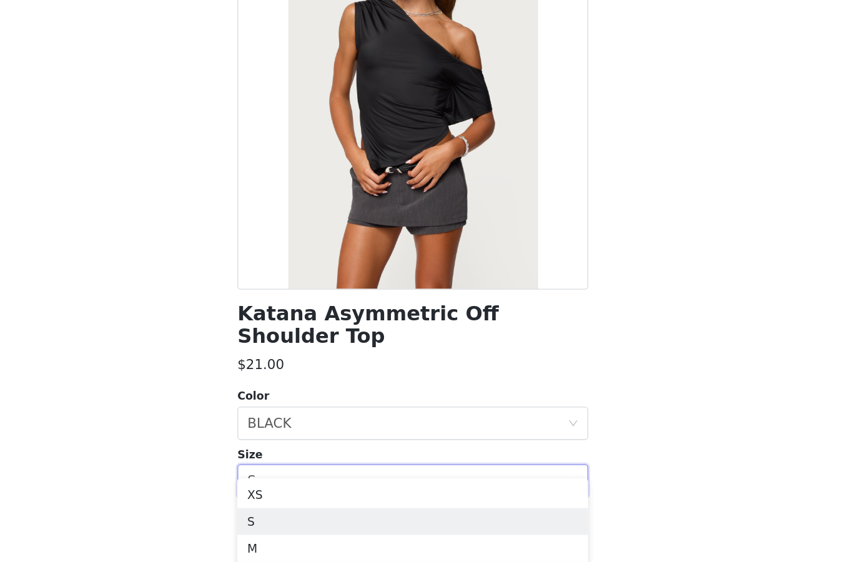
click at [295, 514] on li "L" at bounding box center [426, 524] width 262 height 20
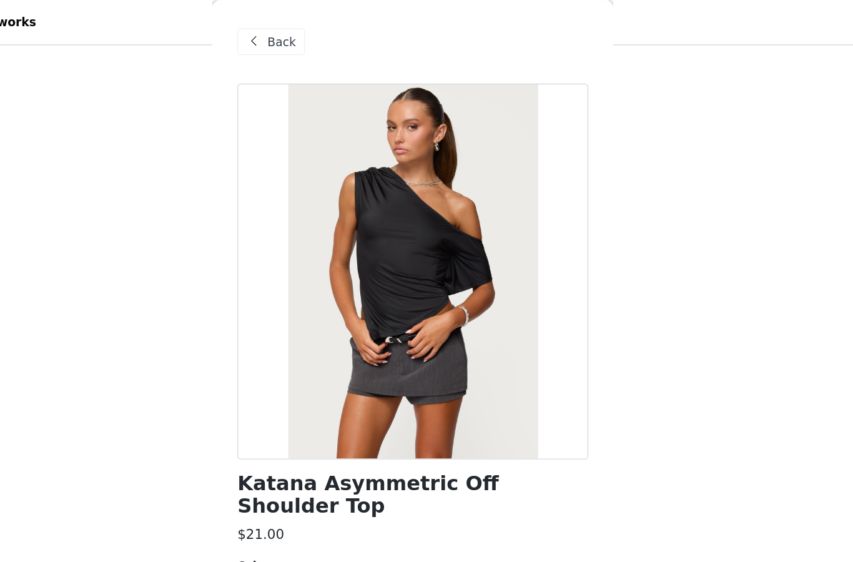
scroll to position [1103, 0]
click at [295, 39] on div "Back" at bounding box center [320, 31] width 51 height 20
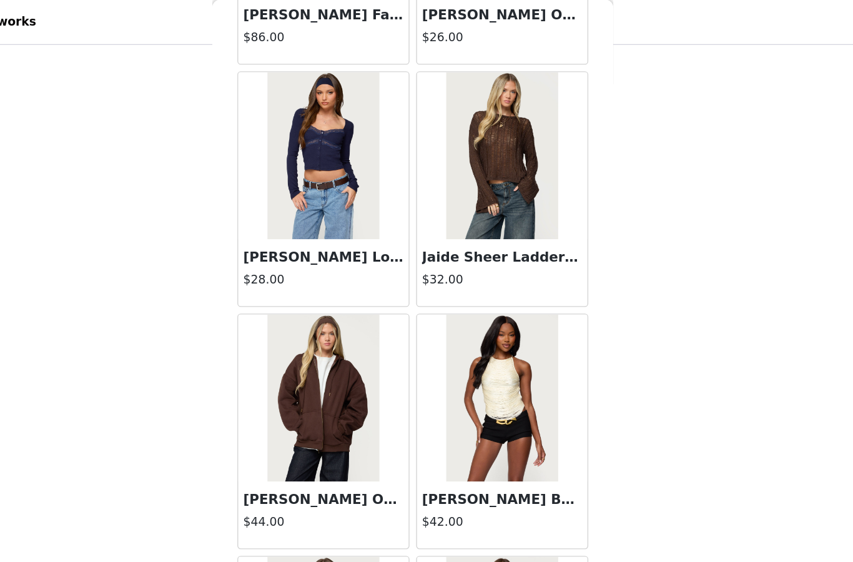
scroll to position [35497, 0]
click at [451, 119] on img at bounding box center [492, 116] width 83 height 125
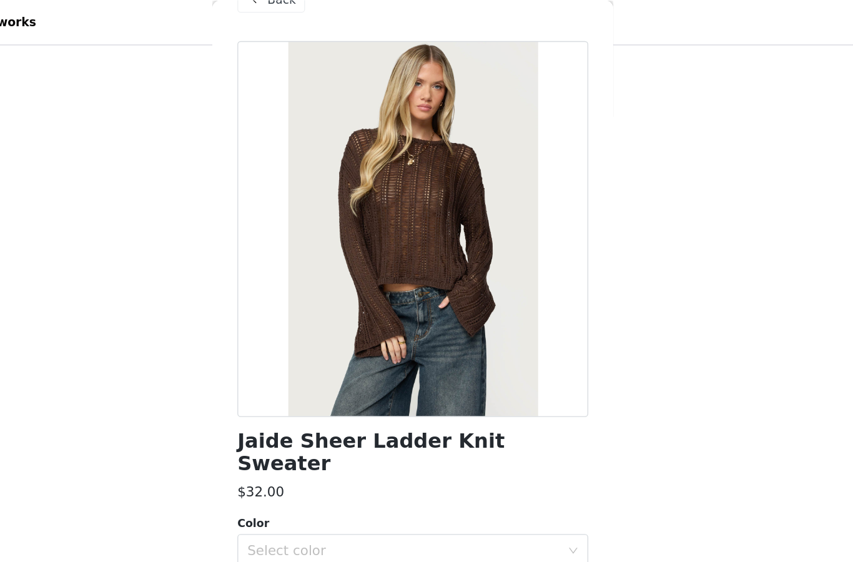
scroll to position [1128, 0]
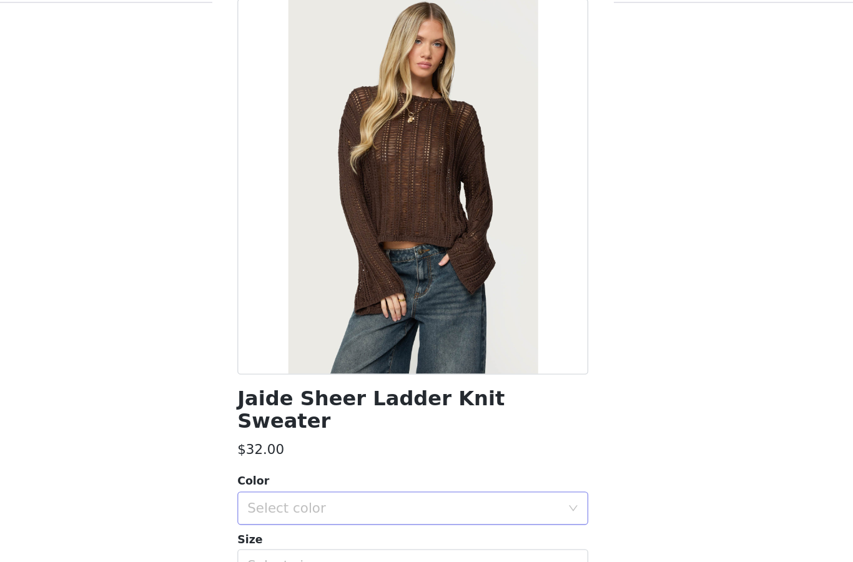
click at [303, 405] on div "Select color" at bounding box center [420, 411] width 234 height 12
click at [295, 412] on li "BROWN" at bounding box center [426, 422] width 262 height 20
click at [303, 448] on div "Select size" at bounding box center [420, 454] width 234 height 12
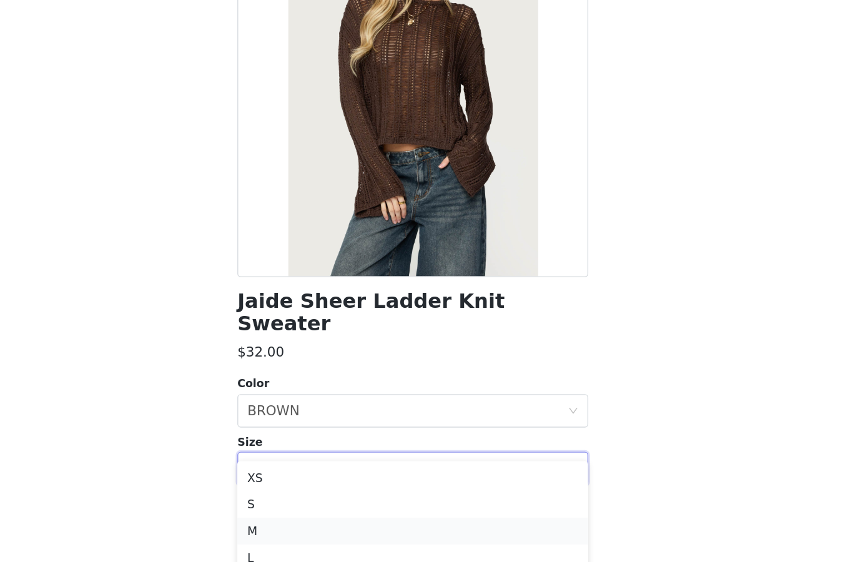
click at [295, 491] on li "M" at bounding box center [426, 501] width 262 height 20
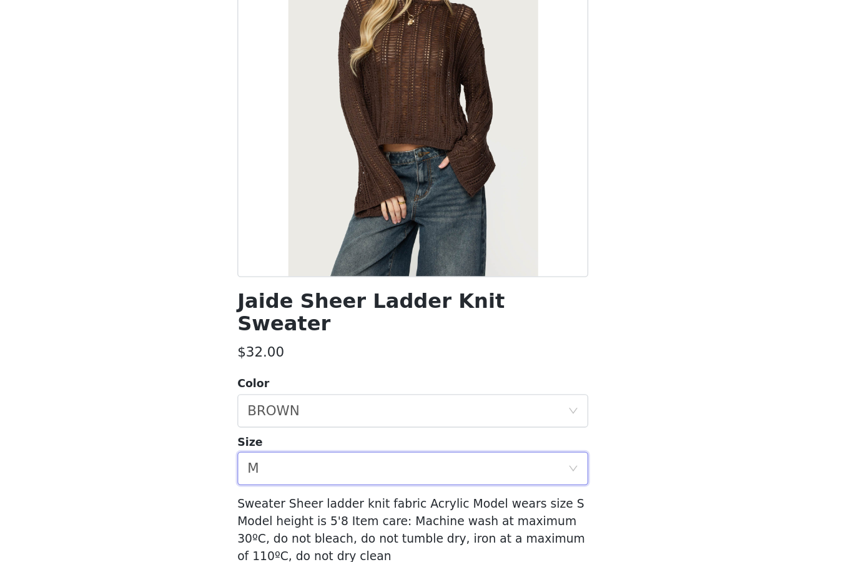
click at [295, 534] on button "Add Product" at bounding box center [426, 549] width 262 height 30
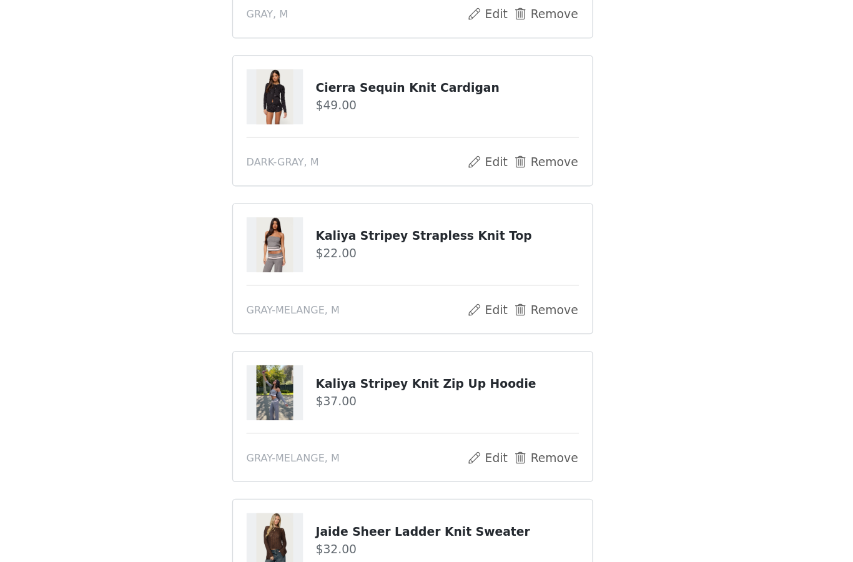
scroll to position [1332, 0]
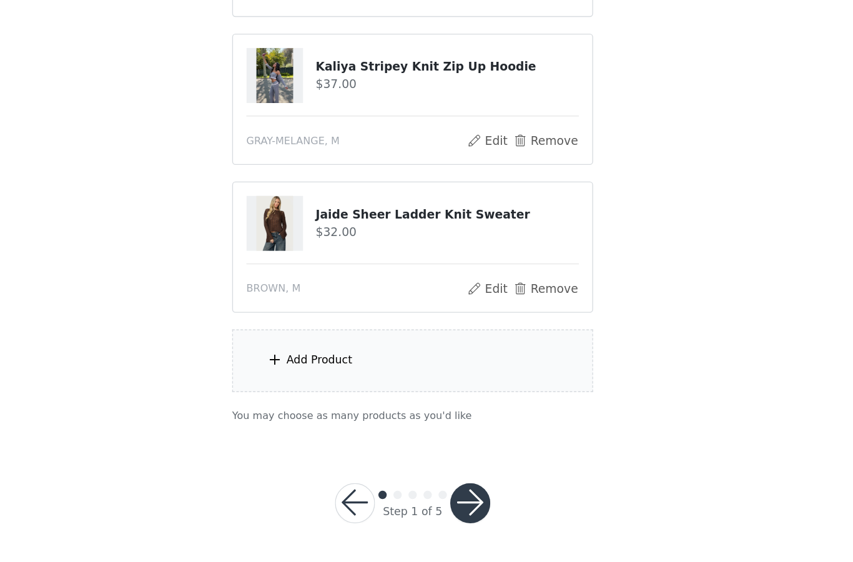
click at [292, 388] on div "Add Product" at bounding box center [427, 411] width 270 height 47
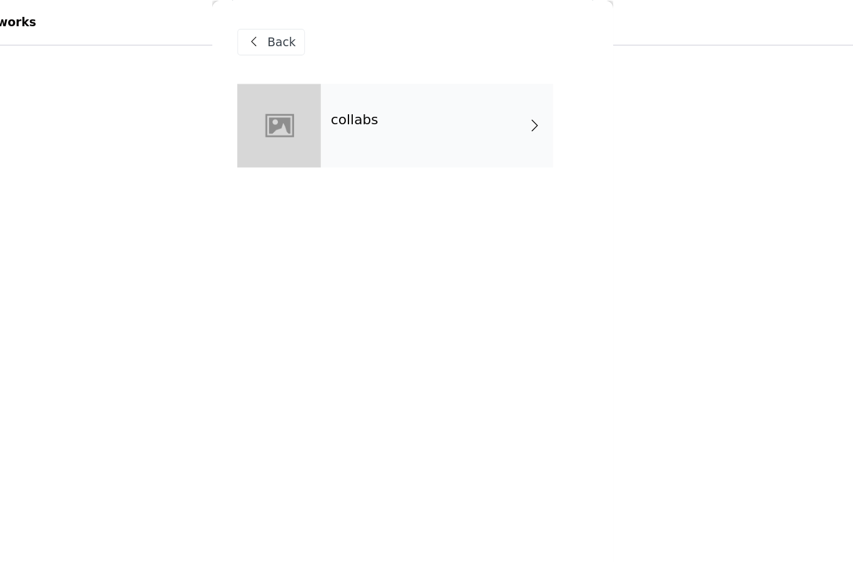
scroll to position [1000, 0]
click at [358, 97] on div "collabs" at bounding box center [445, 93] width 174 height 62
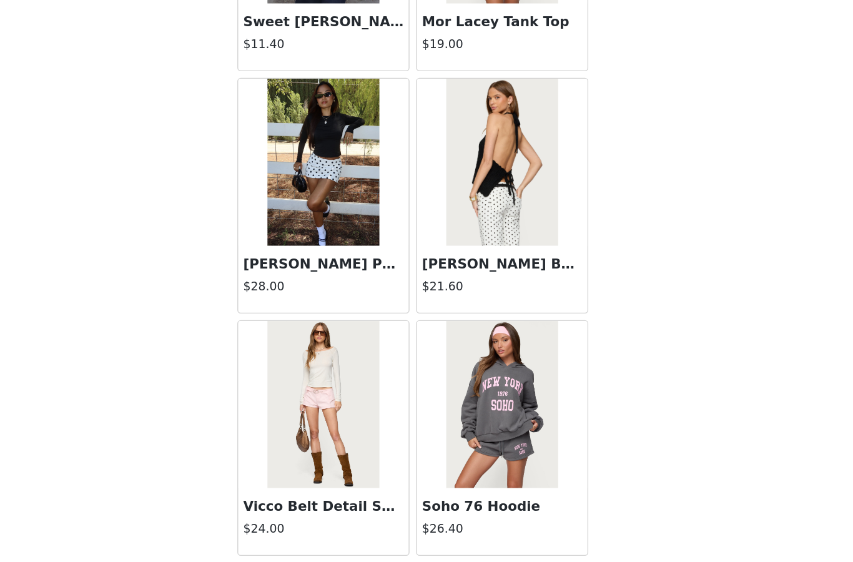
scroll to position [1332, 0]
click at [295, 526] on button "Load More" at bounding box center [426, 541] width 262 height 30
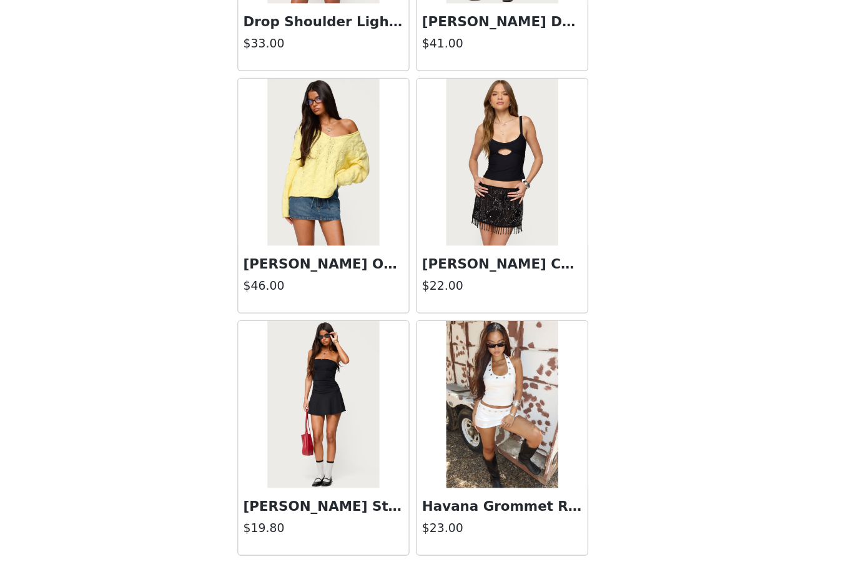
click at [295, 526] on button "Load More" at bounding box center [426, 541] width 262 height 30
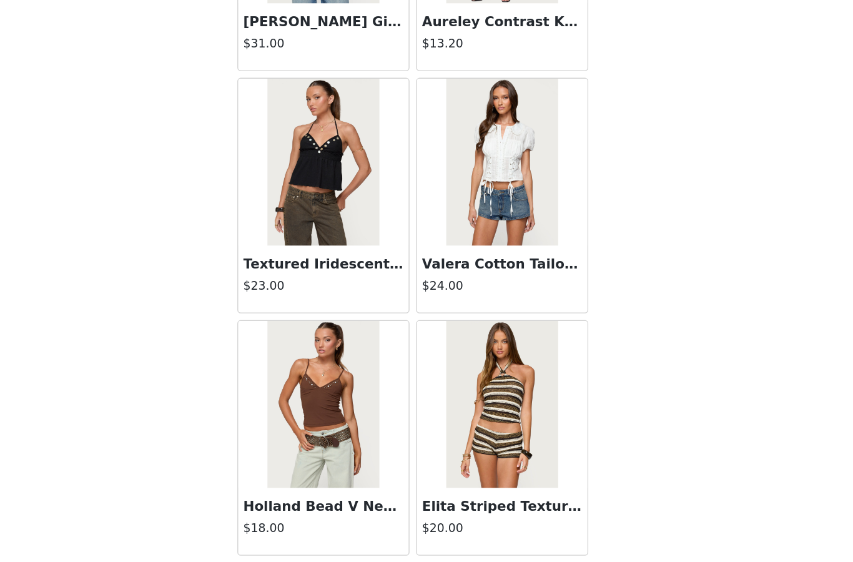
click at [295, 526] on button "Load More" at bounding box center [426, 541] width 262 height 30
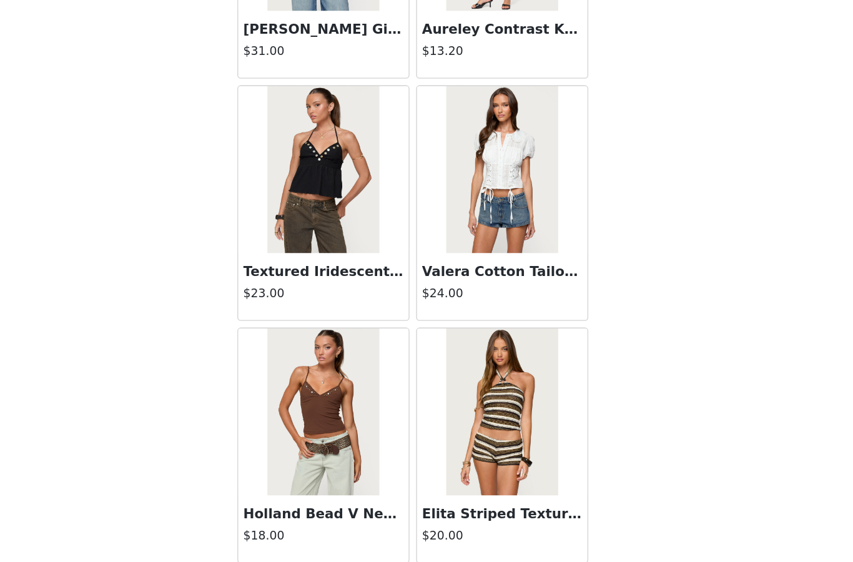
scroll to position [4964, 0]
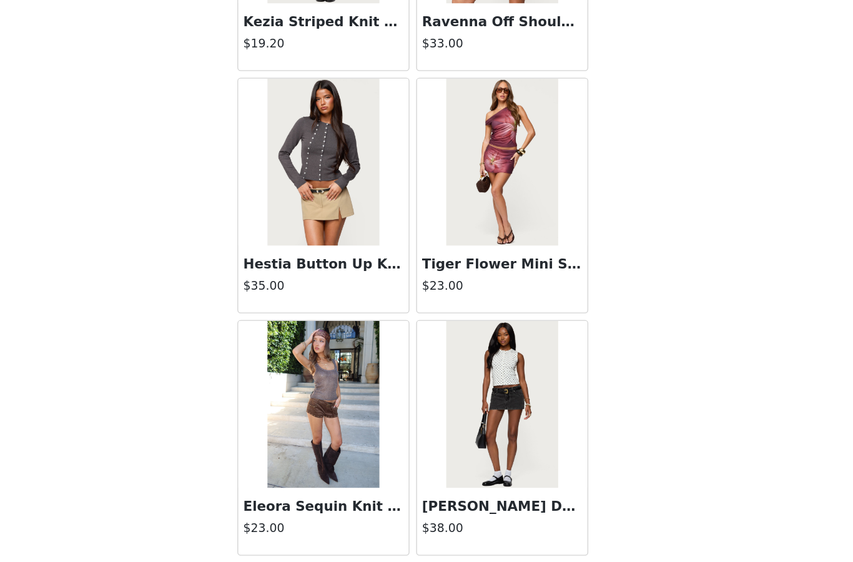
click at [295, 526] on button "Load More" at bounding box center [426, 541] width 262 height 30
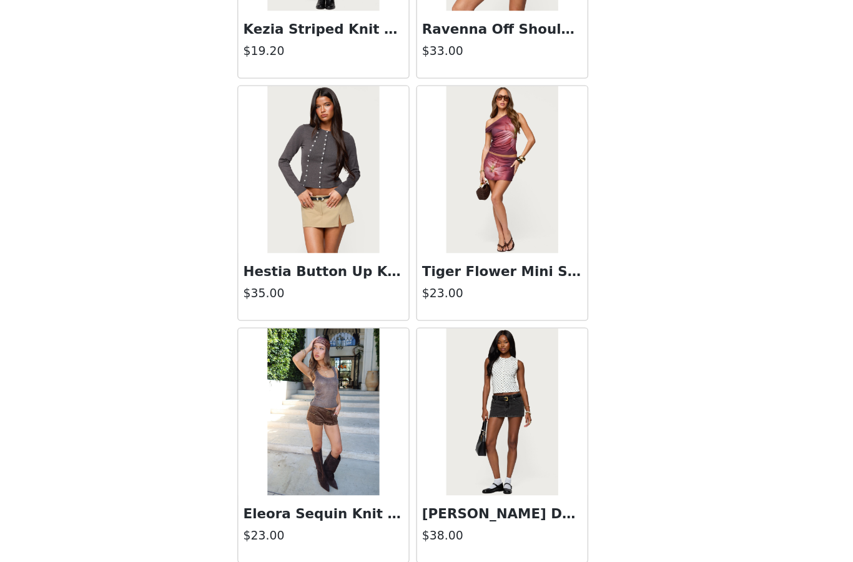
scroll to position [6775, 0]
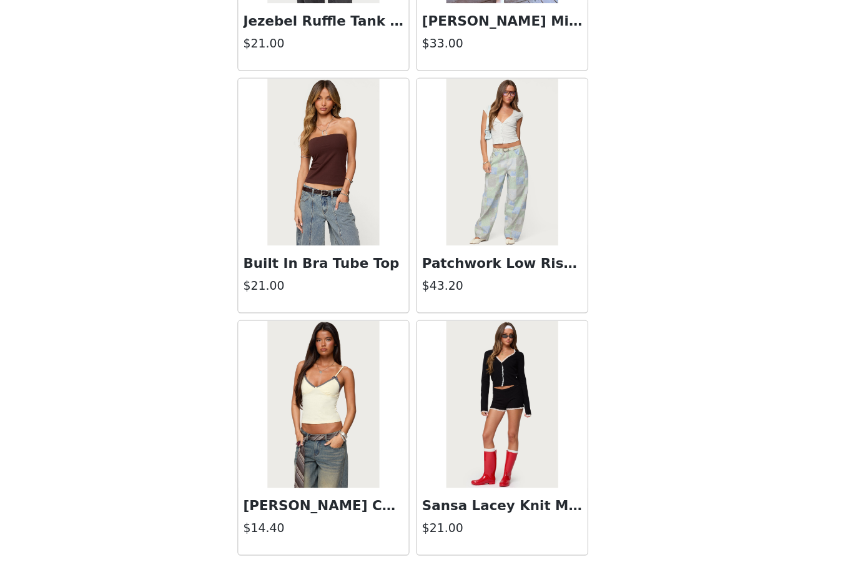
click at [295, 526] on button "Load More" at bounding box center [426, 541] width 262 height 30
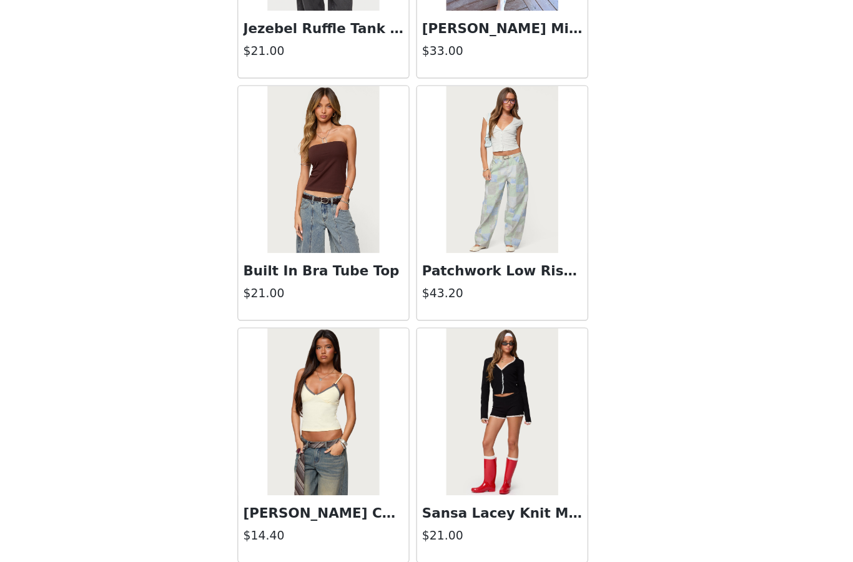
scroll to position [8585, 0]
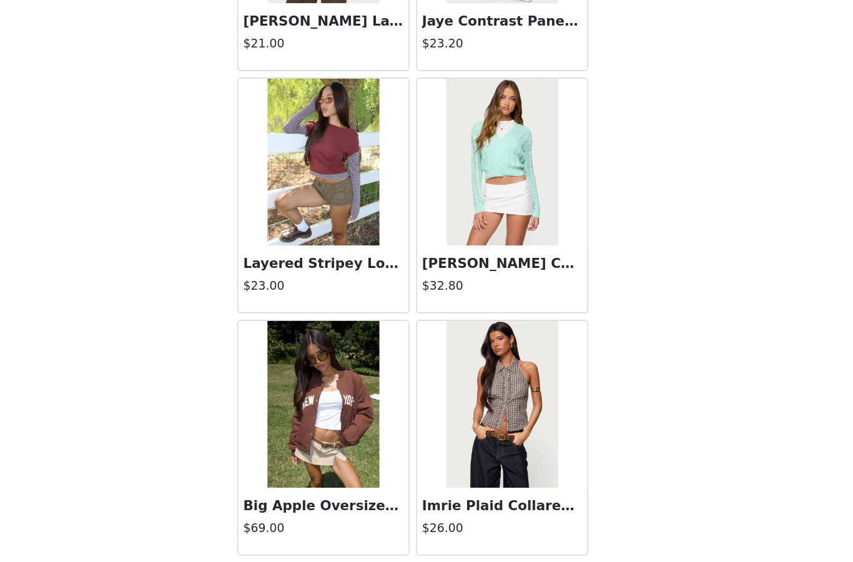
click at [295, 526] on button "Load More" at bounding box center [426, 541] width 262 height 30
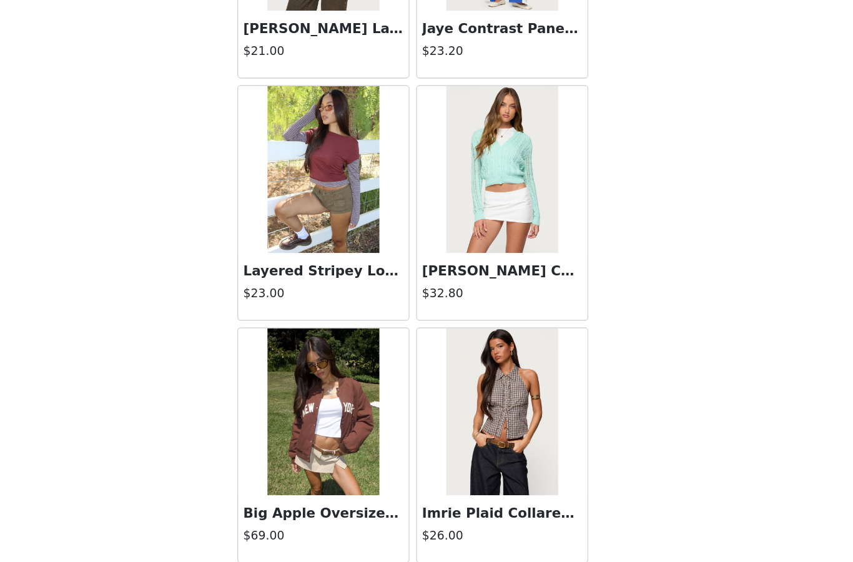
scroll to position [10396, 0]
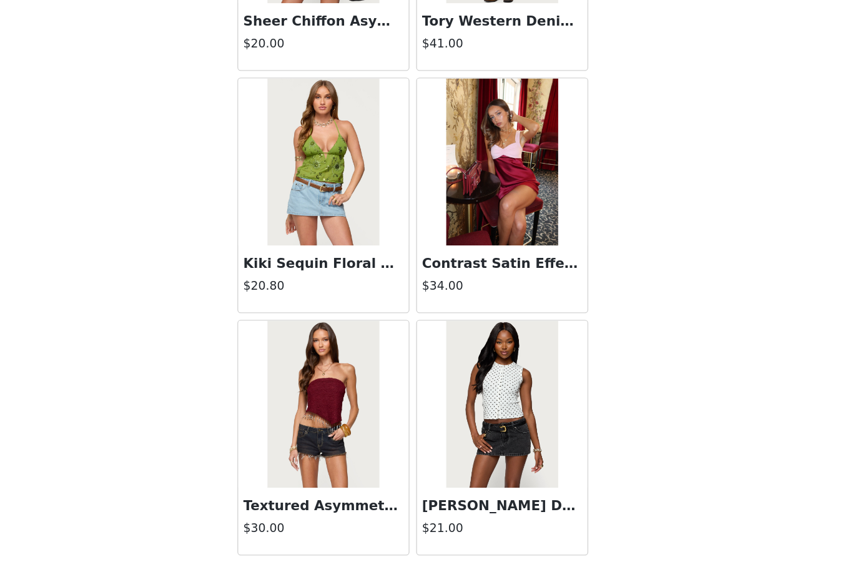
click at [295, 526] on button "Load More" at bounding box center [426, 541] width 262 height 30
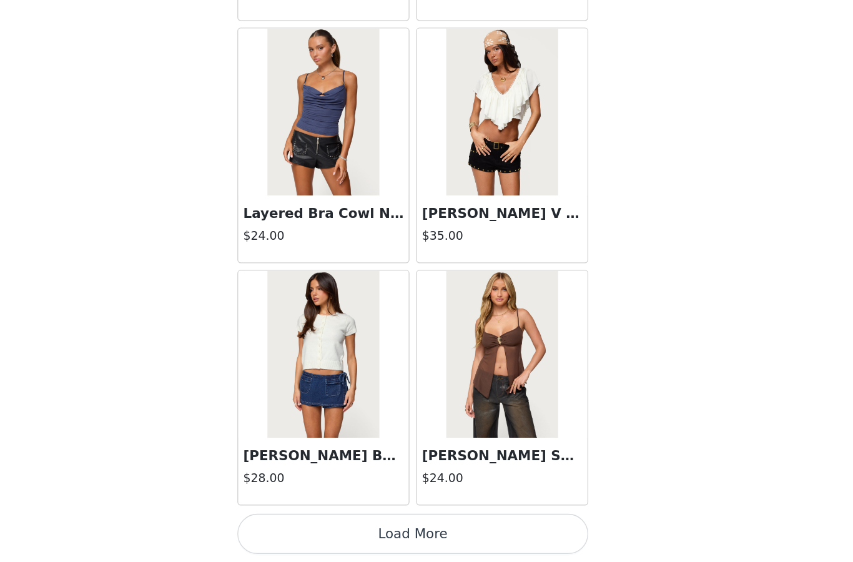
click at [295, 526] on button "Load More" at bounding box center [426, 541] width 262 height 30
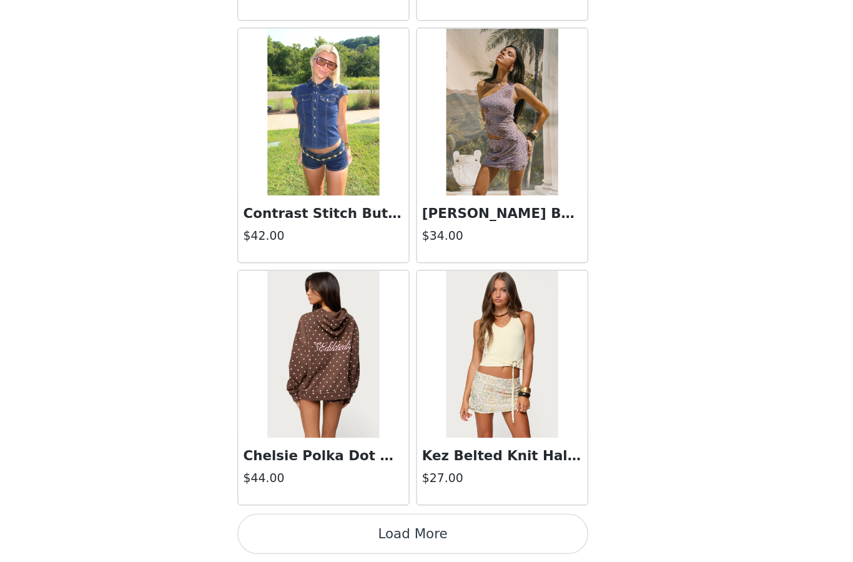
click at [295, 526] on button "Load More" at bounding box center [426, 541] width 262 height 30
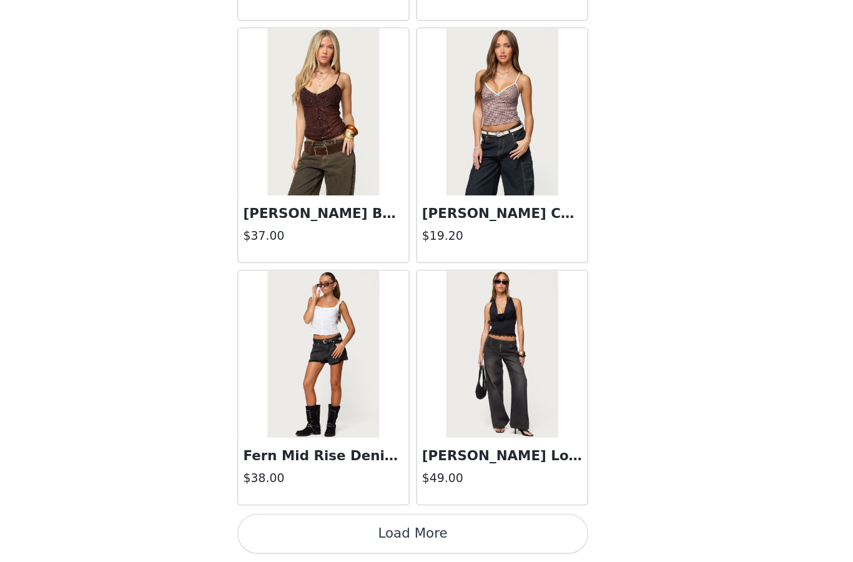
click at [295, 526] on button "Load More" at bounding box center [426, 541] width 262 height 30
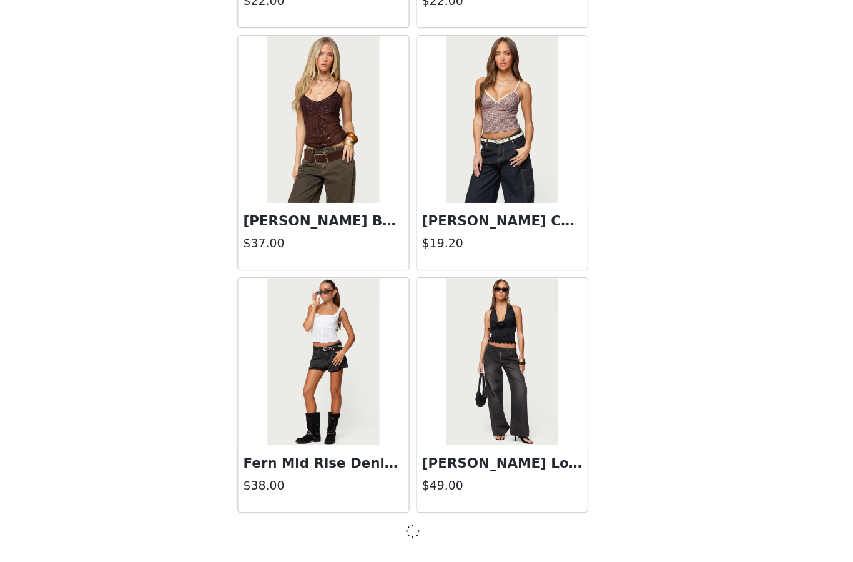
scroll to position [17638, 0]
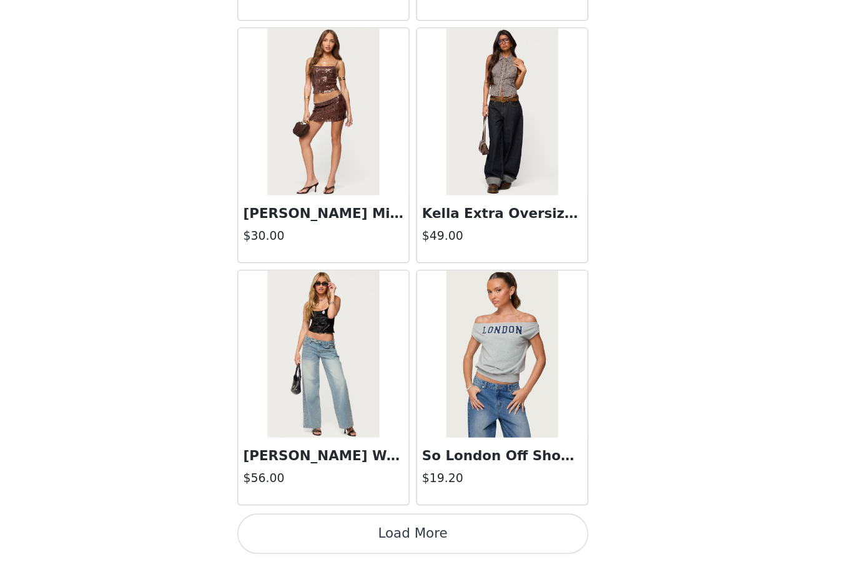
click at [295, 526] on button "Load More" at bounding box center [426, 541] width 262 height 30
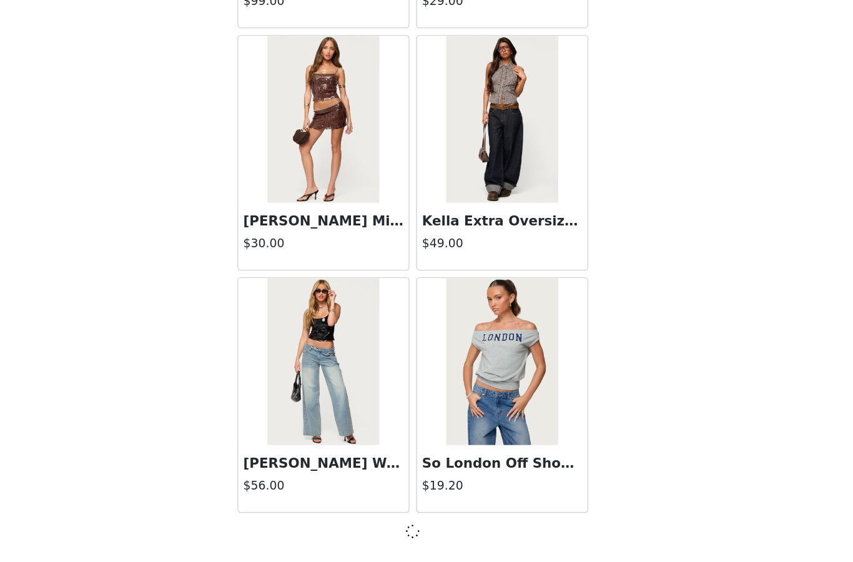
scroll to position [19449, 0]
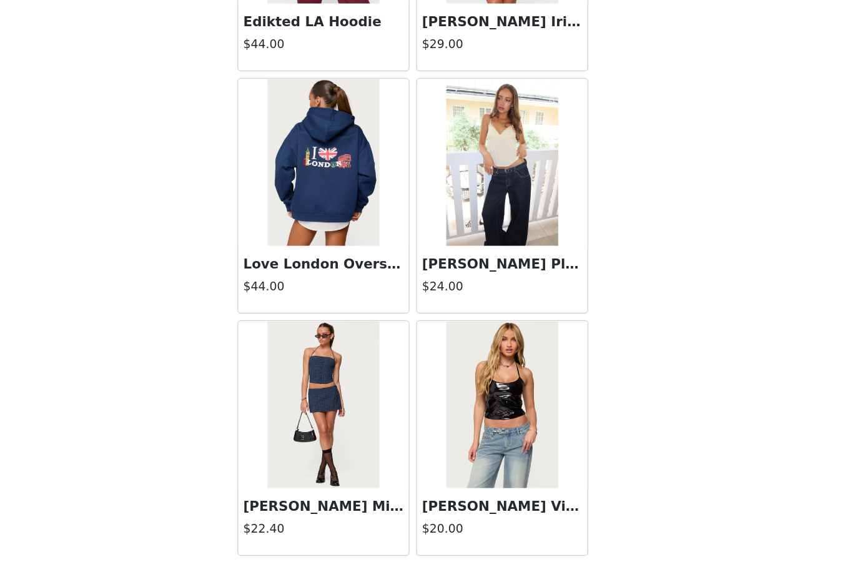
click at [295, 526] on button "Load More" at bounding box center [426, 541] width 262 height 30
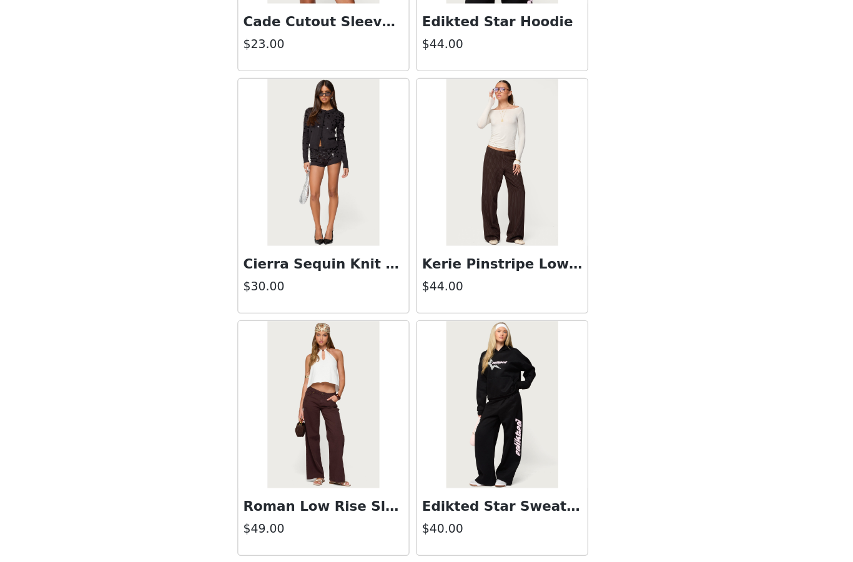
click at [295, 526] on button "Load More" at bounding box center [426, 541] width 262 height 30
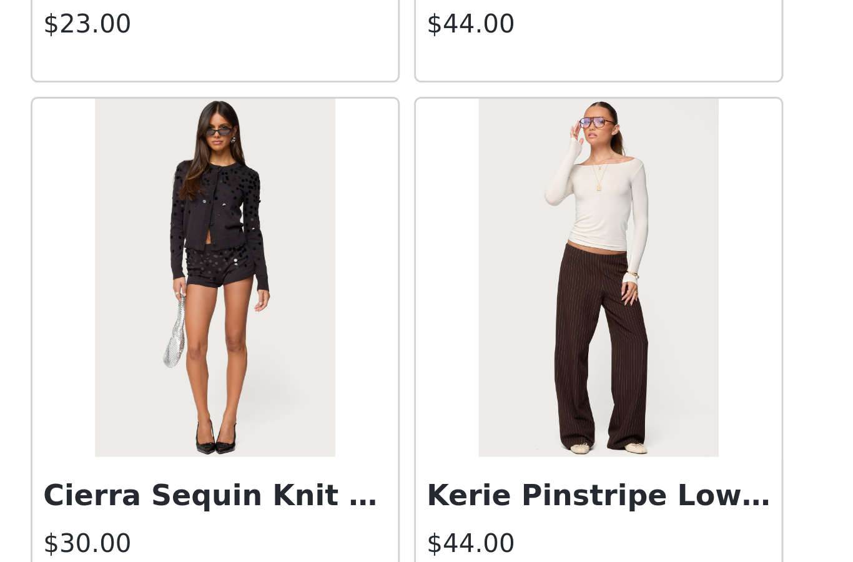
scroll to position [22925, 0]
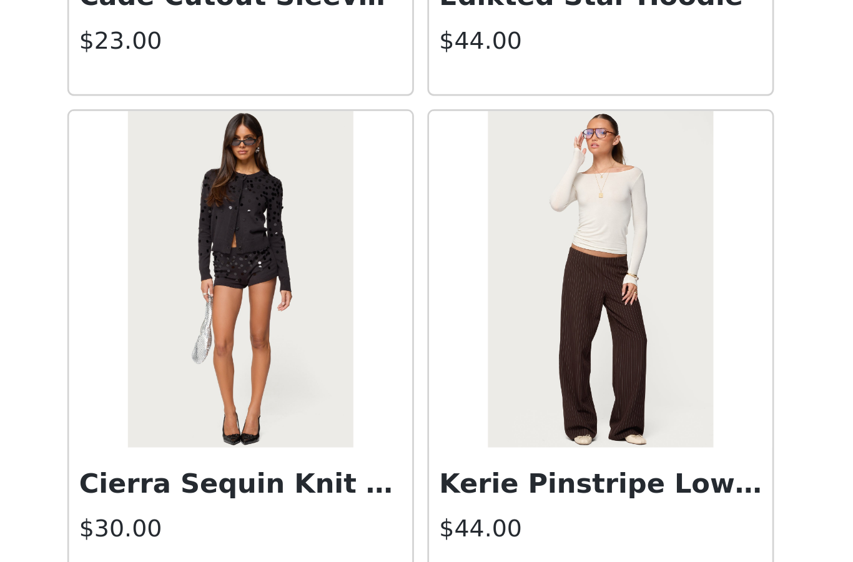
click at [451, 313] on img at bounding box center [492, 375] width 83 height 125
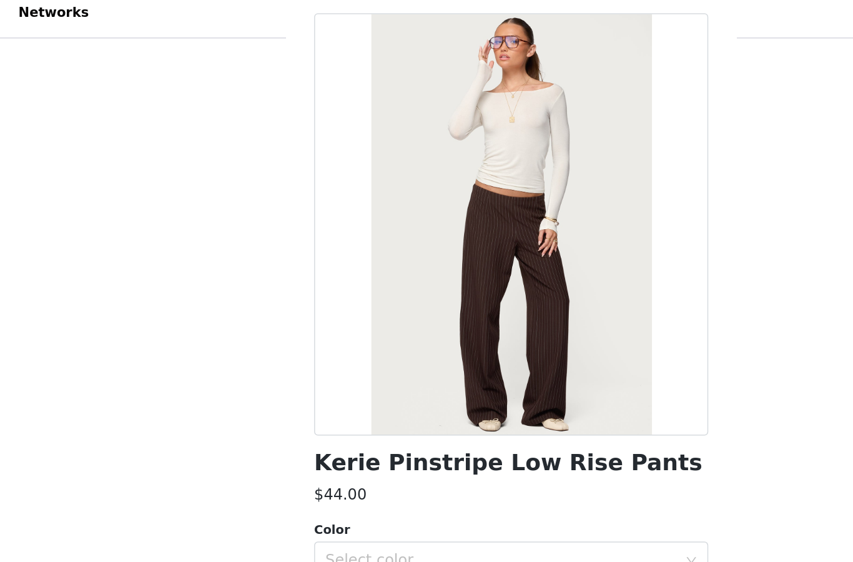
scroll to position [45, 0]
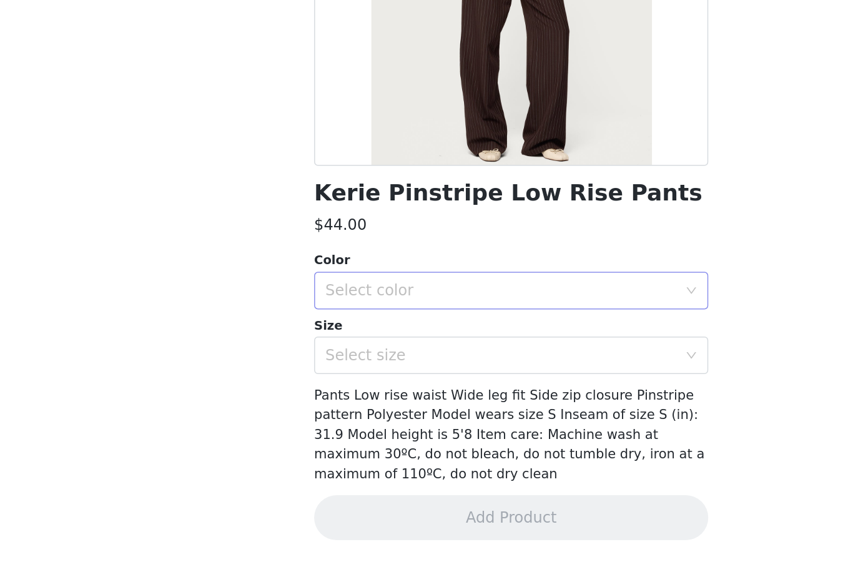
click at [337, 370] on div "Select color" at bounding box center [422, 382] width 239 height 24
click at [302, 398] on li "DARK-BROWN" at bounding box center [426, 408] width 262 height 20
click at [303, 418] on div "Select size" at bounding box center [420, 424] width 234 height 12
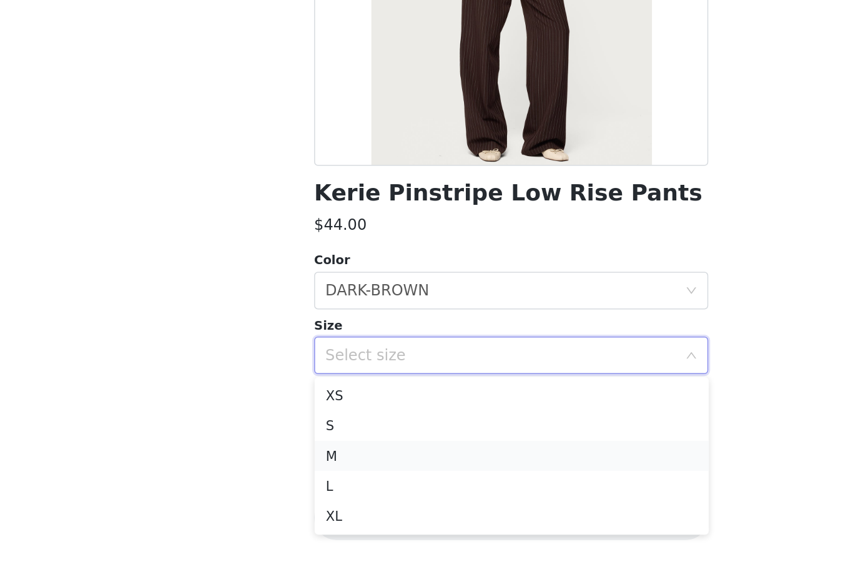
click at [295, 481] on li "M" at bounding box center [426, 491] width 262 height 20
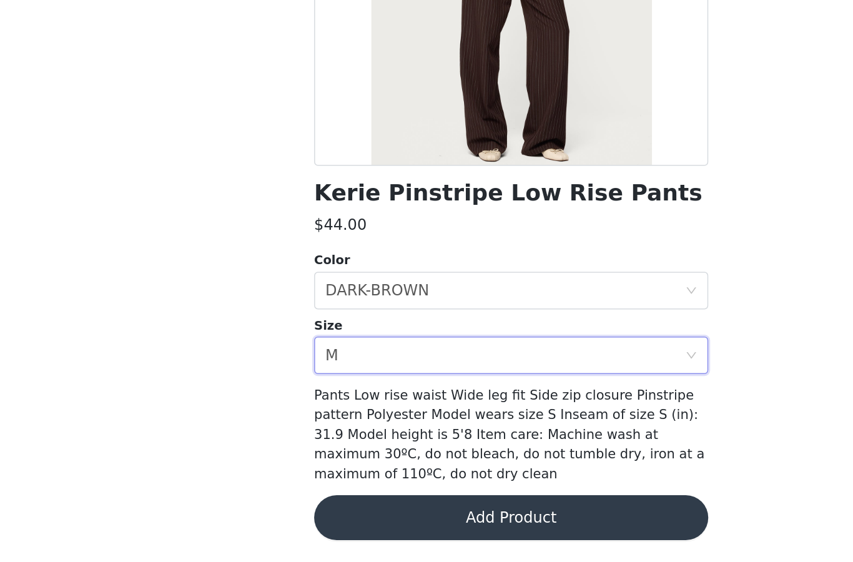
click at [295, 518] on button "Add Product" at bounding box center [426, 533] width 262 height 30
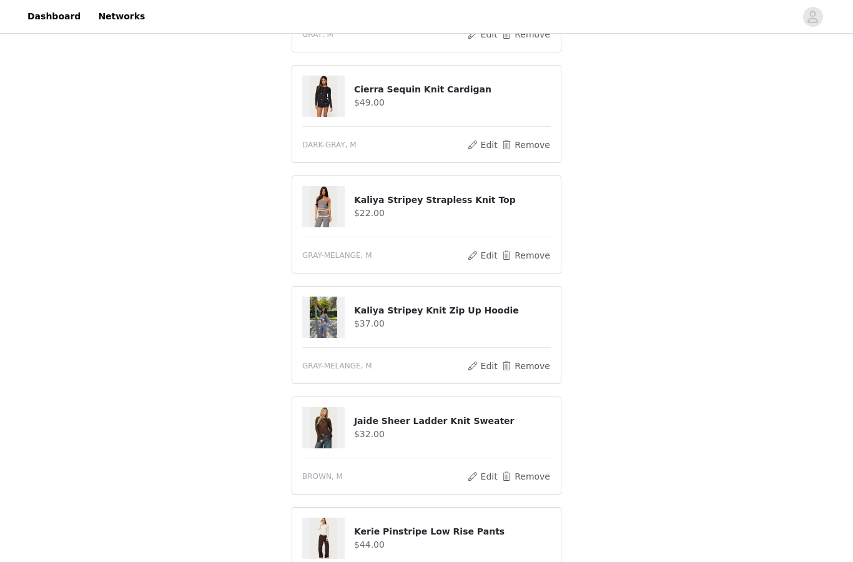
scroll to position [1392, 0]
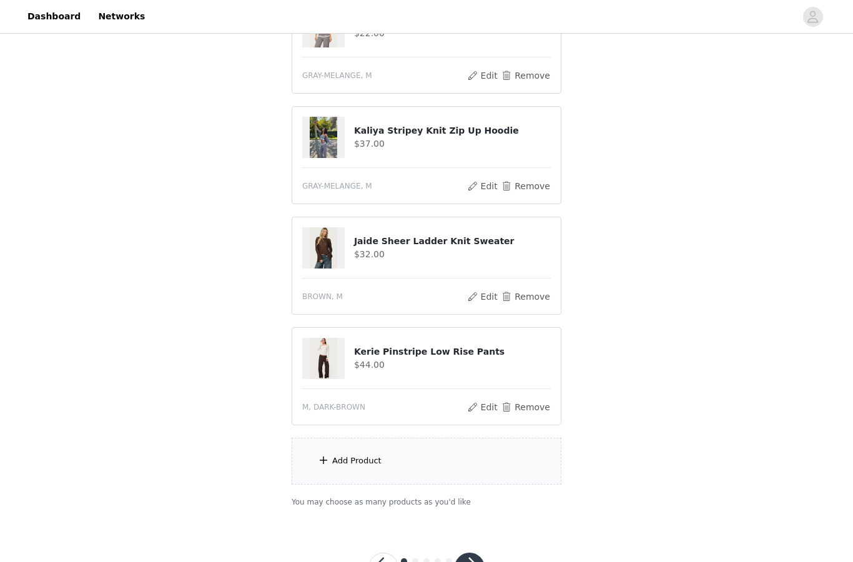
click at [366, 471] on div "Add Product" at bounding box center [427, 461] width 270 height 47
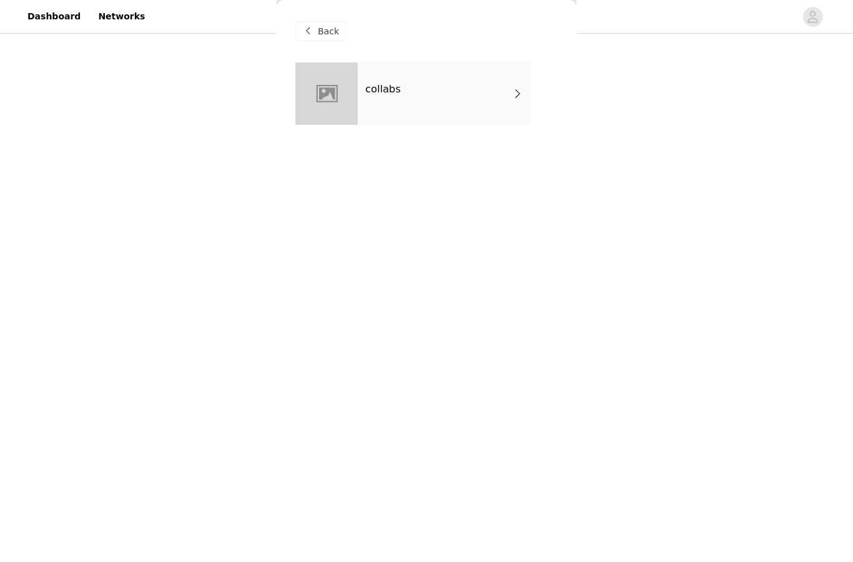
click at [317, 30] on div "Back" at bounding box center [320, 31] width 51 height 20
click at [406, 116] on div "collabs" at bounding box center [445, 93] width 174 height 62
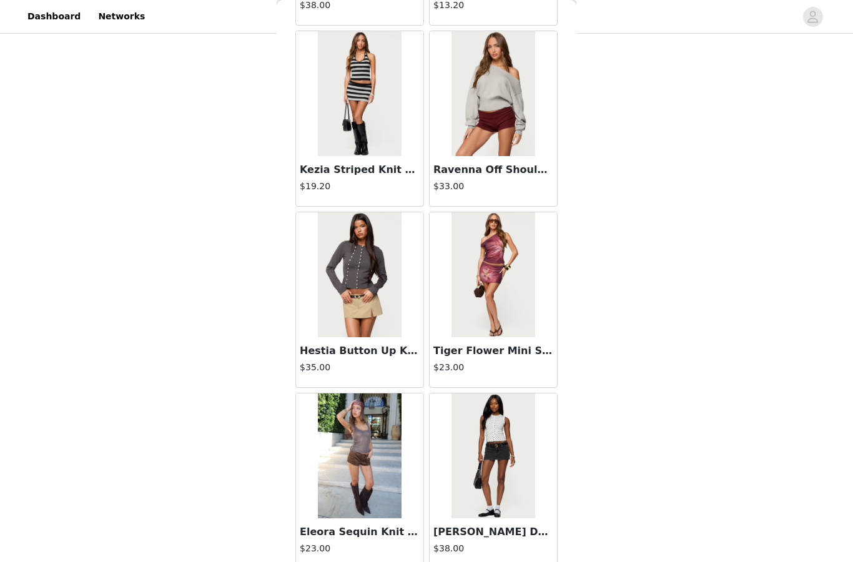
scroll to position [6725, 0]
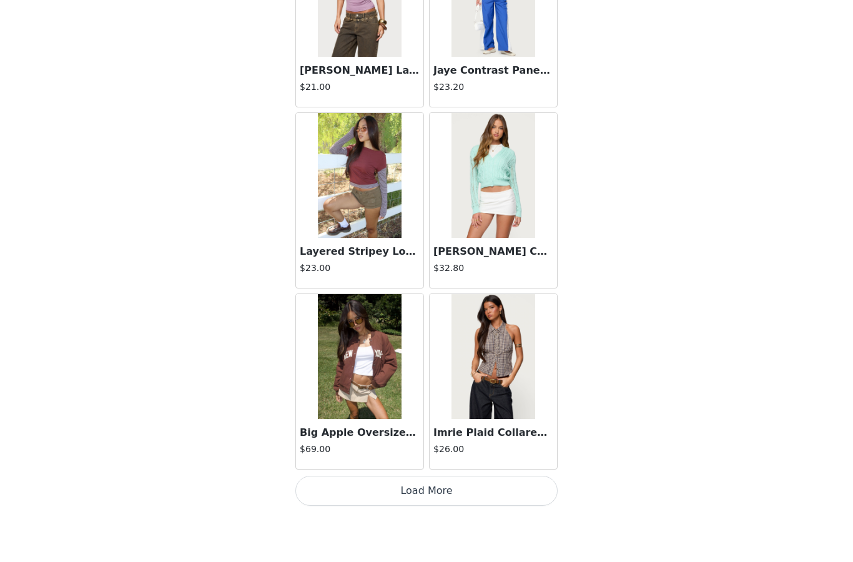
click at [395, 538] on div "Step 1 of 5" at bounding box center [426, 568] width 146 height 60
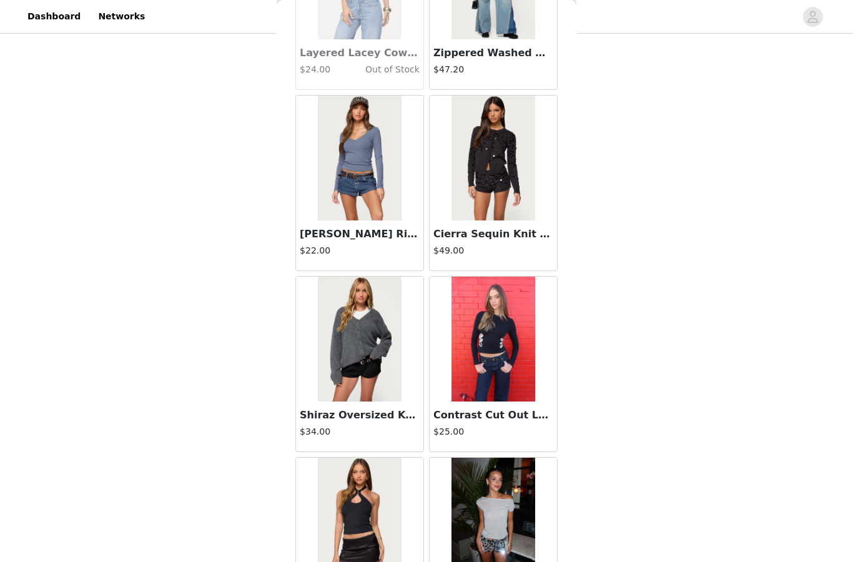
scroll to position [23765, 0]
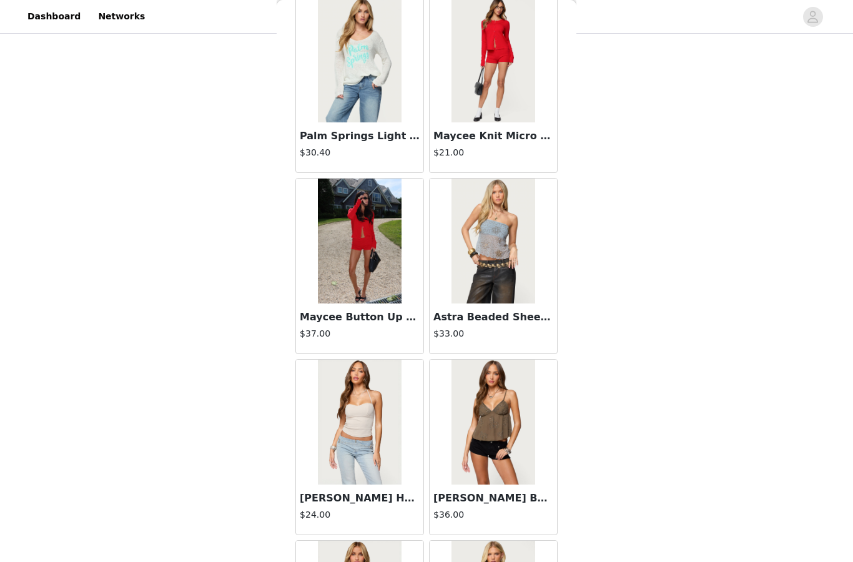
scroll to position [26046, 0]
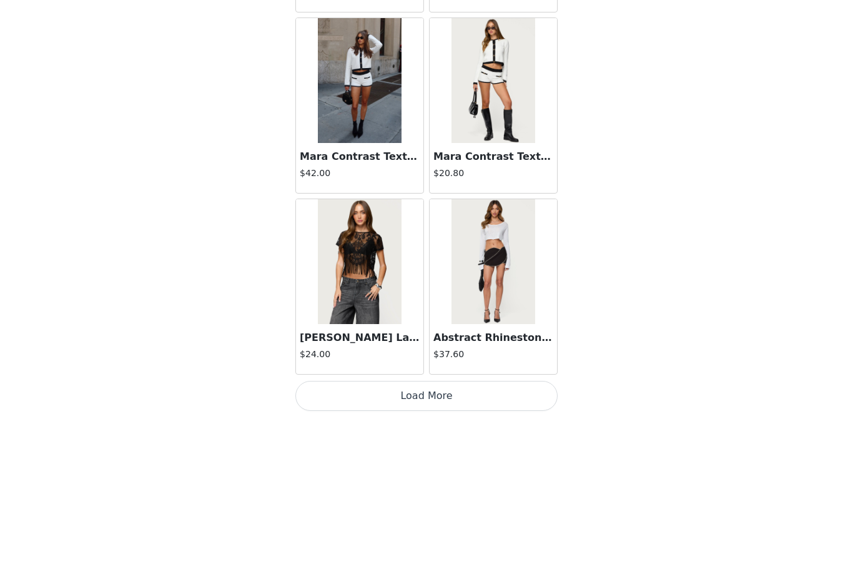
scroll to position [28507, 0]
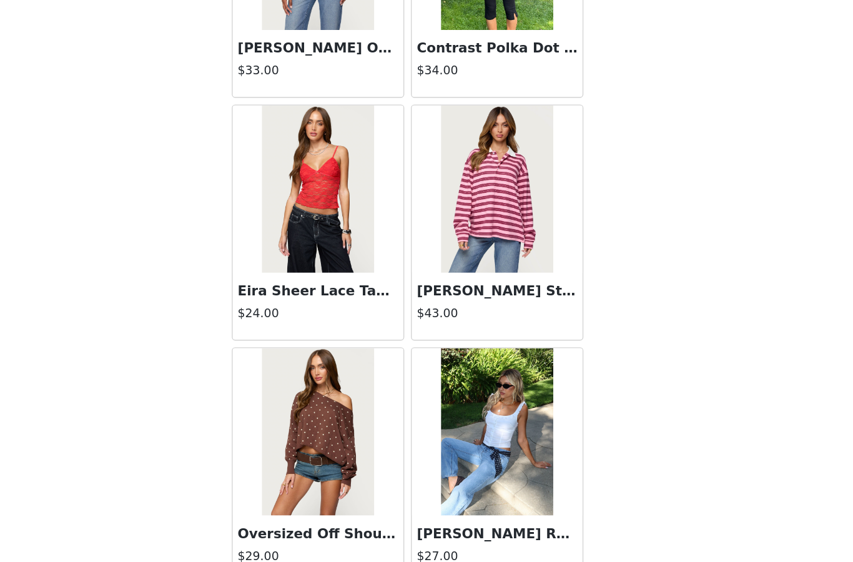
scroll to position [29772, 0]
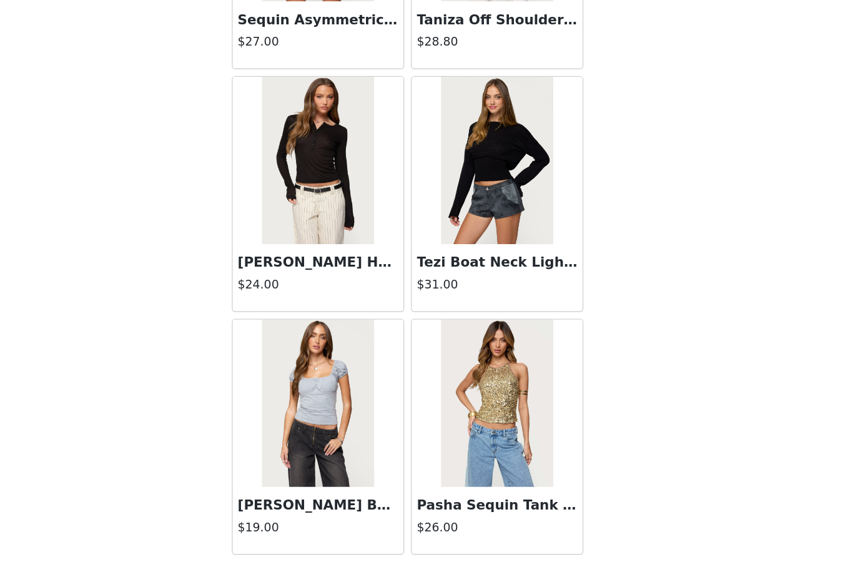
click at [312, 526] on button "Load More" at bounding box center [426, 541] width 262 height 30
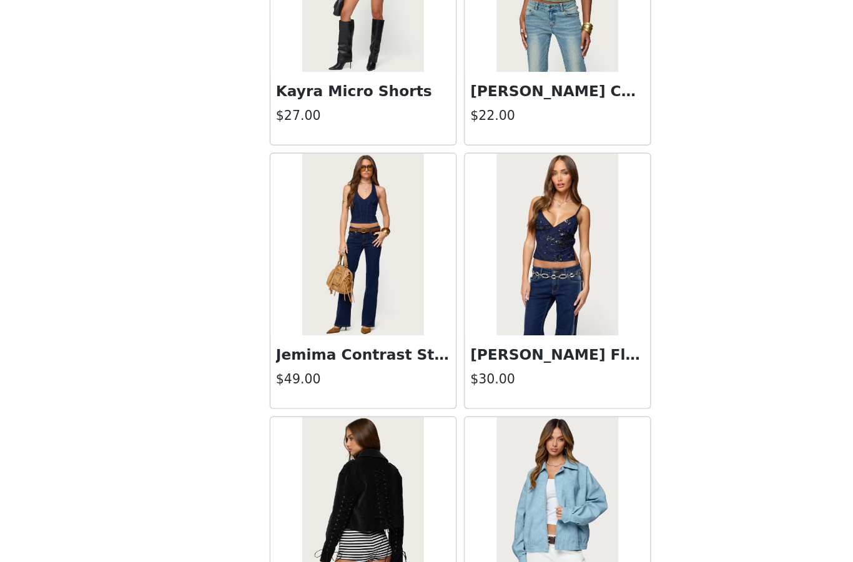
scroll to position [31336, 0]
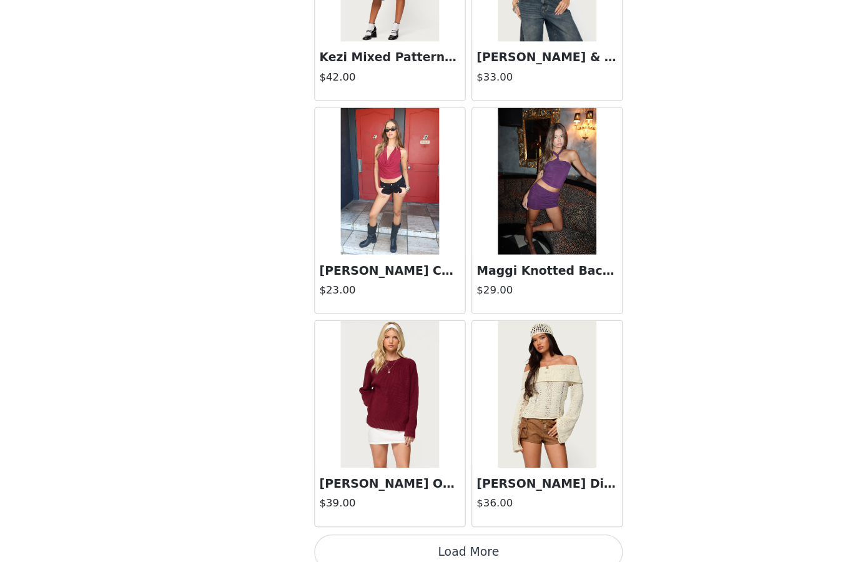
click at [383, 526] on button "Load More" at bounding box center [426, 541] width 262 height 30
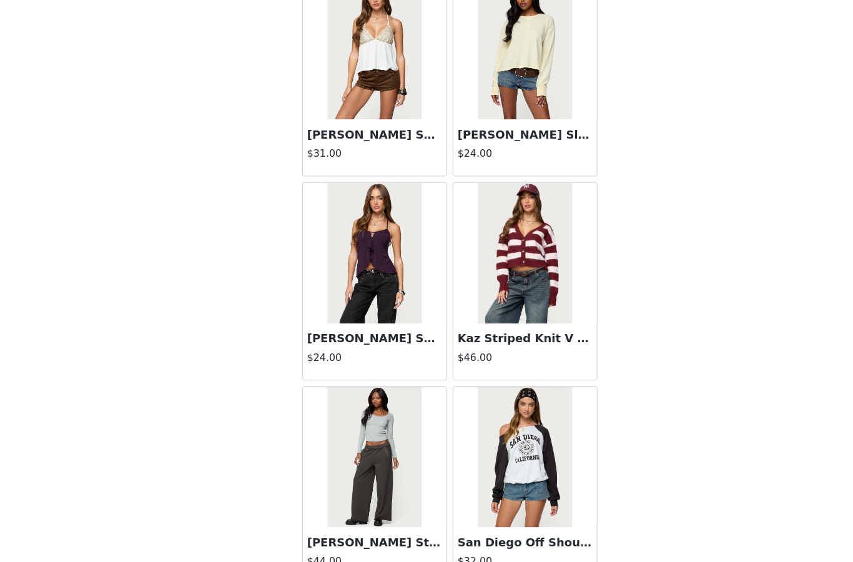
scroll to position [32969, 0]
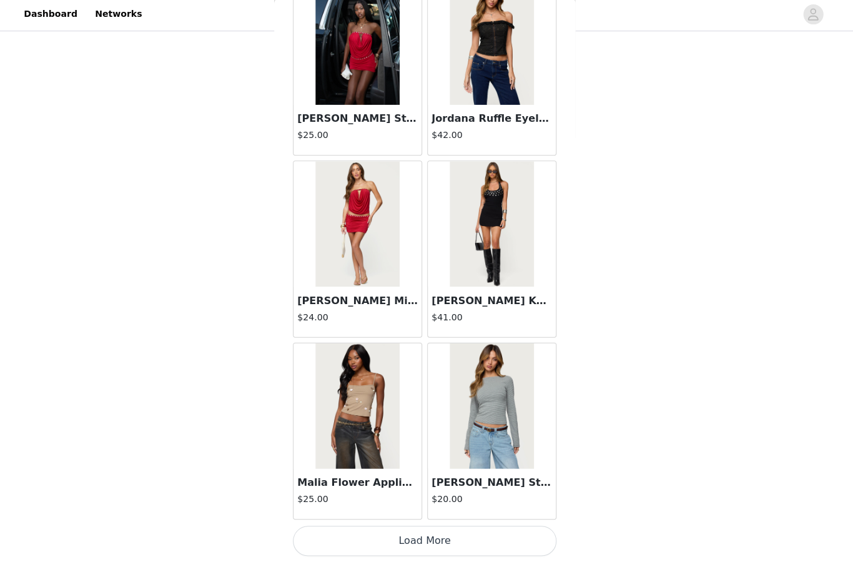
click at [444, 534] on button "Load More" at bounding box center [426, 541] width 262 height 30
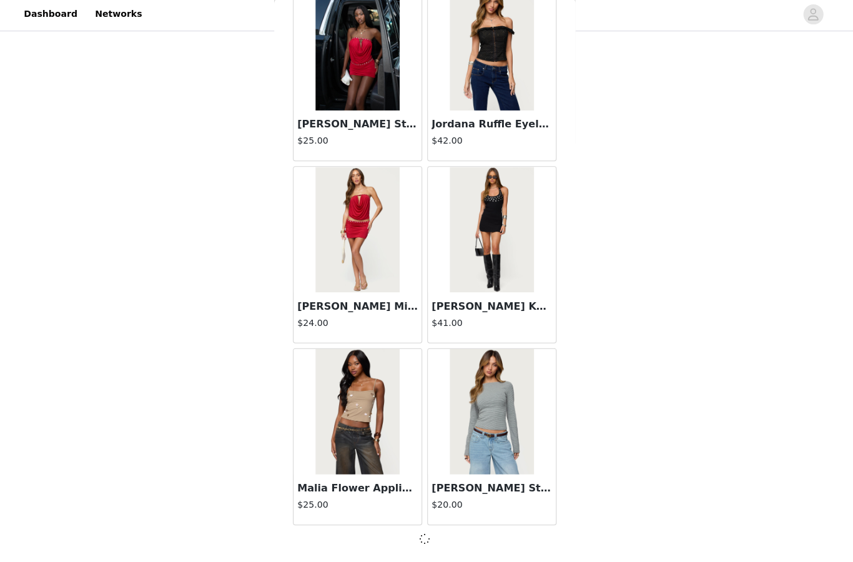
scroll to position [33933, 0]
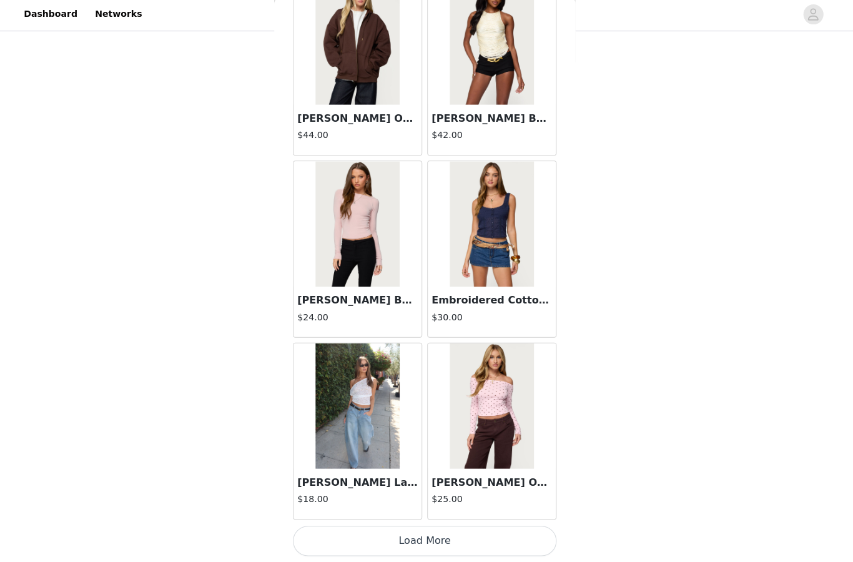
click at [446, 532] on button "Load More" at bounding box center [426, 541] width 262 height 30
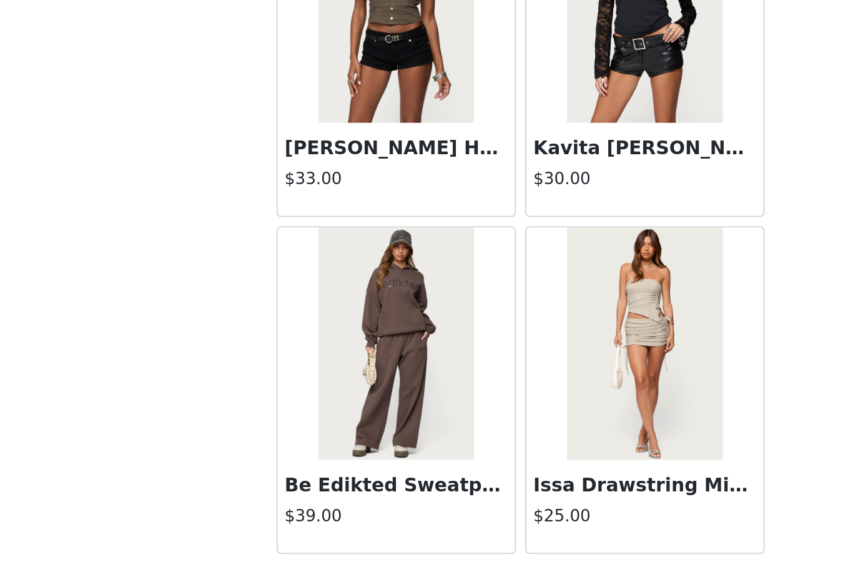
scroll to position [1442, 0]
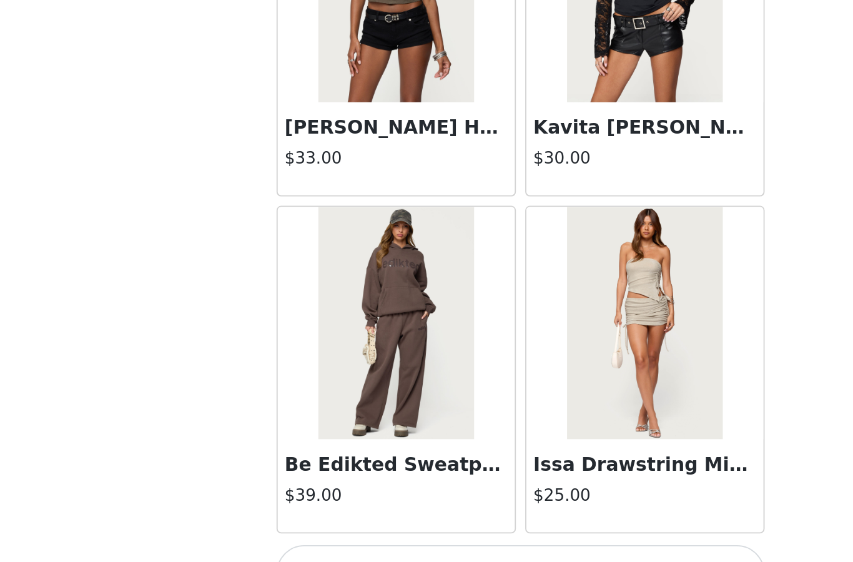
click at [349, 526] on button "Load More" at bounding box center [426, 541] width 262 height 30
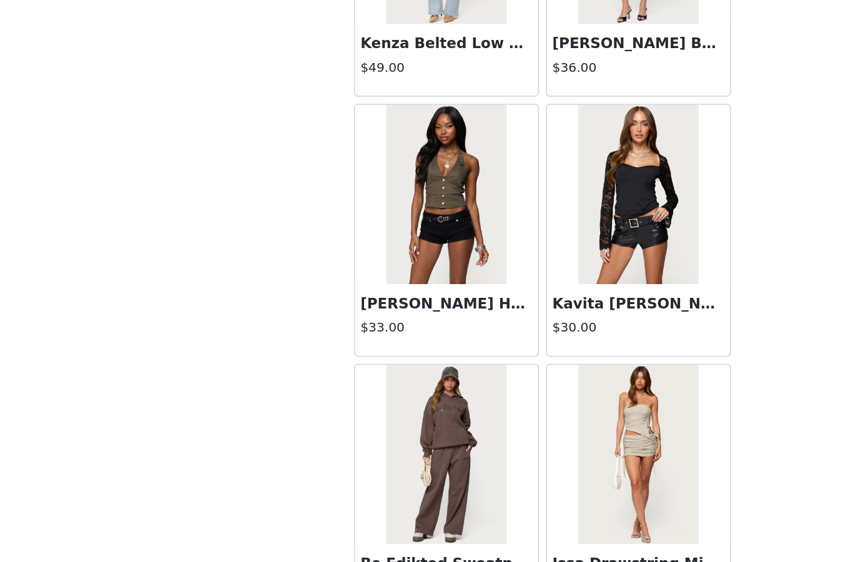
scroll to position [37448, 0]
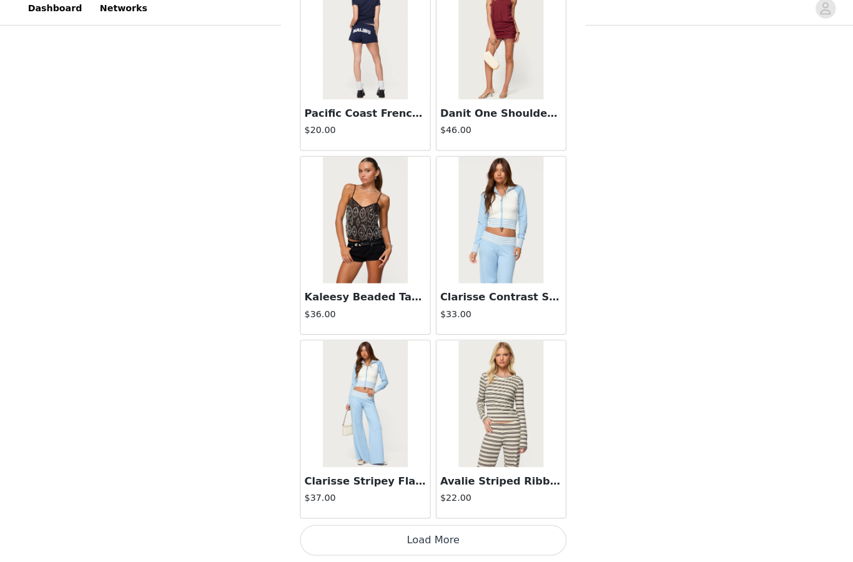
click at [471, 528] on button "Load More" at bounding box center [426, 541] width 262 height 30
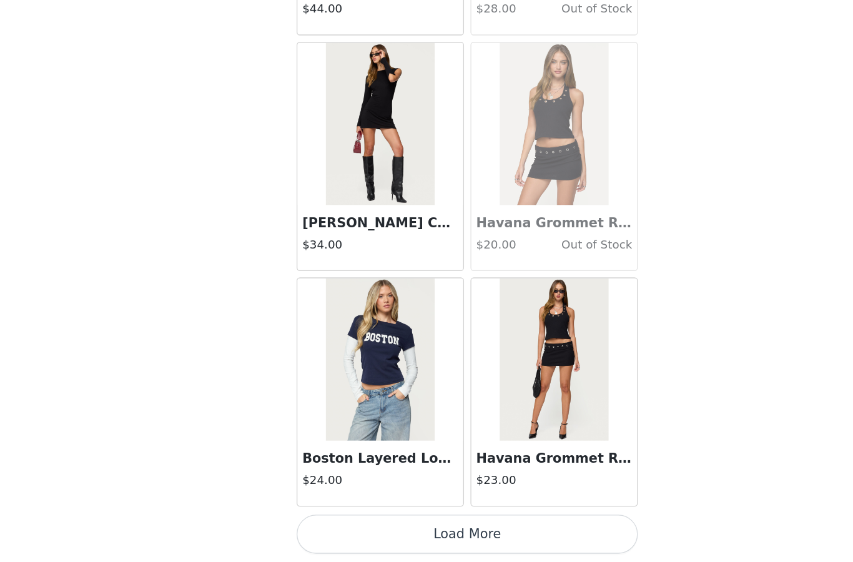
scroll to position [1442, 0]
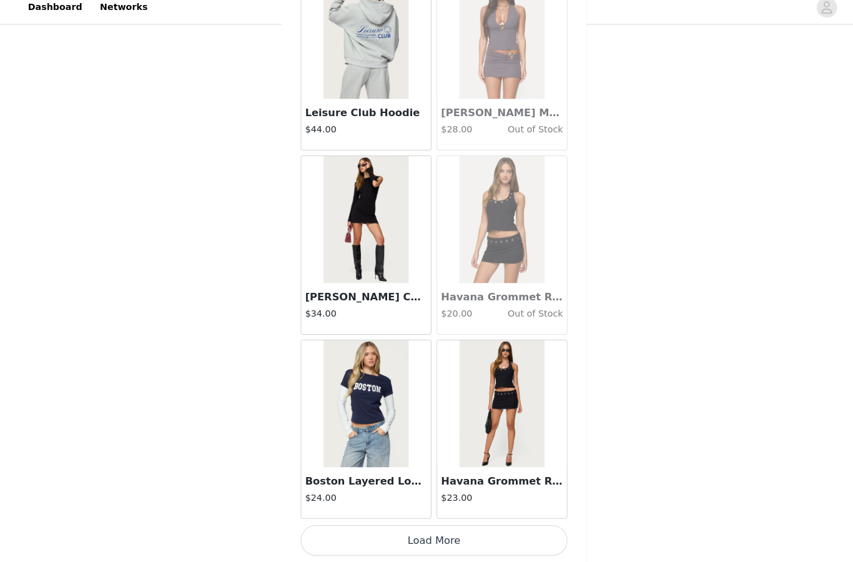
click at [473, 526] on button "Load More" at bounding box center [426, 541] width 262 height 30
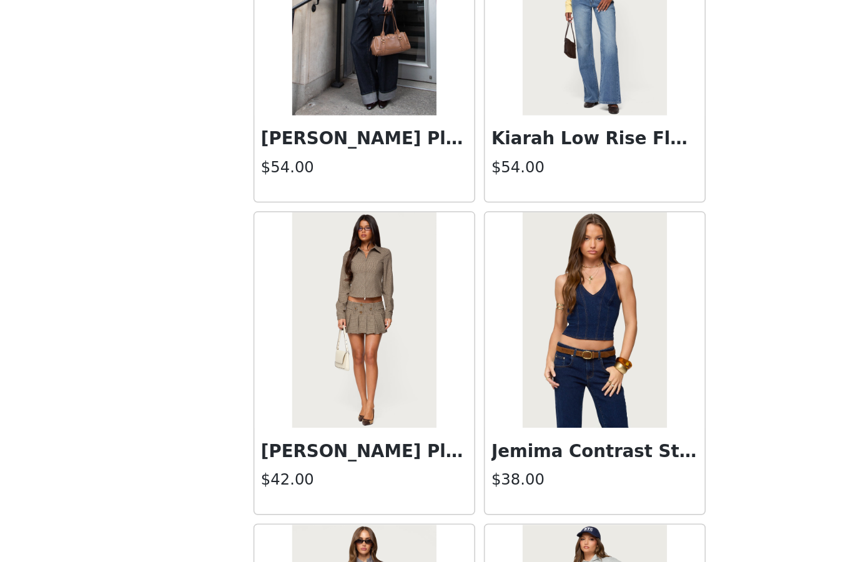
scroll to position [42639, 0]
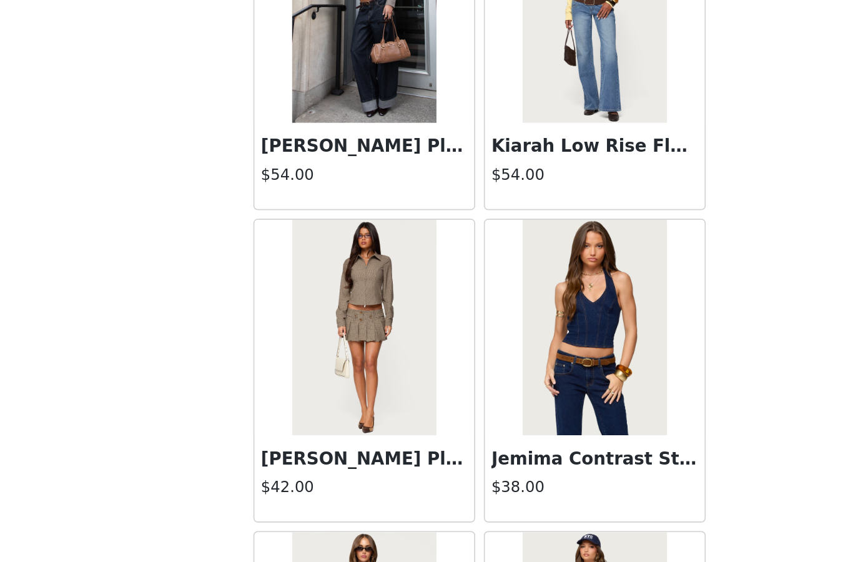
click at [318, 335] on img at bounding box center [359, 397] width 83 height 125
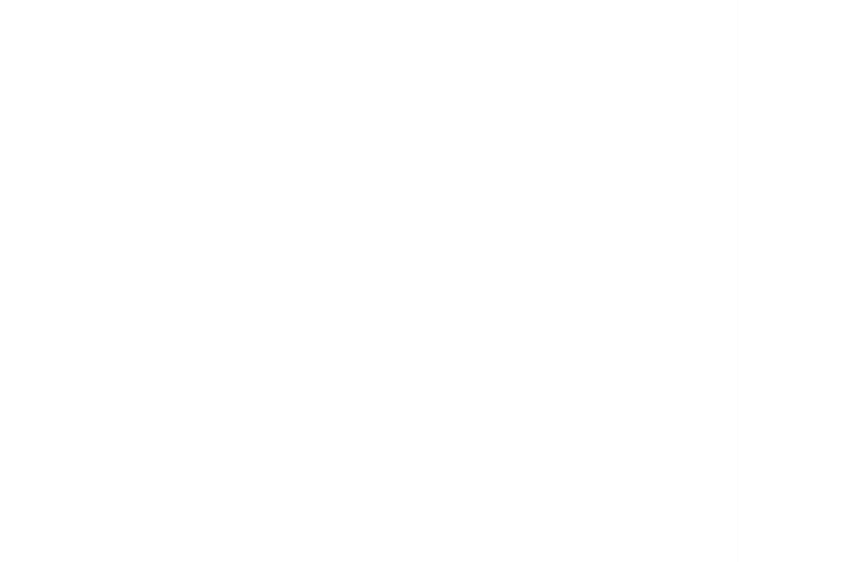
scroll to position [0, 0]
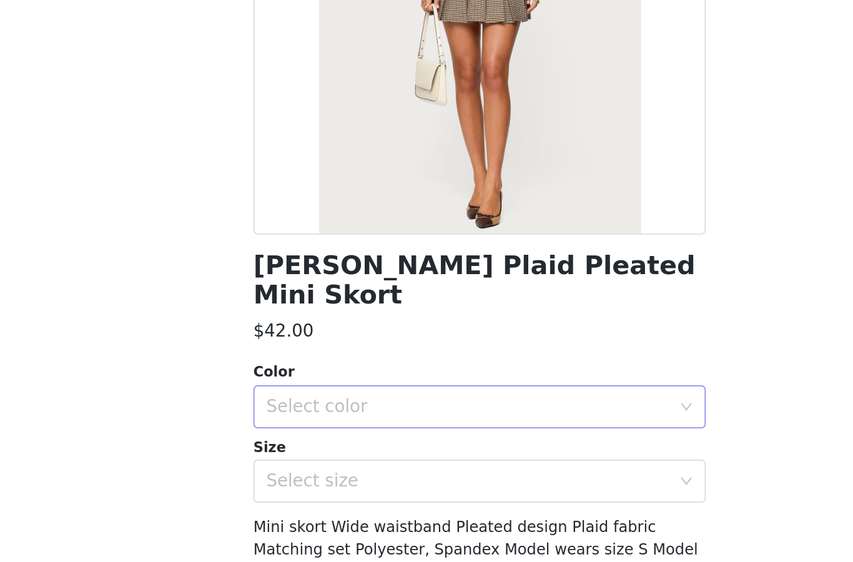
click at [303, 437] on div "Select color" at bounding box center [420, 443] width 234 height 12
click at [295, 443] on li "MIX" at bounding box center [426, 453] width 262 height 20
click at [303, 480] on div "Select size" at bounding box center [420, 486] width 234 height 12
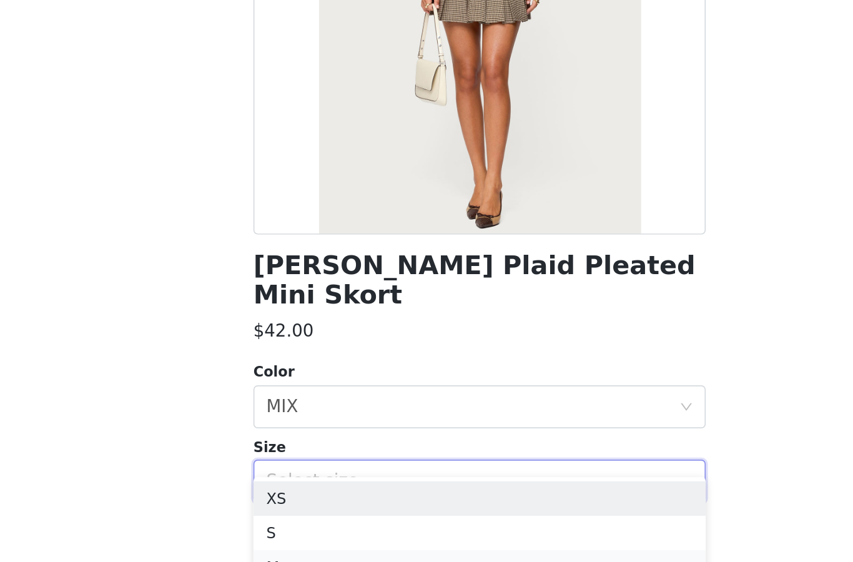
click at [295, 526] on li "M" at bounding box center [426, 536] width 262 height 20
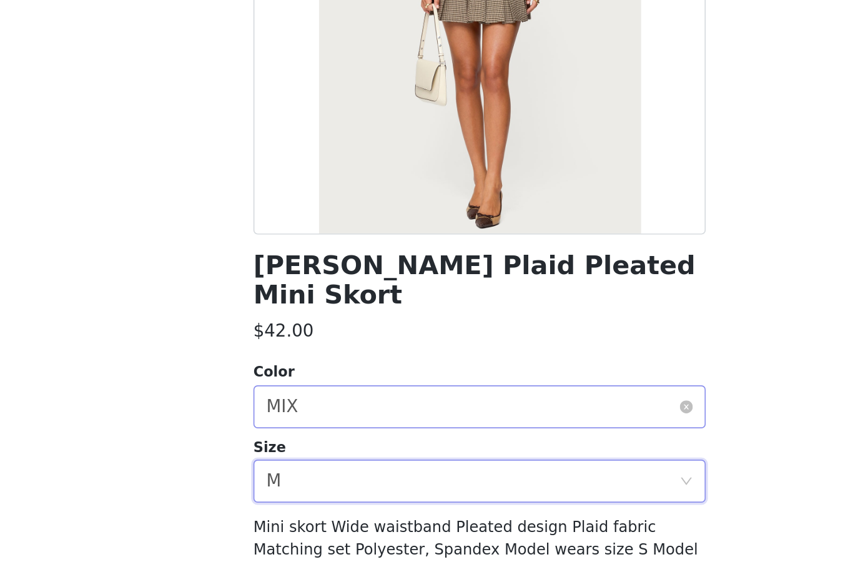
click at [303, 431] on div "Select color MIX" at bounding box center [422, 443] width 239 height 24
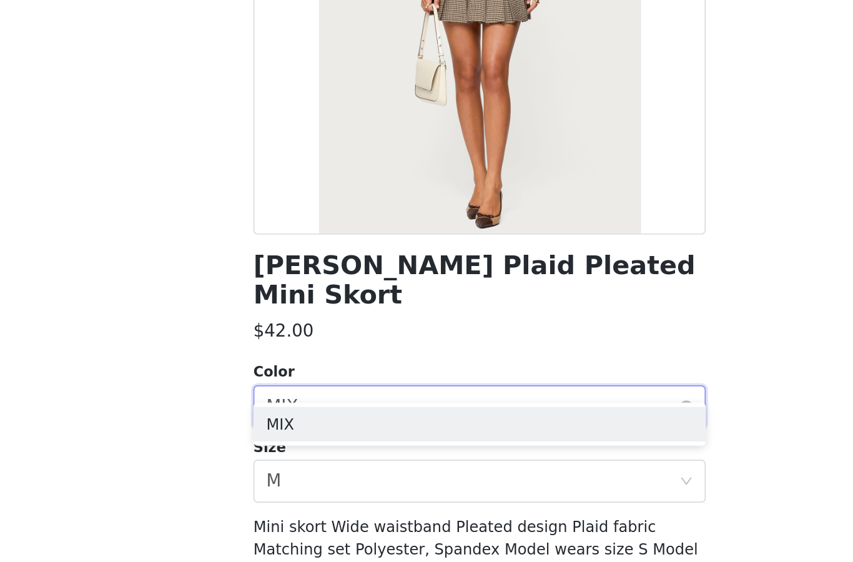
click at [303, 431] on div "Select color MIX" at bounding box center [422, 443] width 239 height 24
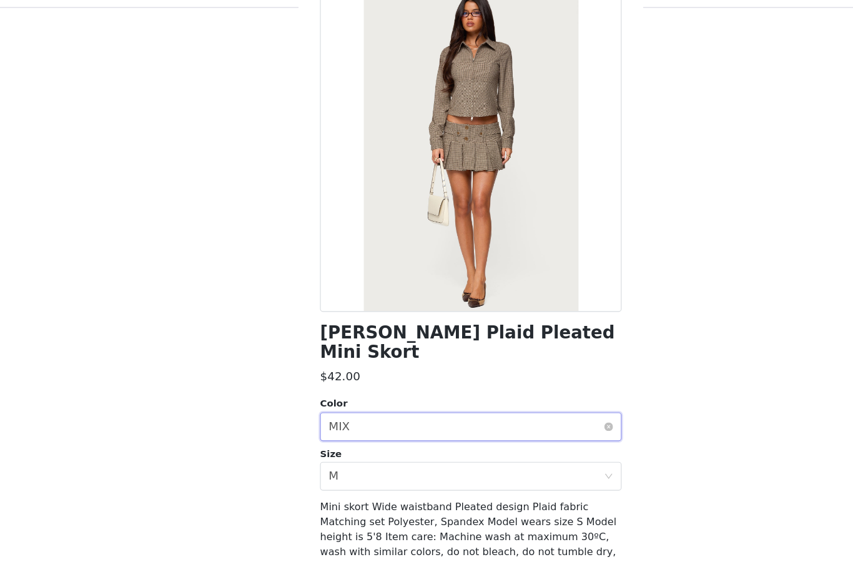
scroll to position [1442, 0]
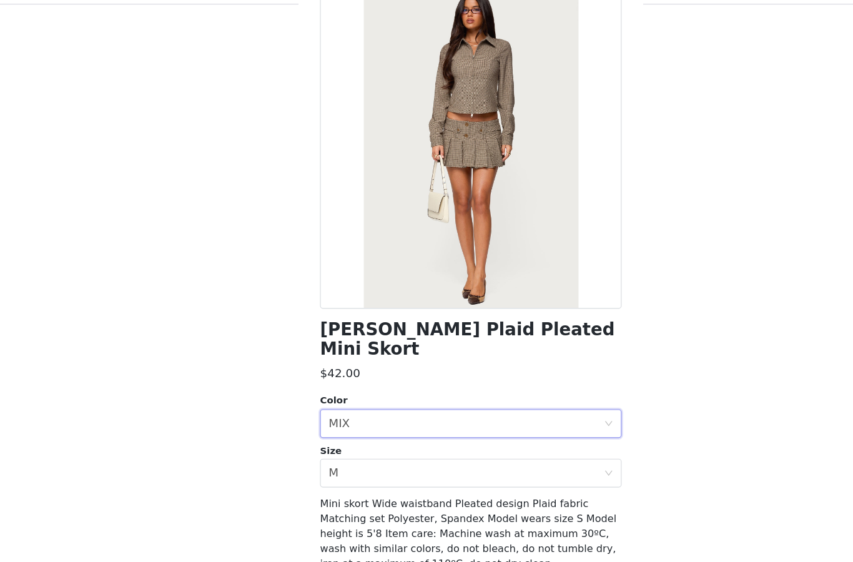
click at [372, 534] on button "Add Product" at bounding box center [426, 549] width 262 height 30
